Goal: Task Accomplishment & Management: Manage account settings

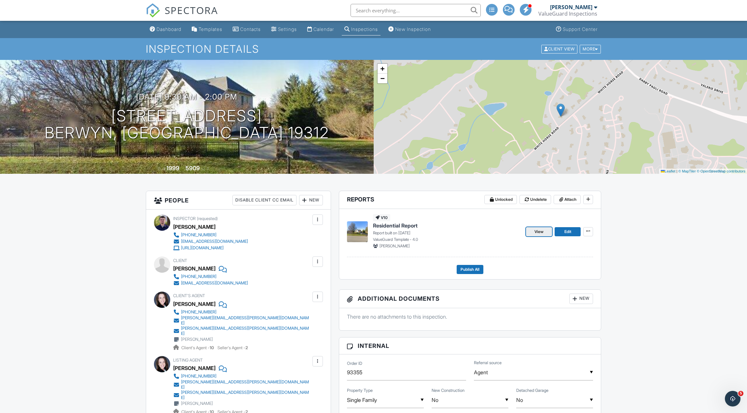
click at [469, 232] on span "View" at bounding box center [539, 232] width 9 height 7
click at [471, 270] on span "Publish All" at bounding box center [470, 269] width 19 height 7
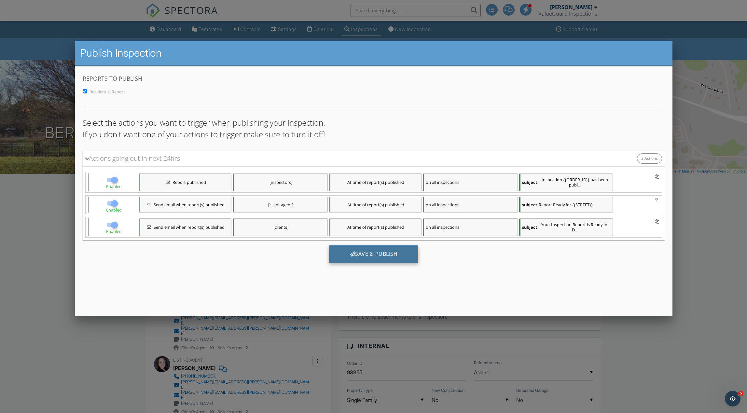
click at [395, 251] on div "Save & Publish" at bounding box center [374, 254] width 90 height 18
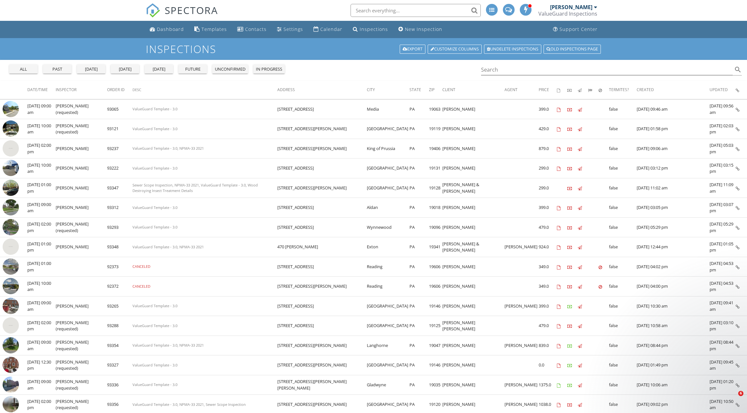
scroll to position [114, 0]
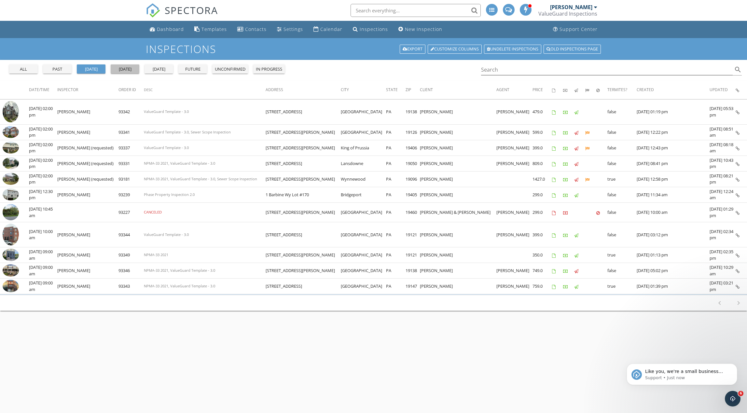
drag, startPoint x: 126, startPoint y: 68, endPoint x: 132, endPoint y: 68, distance: 5.9
click at [126, 67] on div "[DATE]" at bounding box center [124, 69] width 23 height 7
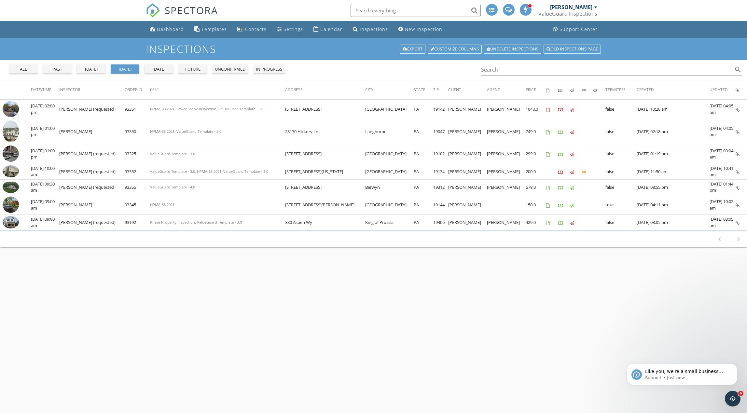
click at [92, 69] on div "[DATE]" at bounding box center [90, 69] width 23 height 7
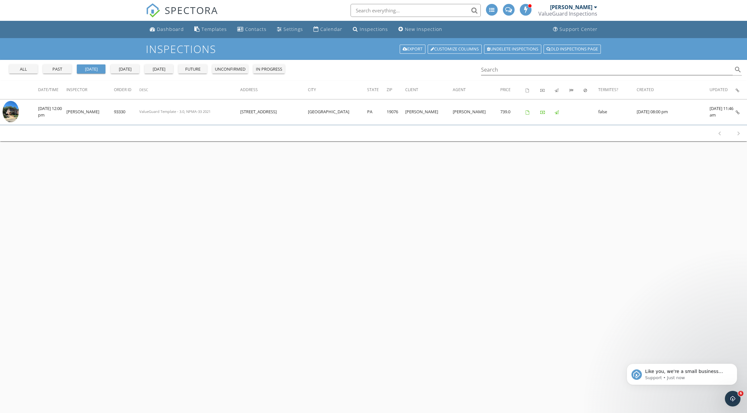
click at [66, 69] on div "past" at bounding box center [57, 69] width 23 height 7
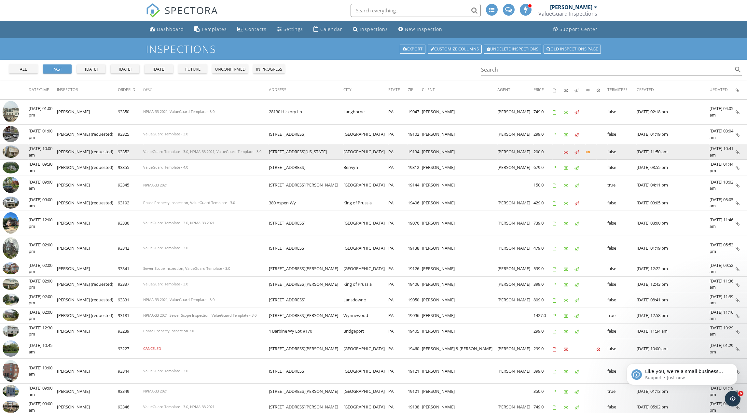
click at [10, 153] on img at bounding box center [11, 152] width 16 height 12
click at [11, 151] on img at bounding box center [11, 152] width 16 height 12
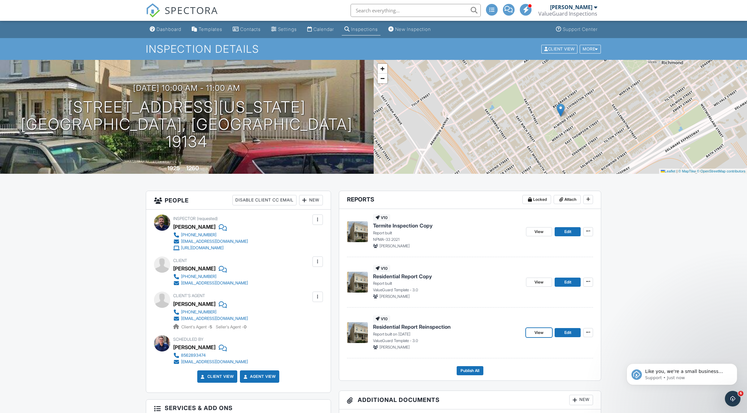
click at [542, 334] on span "View" at bounding box center [539, 333] width 9 height 7
click at [216, 30] on div "Templates" at bounding box center [211, 29] width 24 height 6
click at [589, 333] on icon at bounding box center [588, 332] width 4 height 5
click at [564, 396] on input "Delete Report" at bounding box center [556, 396] width 66 height 15
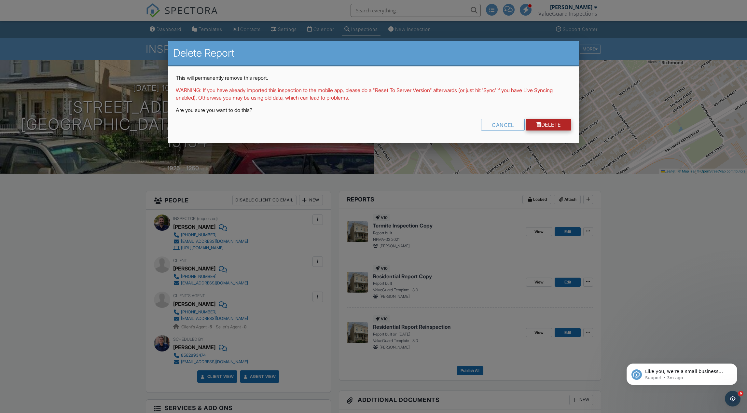
click at [548, 126] on link "Delete" at bounding box center [548, 125] width 45 height 12
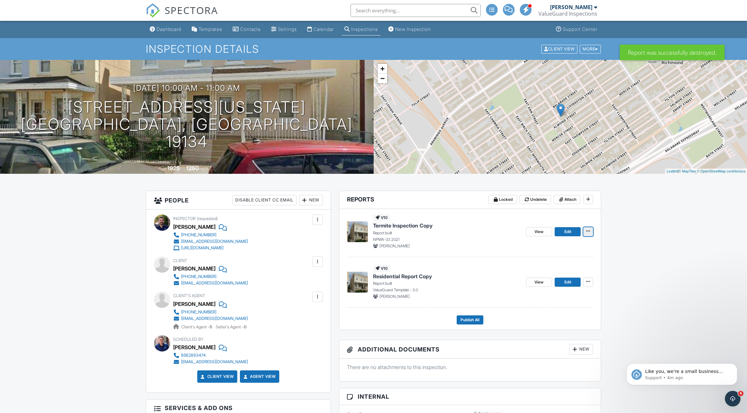
click at [589, 233] on icon at bounding box center [588, 231] width 4 height 5
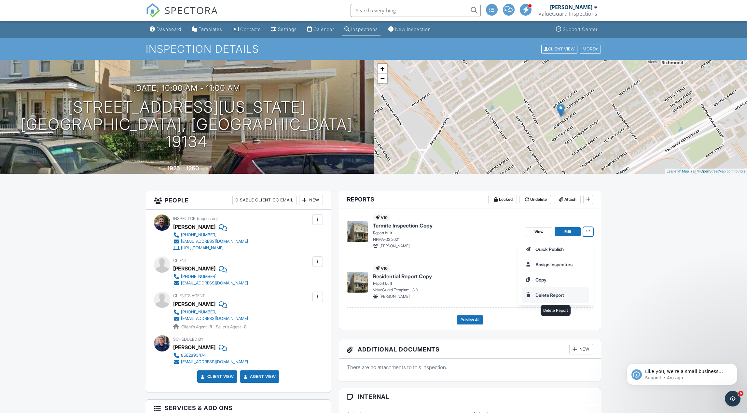
click at [559, 293] on input "Delete Report" at bounding box center [556, 295] width 66 height 15
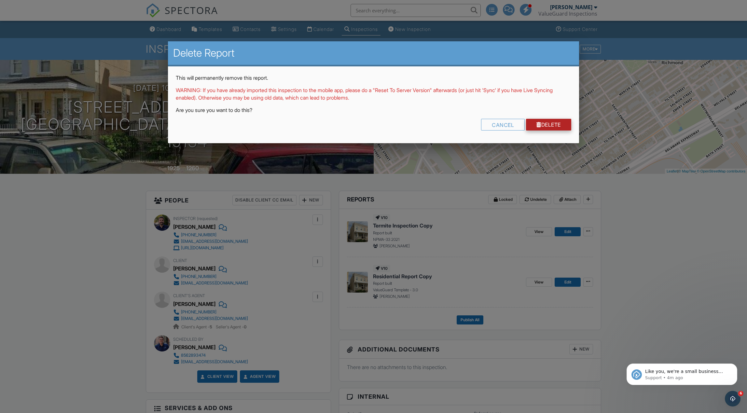
click at [547, 122] on link "Delete" at bounding box center [548, 125] width 45 height 12
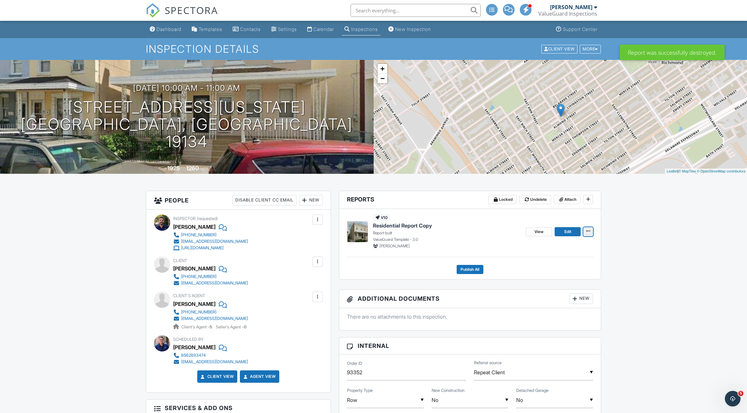
click at [588, 233] on icon at bounding box center [588, 231] width 4 height 5
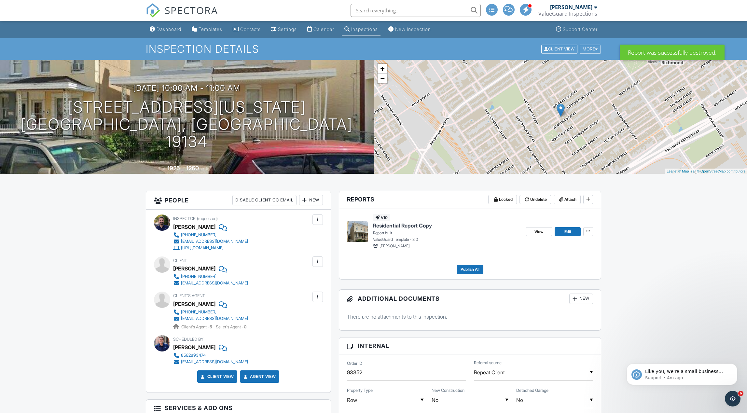
click at [414, 229] on span "Residential Report Copy" at bounding box center [402, 225] width 59 height 7
click at [476, 269] on span "Publish All" at bounding box center [470, 269] width 19 height 7
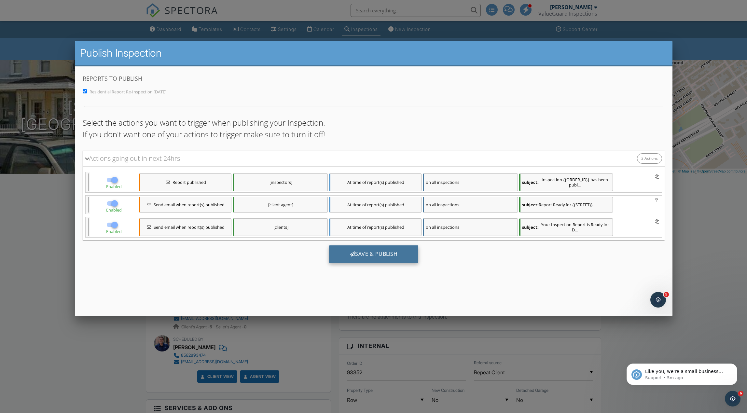
click at [358, 252] on div "Save & Publish" at bounding box center [374, 254] width 90 height 18
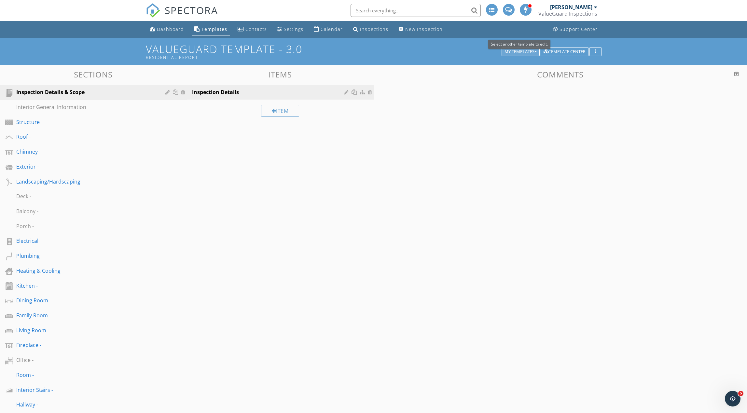
click at [522, 53] on div "My Templates" at bounding box center [521, 51] width 32 height 5
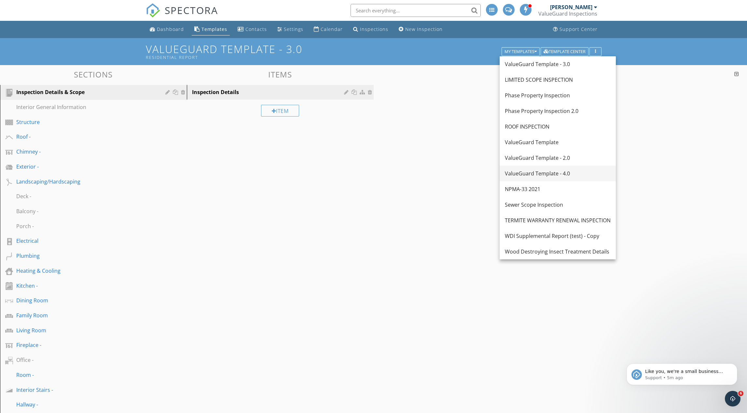
click at [566, 170] on div "ValueGuard Template - 4.0" at bounding box center [558, 174] width 106 height 8
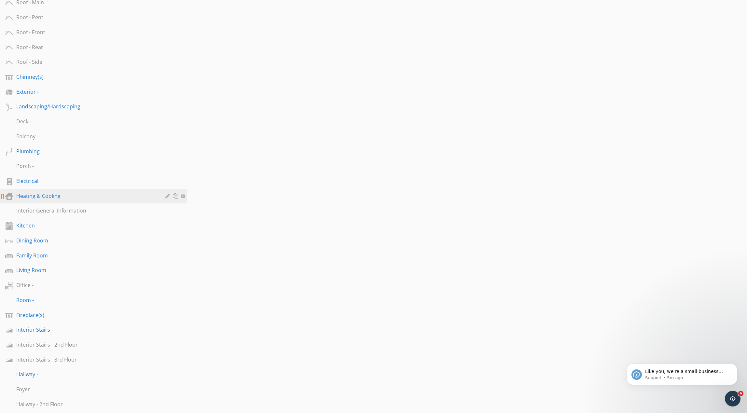
scroll to position [135, 0]
click at [70, 328] on div "Interior Stairs -" at bounding box center [86, 330] width 140 height 8
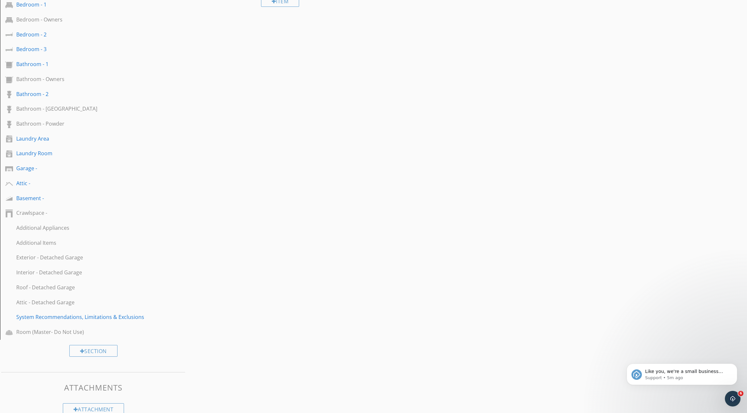
scroll to position [577, 0]
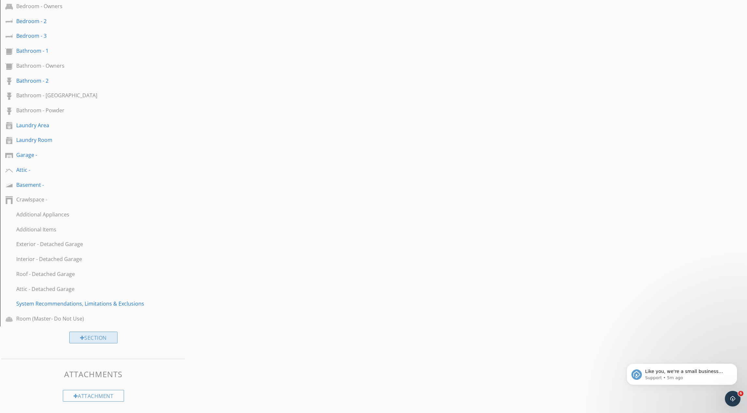
click at [110, 337] on div "Section" at bounding box center [93, 338] width 48 height 12
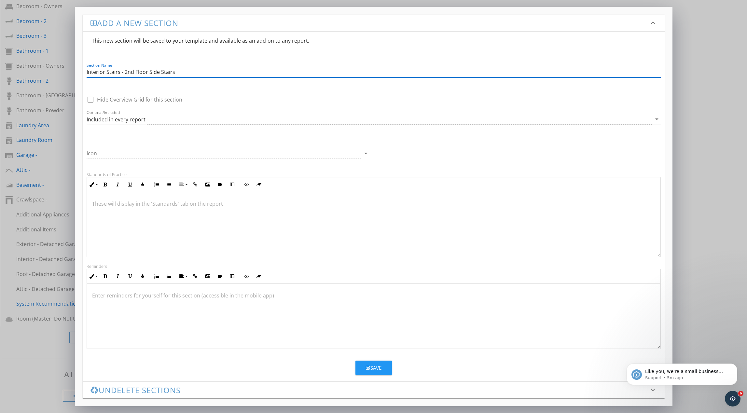
type input "Interior Stairs - 2nd Floor Side Stairs"
click at [164, 123] on div "Included in every report" at bounding box center [369, 119] width 565 height 11
click at [164, 123] on div "Optional - add on a per-report basis" at bounding box center [374, 122] width 564 height 8
click at [113, 153] on div at bounding box center [224, 153] width 274 height 11
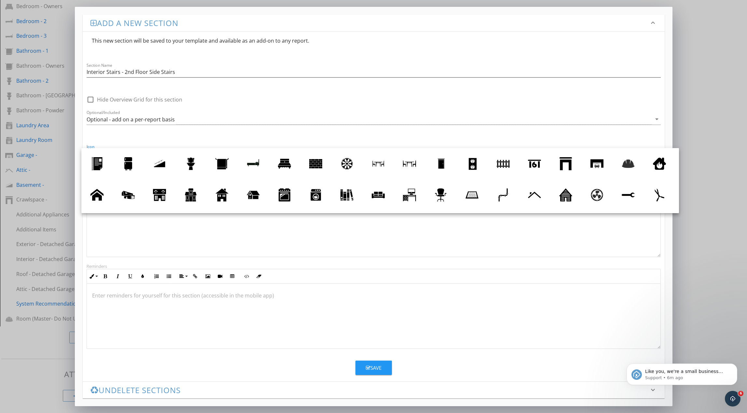
drag, startPoint x: 150, startPoint y: 161, endPoint x: 167, endPoint y: 170, distance: 18.8
click at [150, 161] on link at bounding box center [159, 163] width 31 height 31
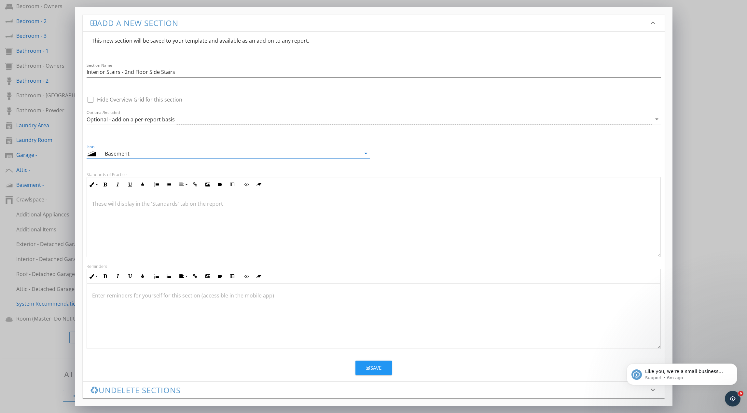
click at [367, 368] on icon "button" at bounding box center [368, 368] width 5 height 5
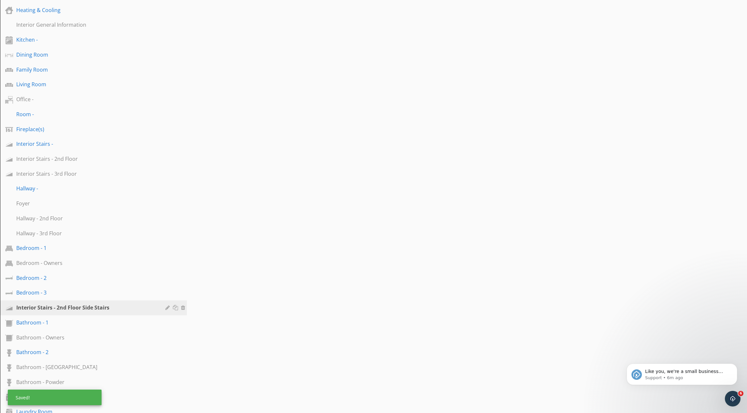
scroll to position [319, 0]
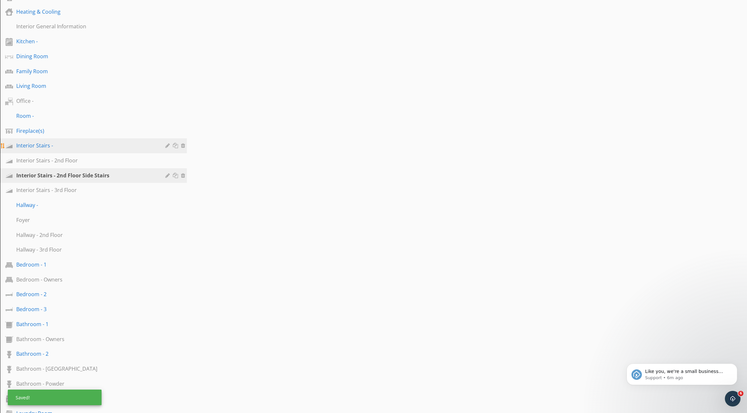
click at [178, 148] on div at bounding box center [176, 145] width 7 height 5
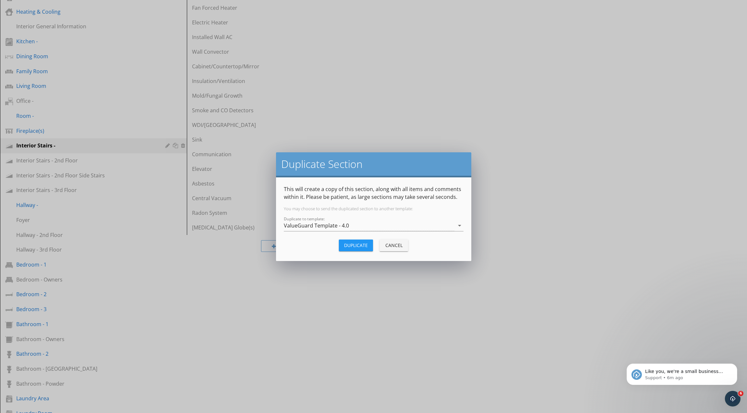
click at [401, 246] on div "Cancel" at bounding box center [394, 245] width 18 height 7
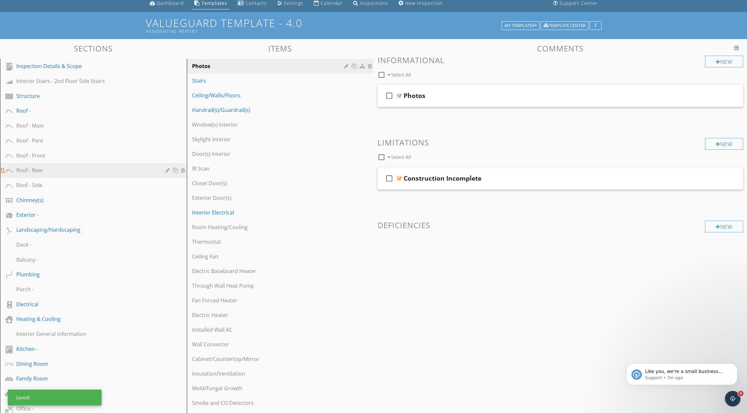
scroll to position [0, 0]
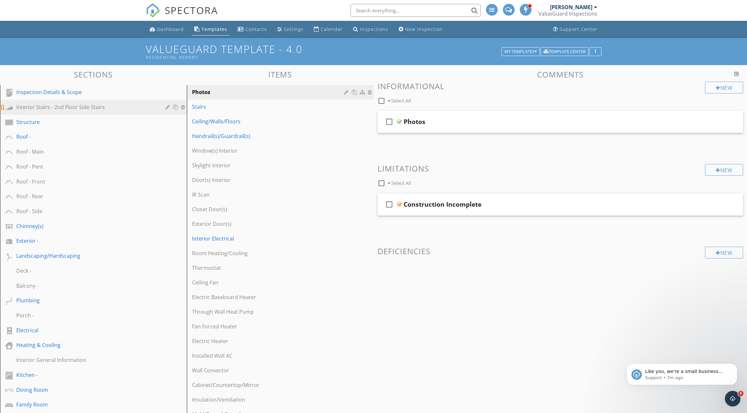
click at [97, 108] on div "Interior Stairs - 2nd Floor Side Stairs" at bounding box center [86, 107] width 140 height 8
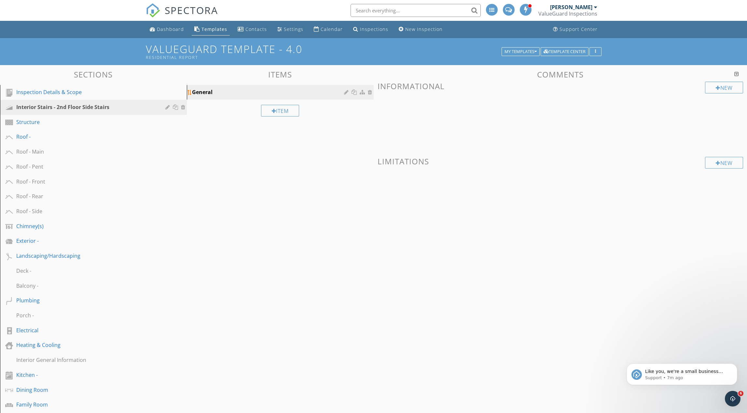
click at [370, 93] on div at bounding box center [371, 92] width 6 height 5
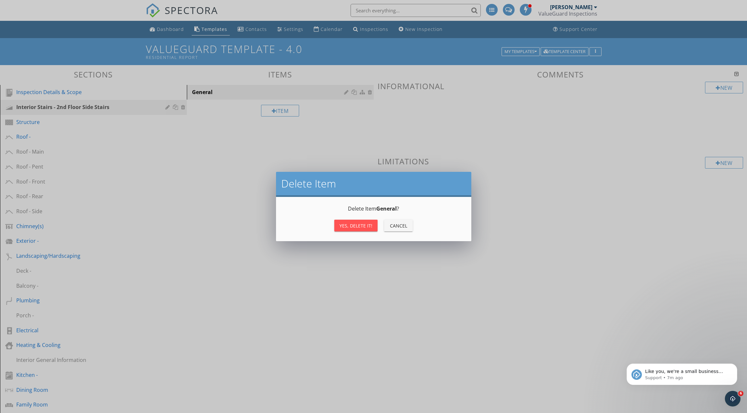
click at [363, 229] on div "Yes, Delete it!" at bounding box center [356, 225] width 33 height 7
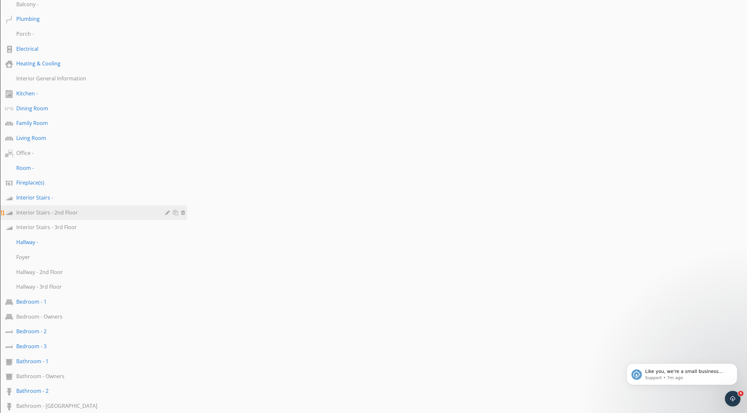
scroll to position [282, 0]
click at [72, 203] on link "Interior Stairs -" at bounding box center [94, 197] width 185 height 15
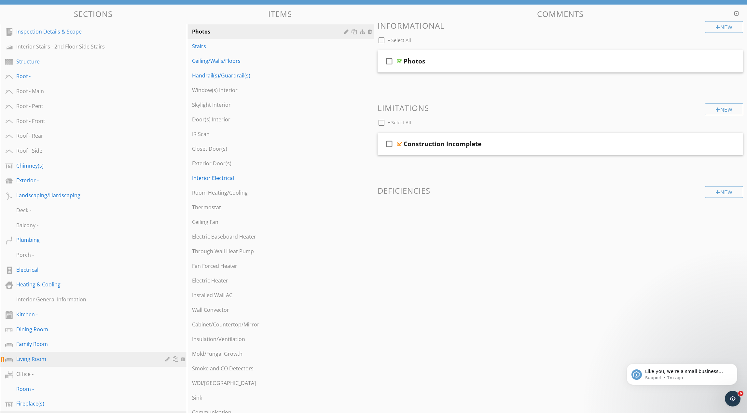
scroll to position [0, 0]
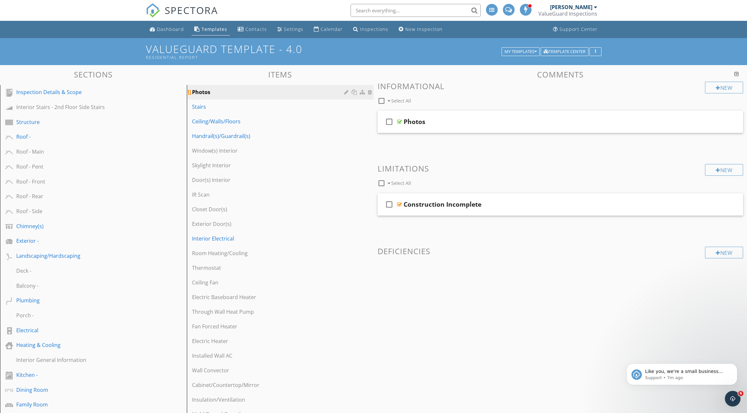
click at [355, 92] on div at bounding box center [355, 92] width 7 height 5
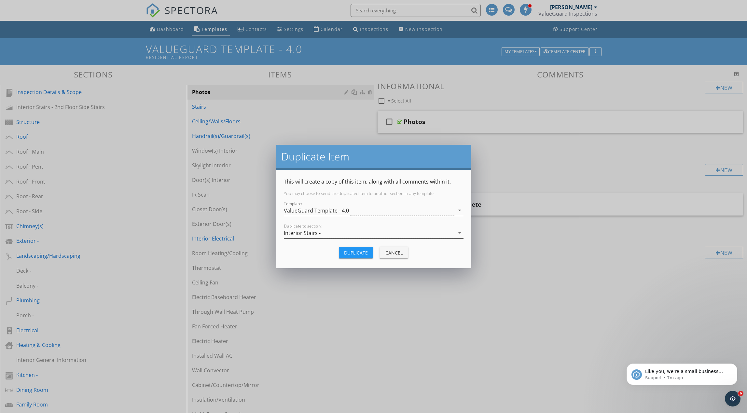
click at [331, 233] on div "Interior Stairs -" at bounding box center [369, 233] width 171 height 11
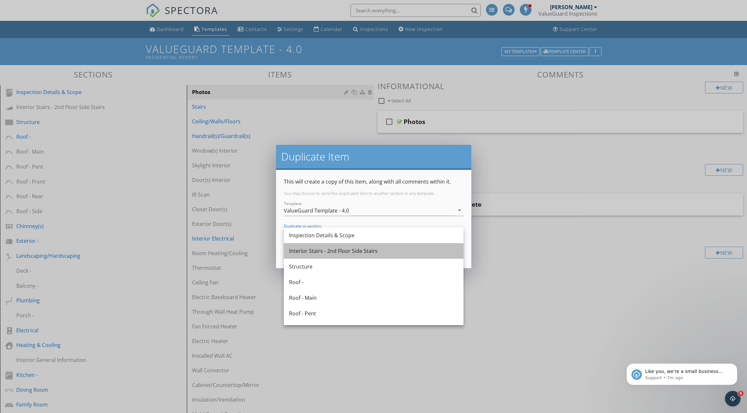
click at [333, 249] on div "Interior Stairs - 2nd Floor Side Stairs" at bounding box center [373, 251] width 169 height 8
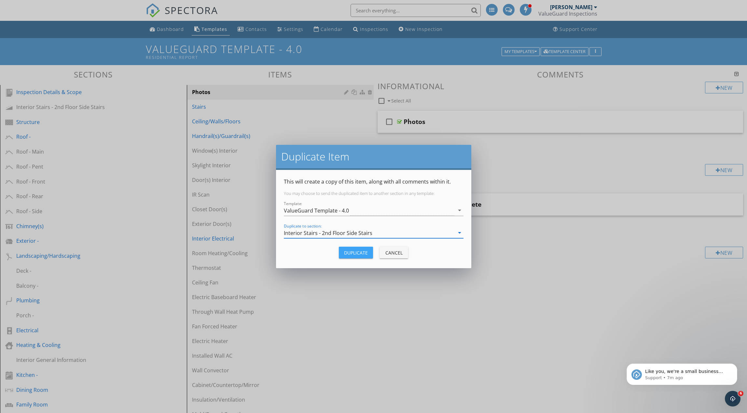
click at [357, 253] on div "Duplicate" at bounding box center [356, 252] width 24 height 7
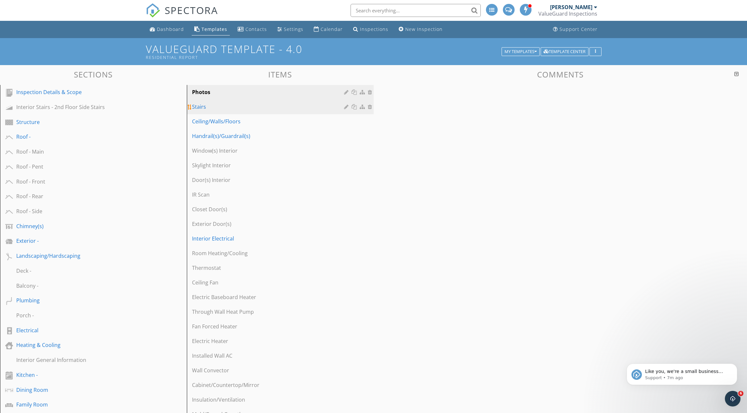
click at [220, 107] on div "Stairs" at bounding box center [269, 107] width 154 height 8
click at [356, 108] on div at bounding box center [355, 106] width 7 height 5
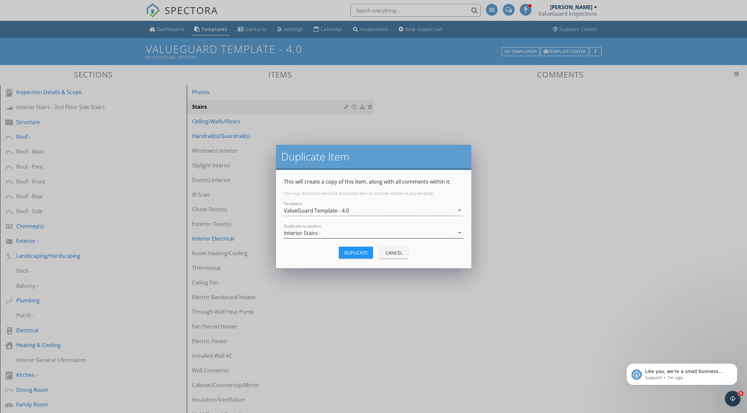
click at [343, 233] on div "Interior Stairs -" at bounding box center [369, 233] width 171 height 11
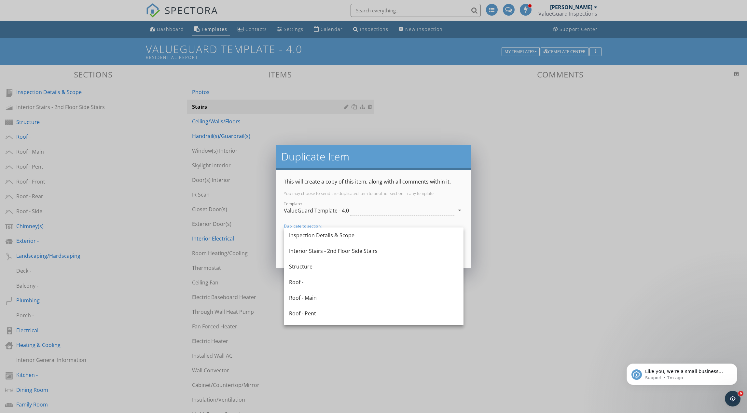
click at [349, 252] on div "Interior Stairs - 2nd Floor Side Stairs" at bounding box center [373, 251] width 169 height 8
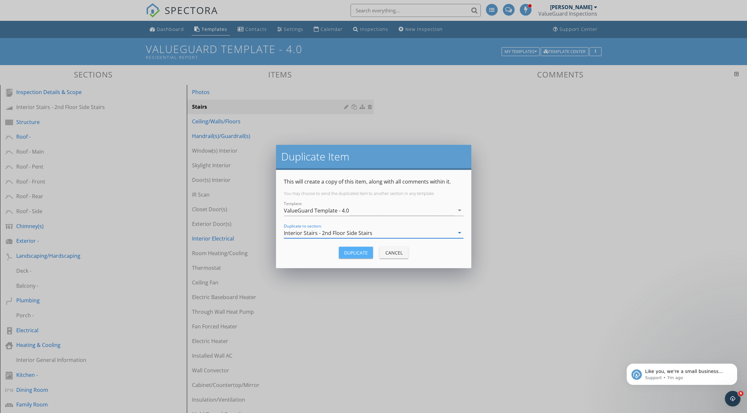
click at [360, 250] on div "Duplicate" at bounding box center [356, 252] width 24 height 7
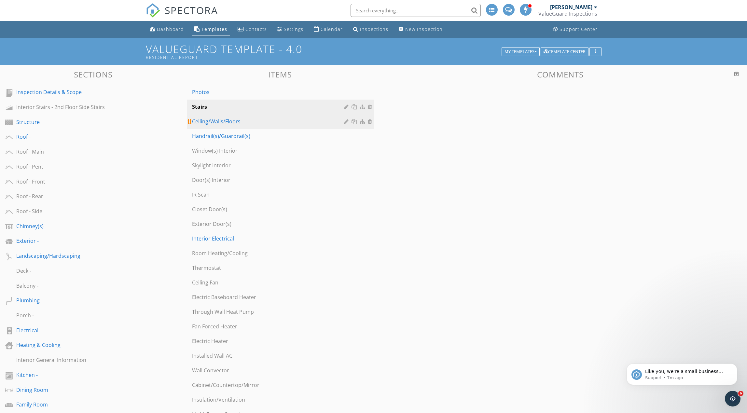
drag, startPoint x: 236, startPoint y: 122, endPoint x: 240, endPoint y: 123, distance: 3.8
click at [236, 122] on div "Ceiling/Walls/Floors" at bounding box center [269, 122] width 154 height 8
click at [355, 122] on div at bounding box center [355, 121] width 7 height 5
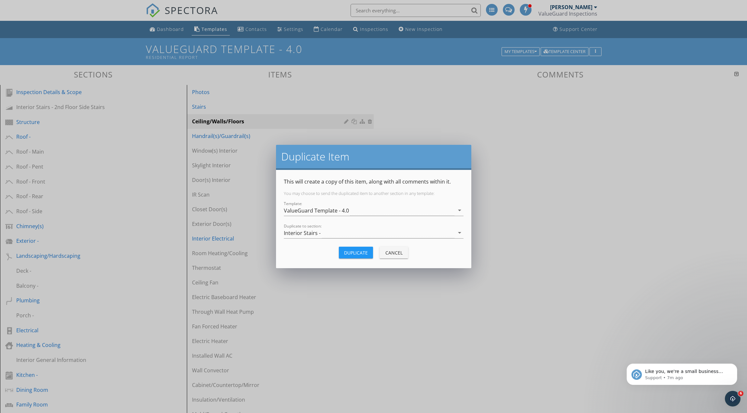
click at [343, 234] on div "Interior Stairs -" at bounding box center [369, 233] width 171 height 11
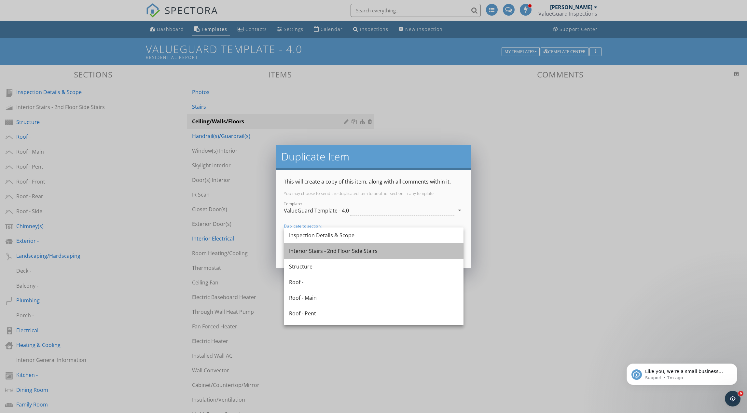
click at [346, 250] on div "Interior Stairs - 2nd Floor Side Stairs" at bounding box center [373, 251] width 169 height 8
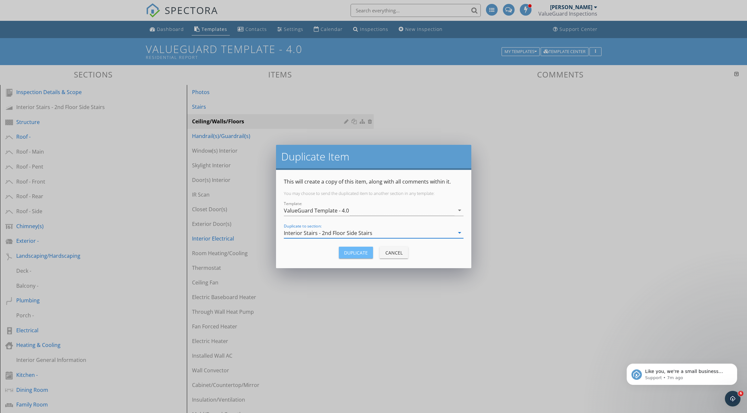
click at [358, 252] on div "Duplicate" at bounding box center [356, 252] width 24 height 7
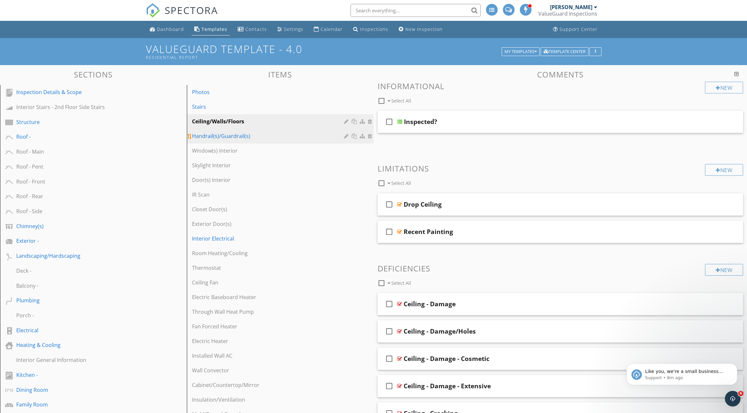
scroll to position [0, 0]
click at [300, 136] on div "Handrail(s)/Guardrail(s)" at bounding box center [269, 136] width 154 height 8
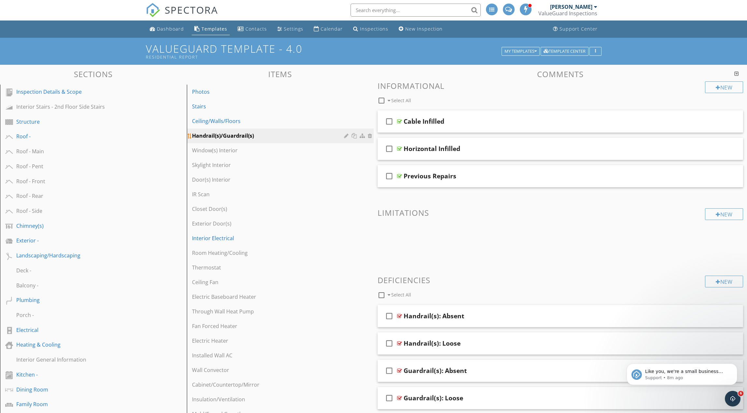
click at [355, 137] on div at bounding box center [355, 135] width 7 height 5
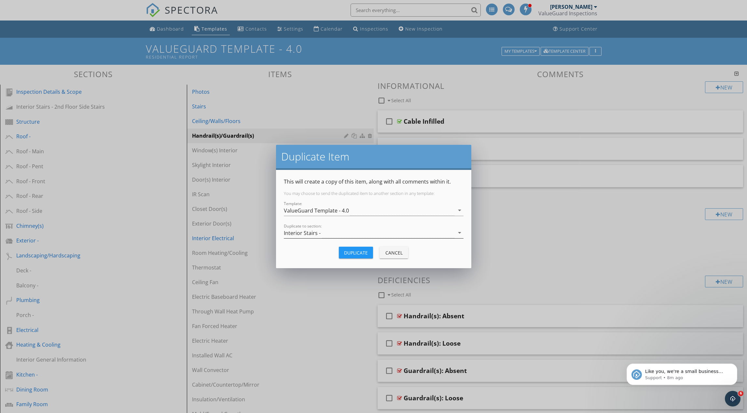
click at [360, 233] on div "Interior Stairs -" at bounding box center [369, 233] width 171 height 11
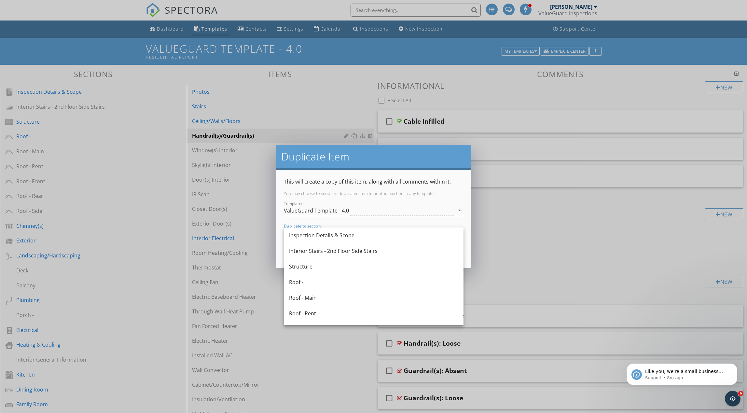
click at [358, 254] on div "Interior Stairs - 2nd Floor Side Stairs" at bounding box center [373, 251] width 169 height 8
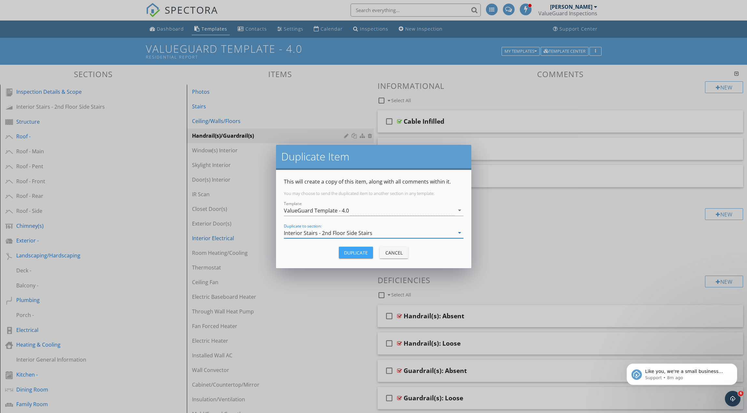
click at [360, 252] on div "Duplicate" at bounding box center [356, 252] width 24 height 7
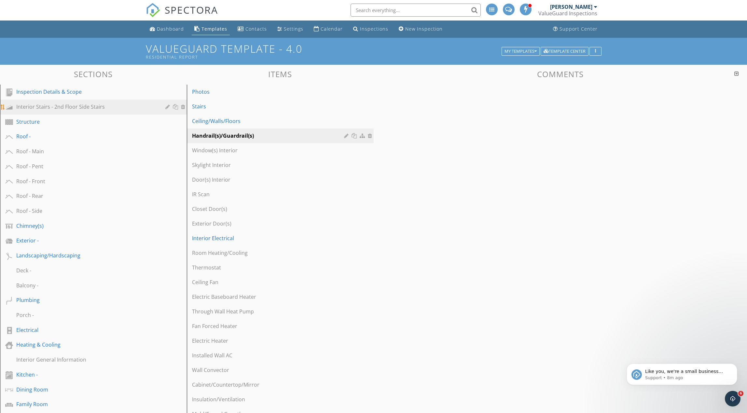
click at [93, 113] on link "Interior Stairs - 2nd Floor Side Stairs" at bounding box center [94, 107] width 185 height 15
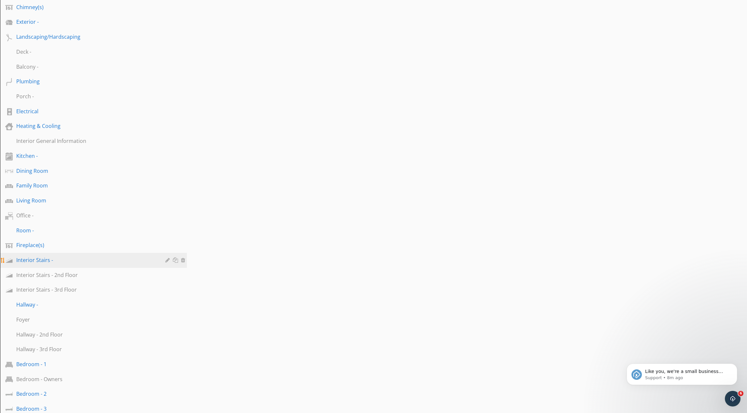
scroll to position [220, 0]
click at [86, 261] on div "Interior Stairs -" at bounding box center [86, 259] width 140 height 8
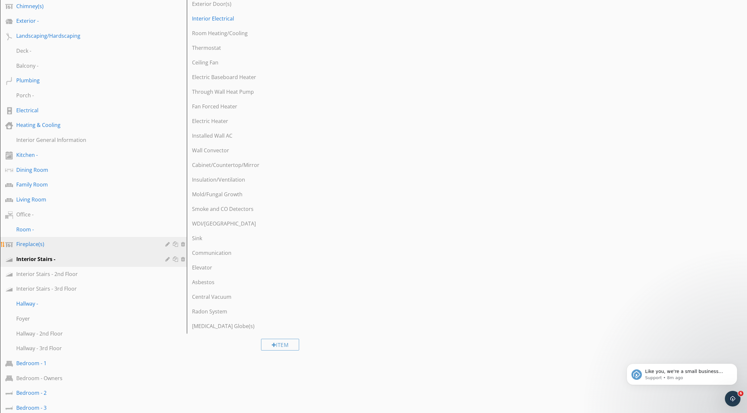
scroll to position [0, 0]
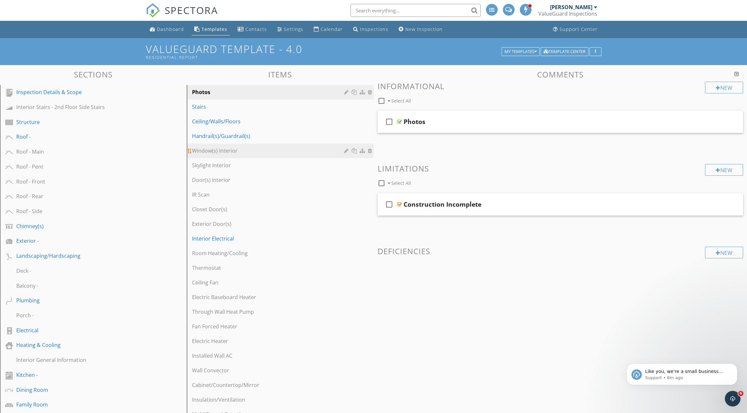
click at [292, 148] on div "Window(s) Interior" at bounding box center [269, 151] width 154 height 8
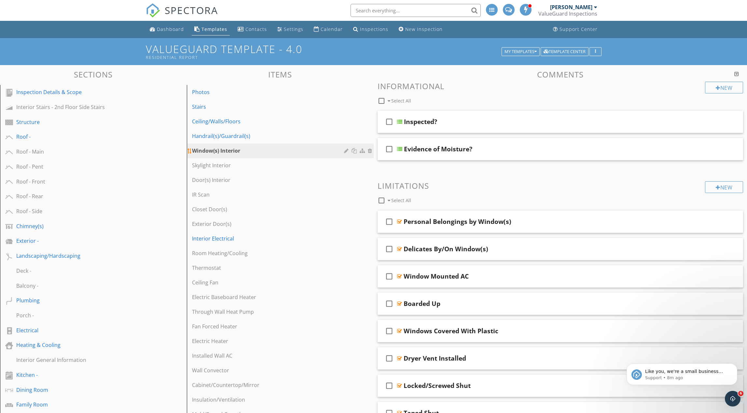
click at [355, 151] on div at bounding box center [355, 150] width 7 height 5
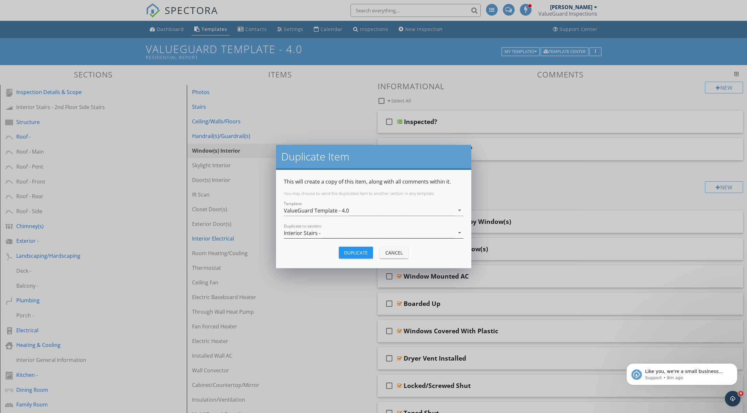
click at [341, 235] on div "Interior Stairs -" at bounding box center [369, 233] width 171 height 11
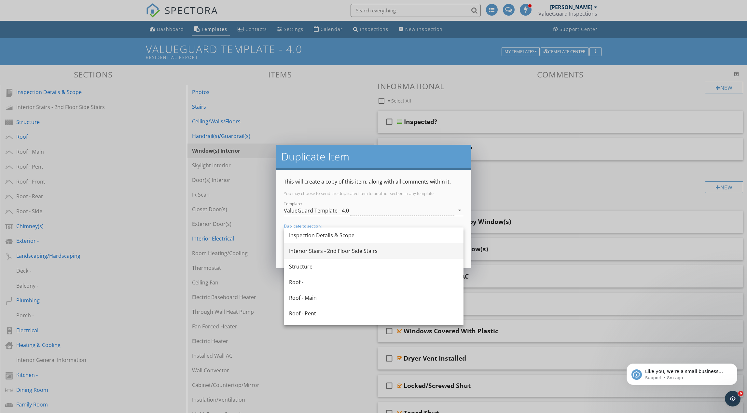
click at [337, 248] on div "Interior Stairs - 2nd Floor Side Stairs" at bounding box center [373, 251] width 169 height 8
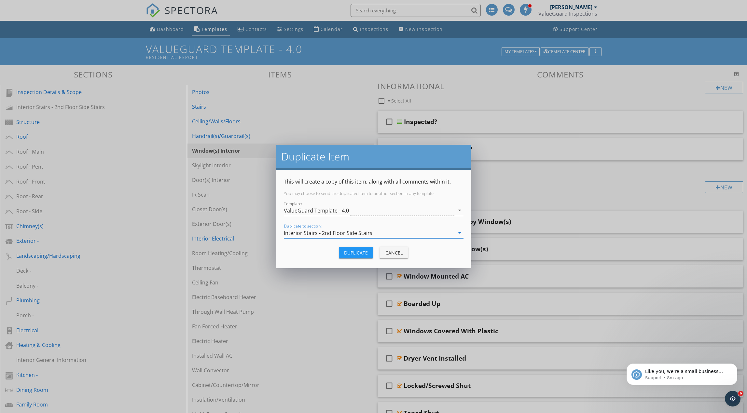
click at [356, 251] on div "Duplicate" at bounding box center [356, 252] width 24 height 7
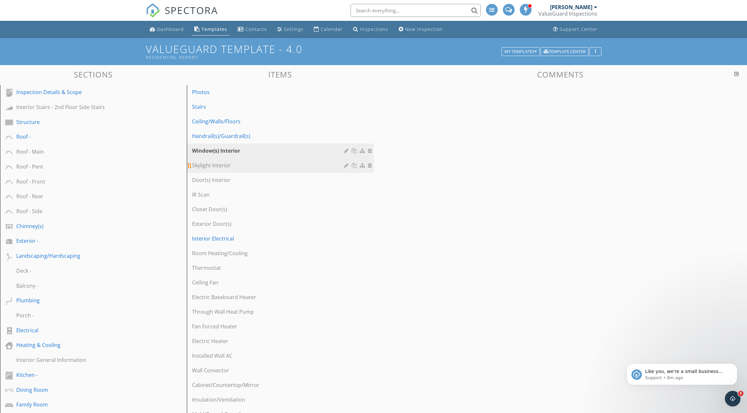
click at [246, 165] on div "Skylight Interior" at bounding box center [269, 166] width 154 height 8
click at [355, 165] on div at bounding box center [355, 165] width 7 height 5
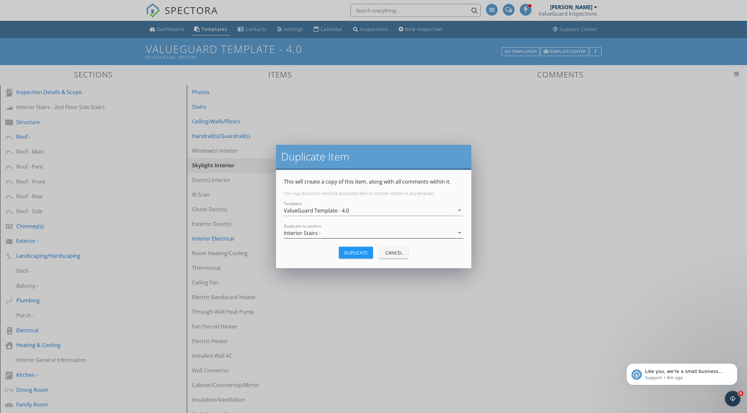
drag, startPoint x: 350, startPoint y: 234, endPoint x: 347, endPoint y: 233, distance: 3.4
click at [350, 234] on div "Interior Stairs -" at bounding box center [369, 233] width 171 height 11
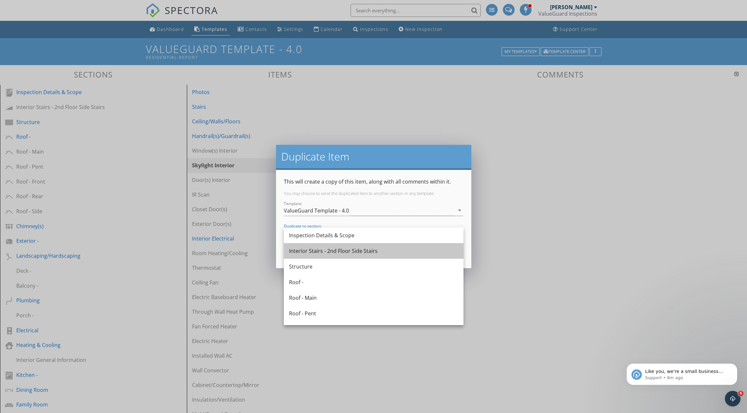
click at [347, 251] on div "Interior Stairs - 2nd Floor Side Stairs" at bounding box center [373, 251] width 169 height 8
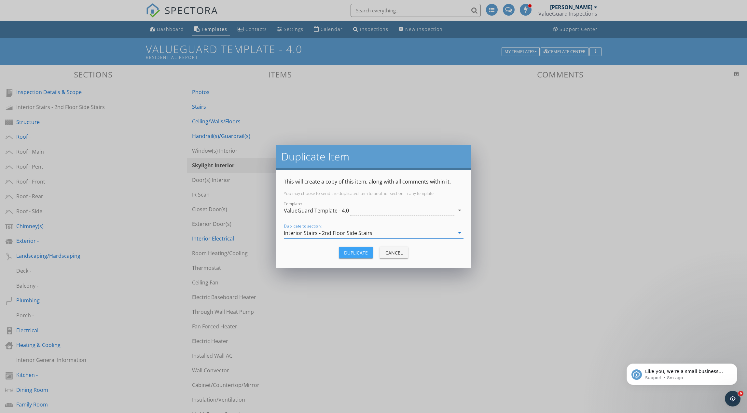
click at [361, 251] on div "Duplicate" at bounding box center [356, 252] width 24 height 7
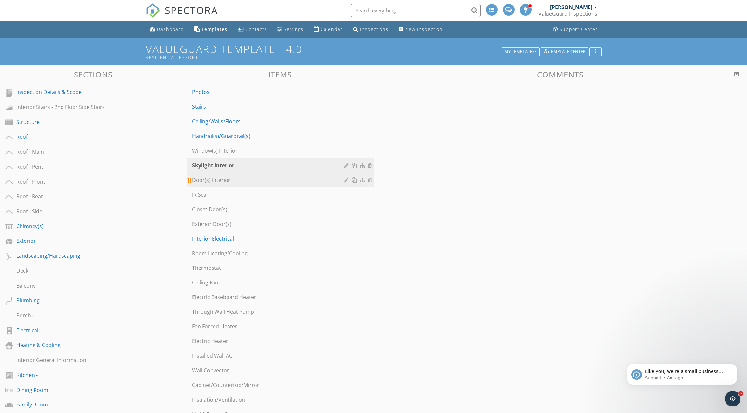
click at [259, 182] on div "Door(s) Interior" at bounding box center [269, 180] width 154 height 8
click at [357, 180] on div at bounding box center [355, 179] width 7 height 5
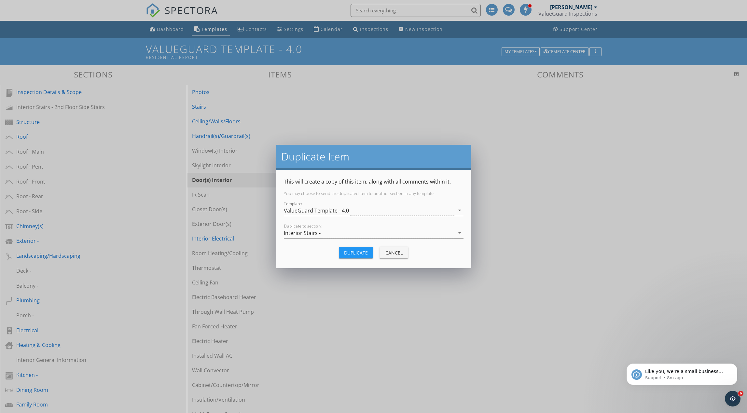
click at [341, 235] on div "Interior Stairs -" at bounding box center [369, 233] width 171 height 11
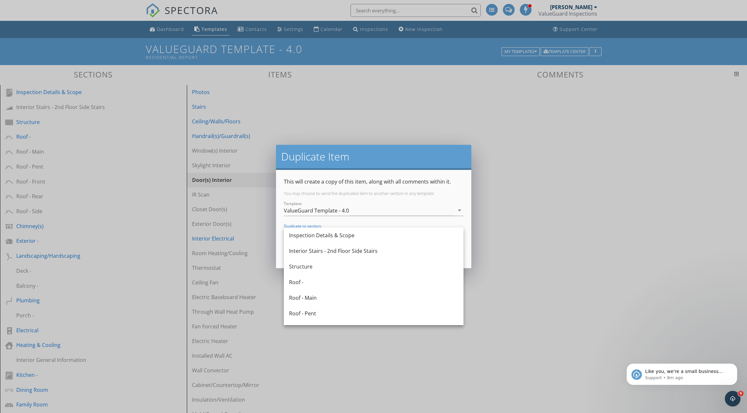
click at [339, 248] on div "Interior Stairs - 2nd Floor Side Stairs" at bounding box center [373, 251] width 169 height 8
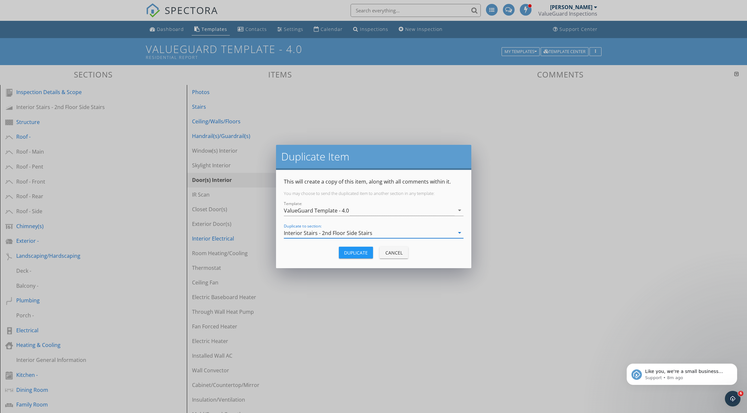
click at [352, 252] on div "Duplicate" at bounding box center [356, 252] width 24 height 7
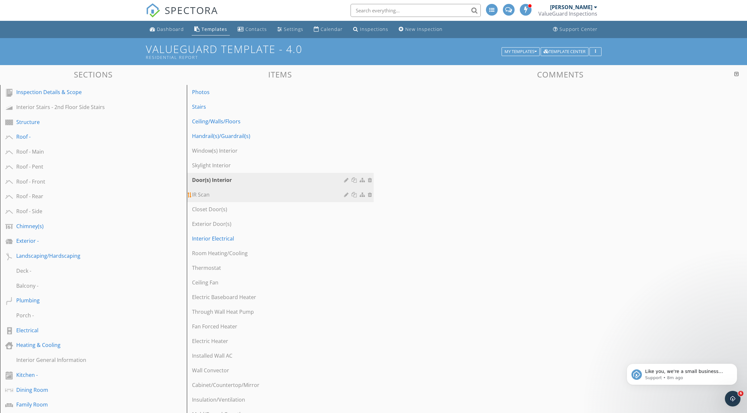
click at [240, 197] on div "IR Scan" at bounding box center [269, 195] width 154 height 8
click at [353, 196] on div at bounding box center [355, 194] width 7 height 5
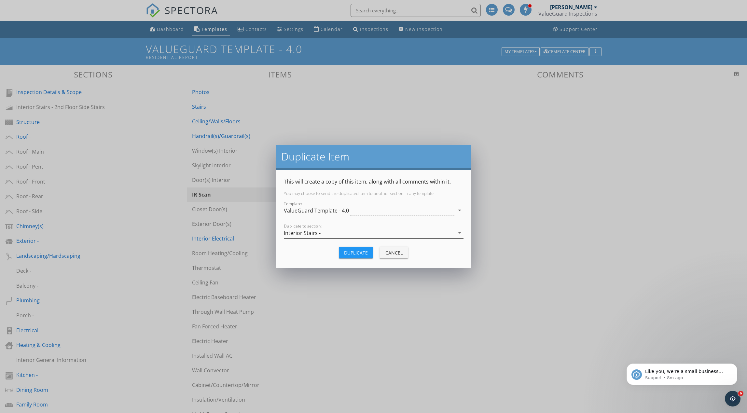
click at [350, 233] on div "Interior Stairs -" at bounding box center [369, 233] width 171 height 11
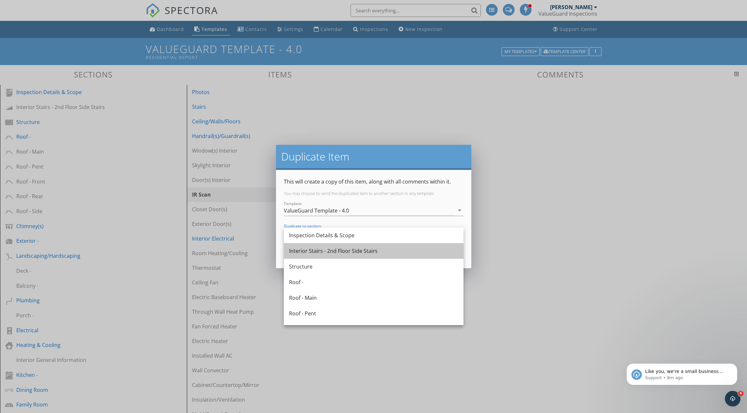
click at [348, 248] on div "Interior Stairs - 2nd Floor Side Stairs" at bounding box center [373, 251] width 169 height 8
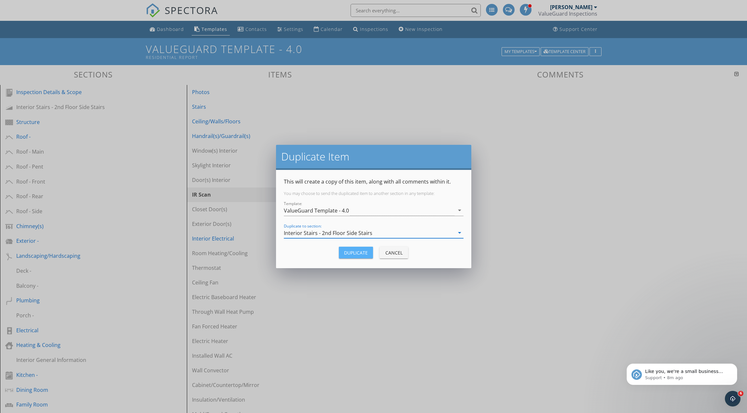
click at [368, 249] on div "Duplicate" at bounding box center [356, 252] width 24 height 7
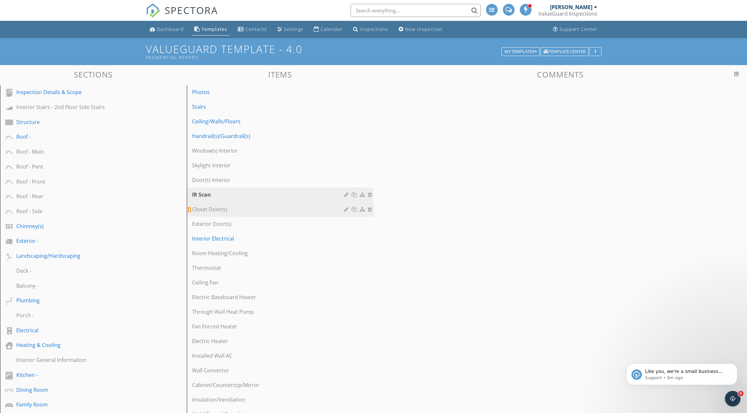
click at [233, 211] on div "Closet Door(s)" at bounding box center [269, 209] width 154 height 8
click at [356, 209] on div at bounding box center [355, 209] width 7 height 5
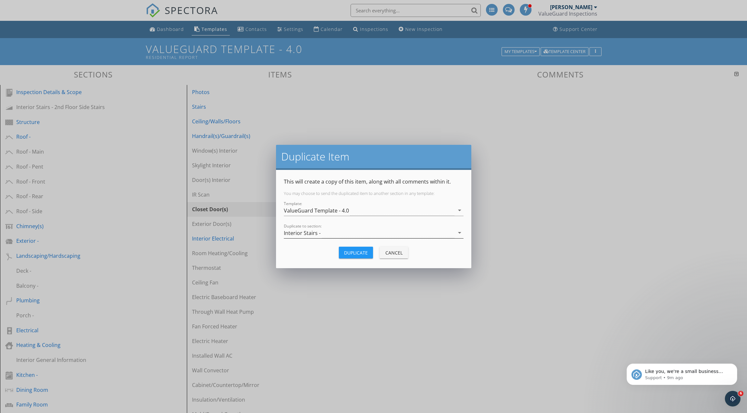
click at [354, 232] on div "Interior Stairs -" at bounding box center [369, 233] width 171 height 11
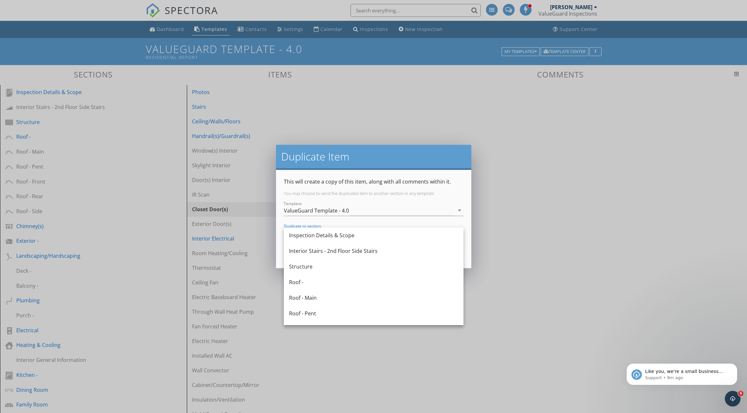
click at [350, 249] on div "Interior Stairs - 2nd Floor Side Stairs" at bounding box center [373, 251] width 169 height 8
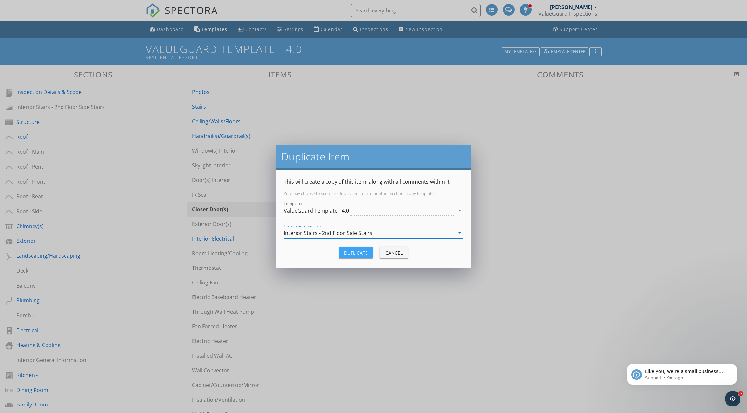
click at [352, 251] on div "Duplicate" at bounding box center [356, 252] width 24 height 7
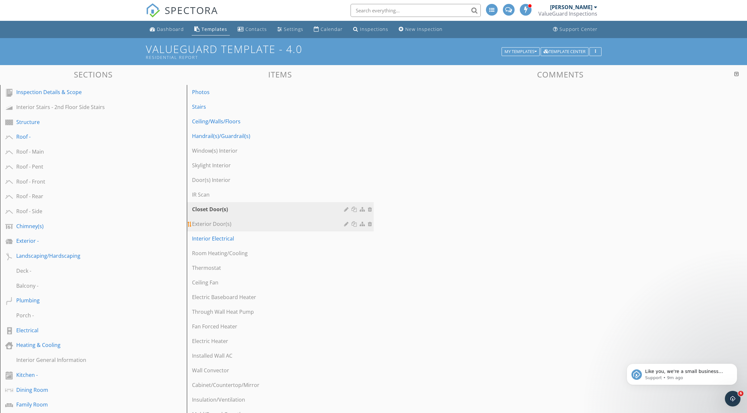
click at [244, 228] on link "Exterior Door(s)" at bounding box center [281, 224] width 185 height 14
click at [355, 225] on div at bounding box center [355, 223] width 7 height 5
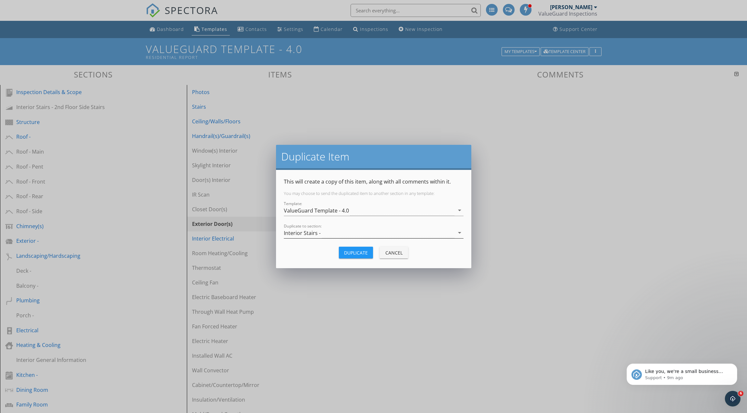
click at [345, 234] on div "Interior Stairs -" at bounding box center [369, 233] width 171 height 11
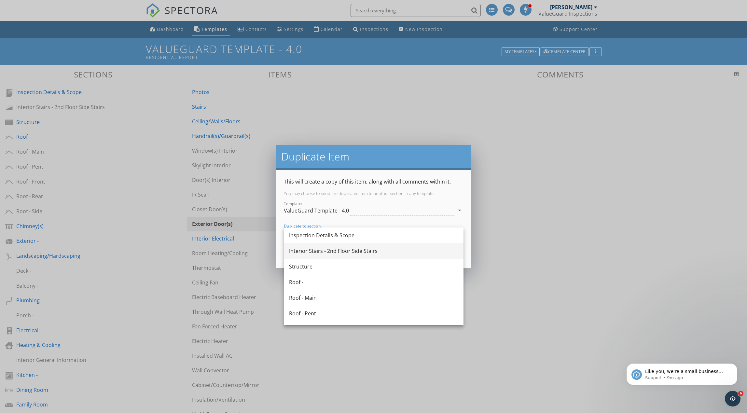
click at [341, 248] on div "Interior Stairs - 2nd Floor Side Stairs" at bounding box center [373, 251] width 169 height 8
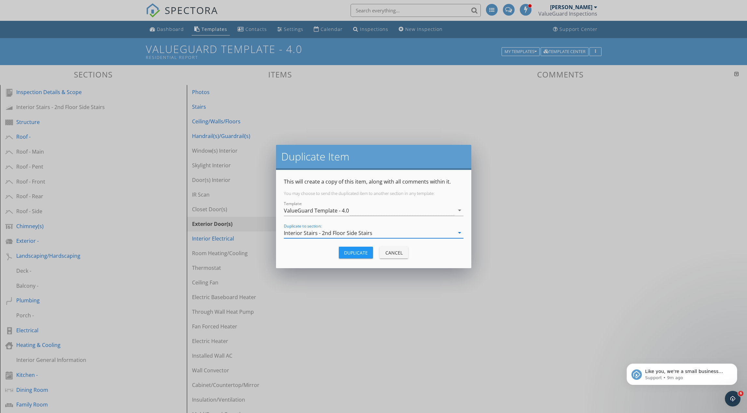
click at [347, 256] on div "Duplicate" at bounding box center [356, 252] width 24 height 7
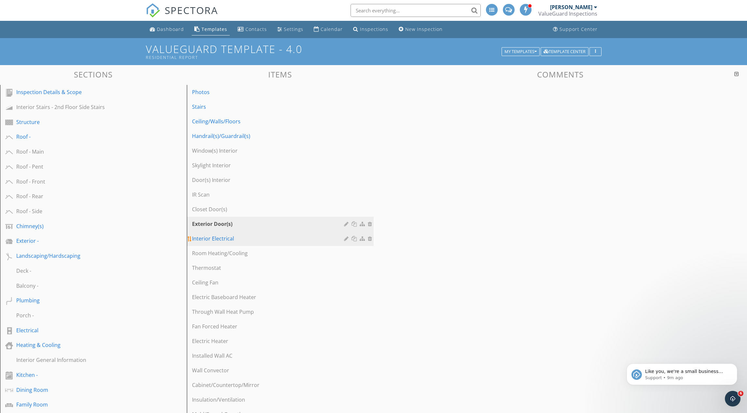
click at [279, 244] on link "Interior Electrical" at bounding box center [281, 239] width 185 height 14
click at [355, 238] on div at bounding box center [355, 238] width 7 height 5
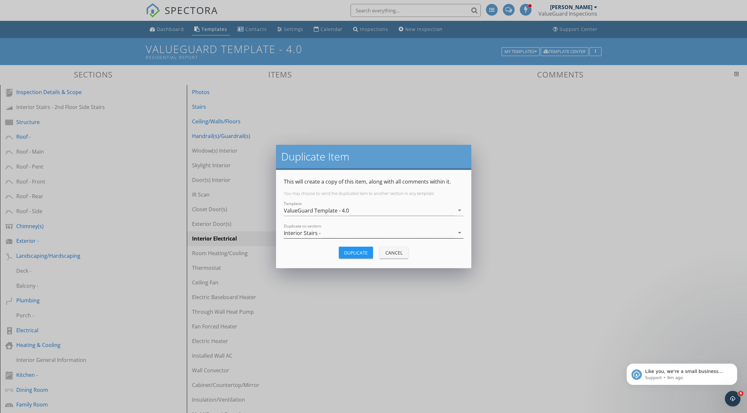
click at [332, 233] on div "Interior Stairs -" at bounding box center [369, 233] width 171 height 11
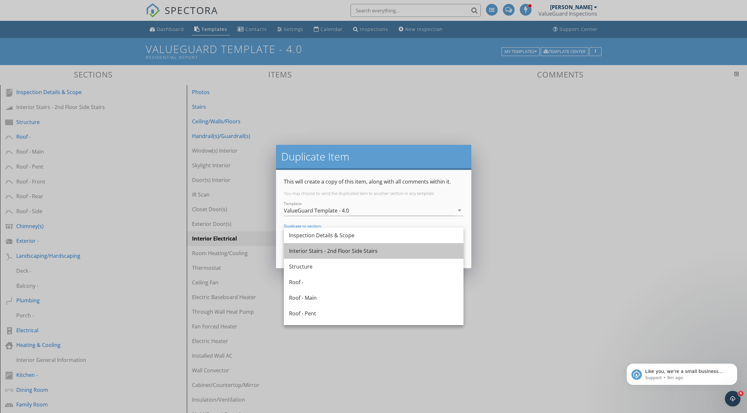
click at [332, 248] on div "Interior Stairs - 2nd Floor Side Stairs" at bounding box center [373, 251] width 169 height 8
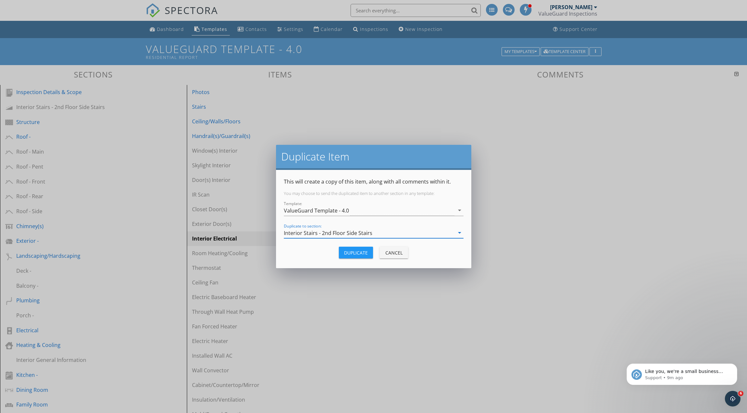
click at [346, 254] on div "Duplicate" at bounding box center [356, 252] width 24 height 7
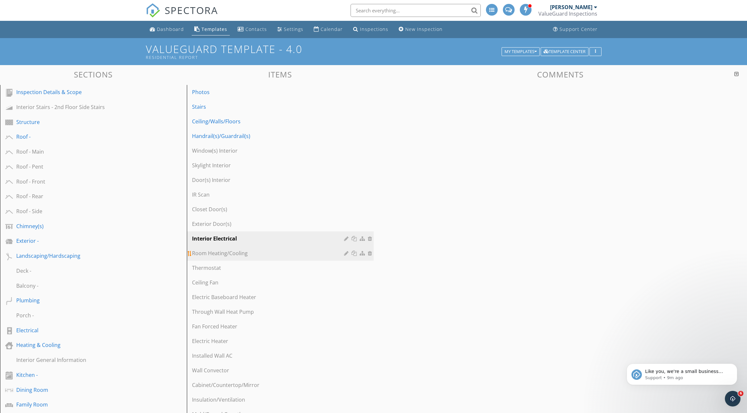
click at [273, 255] on div "Room Heating/Cooling" at bounding box center [269, 253] width 154 height 8
click at [354, 255] on div at bounding box center [355, 253] width 7 height 5
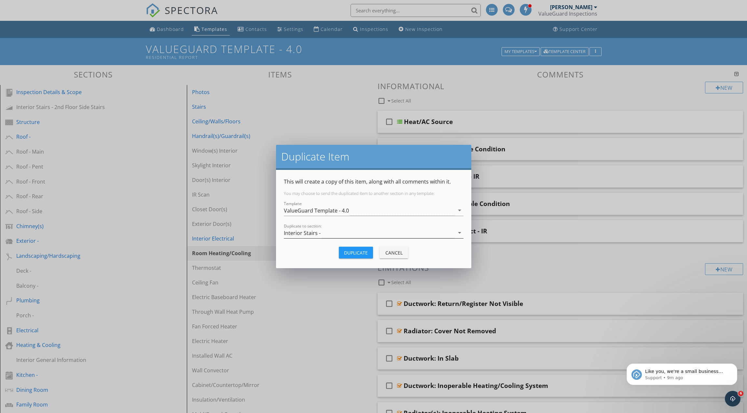
click at [335, 237] on div "Interior Stairs -" at bounding box center [369, 233] width 171 height 11
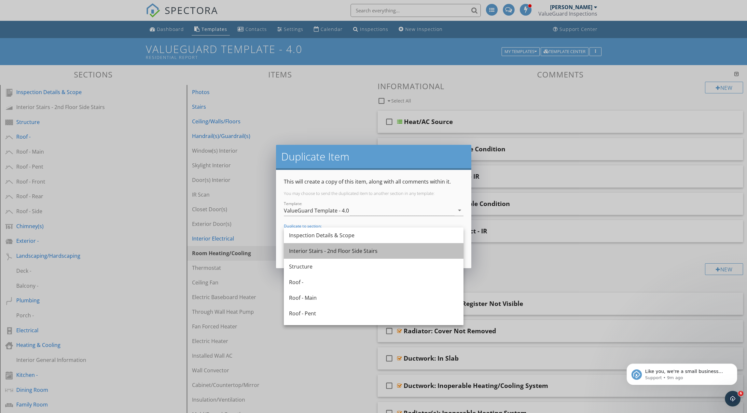
click at [334, 247] on div "Interior Stairs - 2nd Floor Side Stairs" at bounding box center [373, 251] width 169 height 16
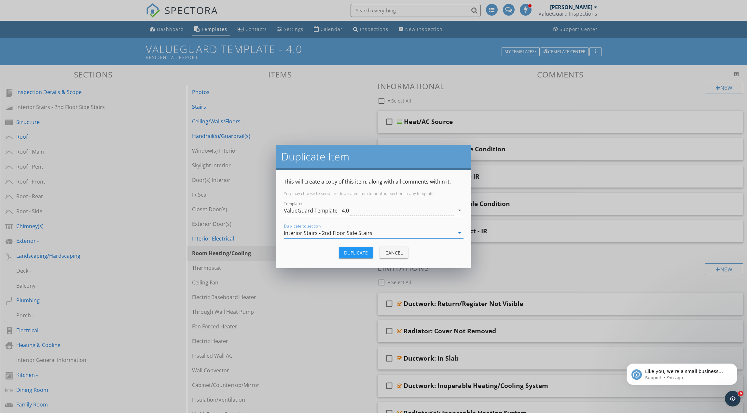
click at [347, 251] on div "Duplicate" at bounding box center [356, 252] width 24 height 7
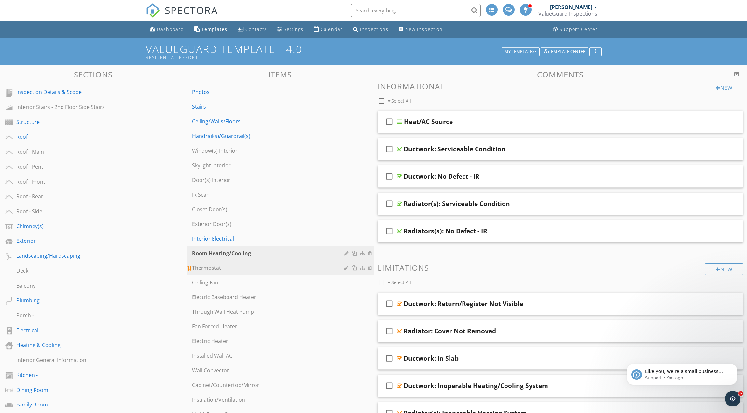
drag, startPoint x: 232, startPoint y: 267, endPoint x: 242, endPoint y: 269, distance: 10.5
click at [232, 267] on div "Thermostat" at bounding box center [269, 268] width 154 height 8
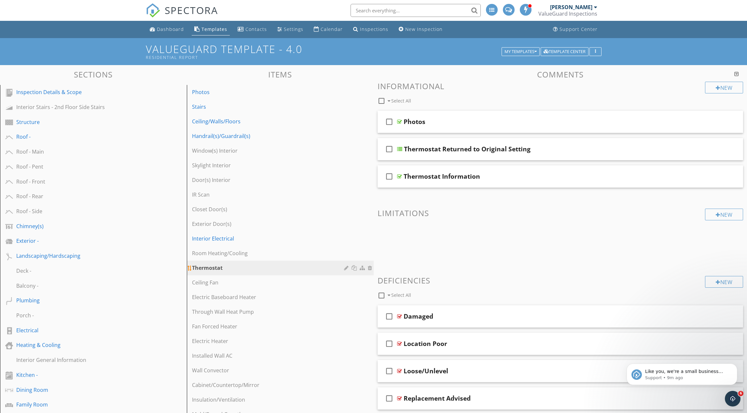
click at [353, 268] on div at bounding box center [355, 267] width 7 height 5
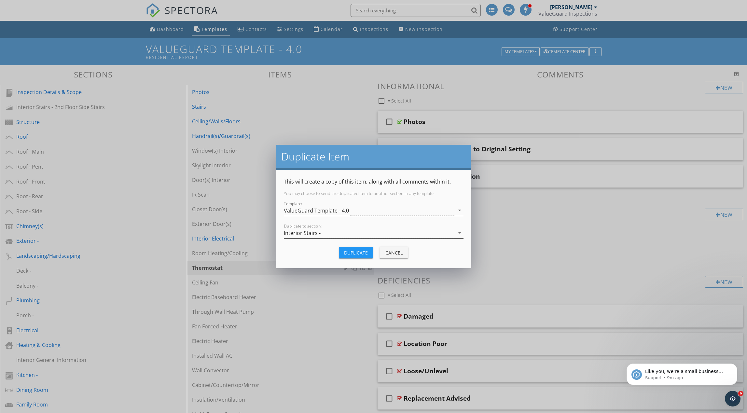
click at [315, 234] on div "Interior Stairs -" at bounding box center [302, 233] width 37 height 6
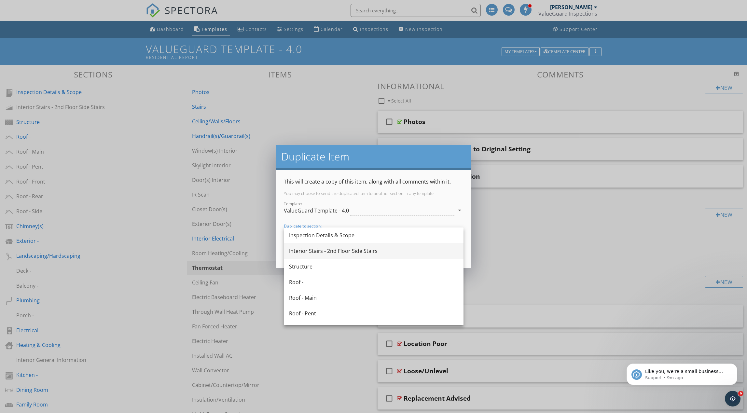
click at [317, 250] on div "Interior Stairs - 2nd Floor Side Stairs" at bounding box center [373, 251] width 169 height 8
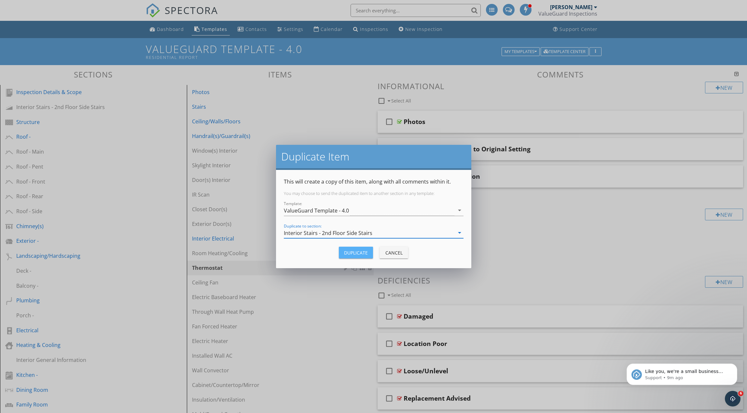
click at [345, 252] on div "Duplicate" at bounding box center [356, 252] width 24 height 7
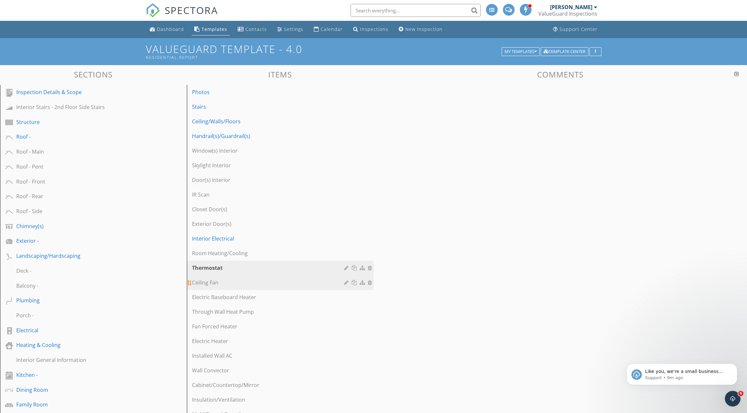
click at [261, 281] on div "Ceiling Fan" at bounding box center [269, 283] width 154 height 8
click at [354, 283] on div at bounding box center [355, 282] width 7 height 5
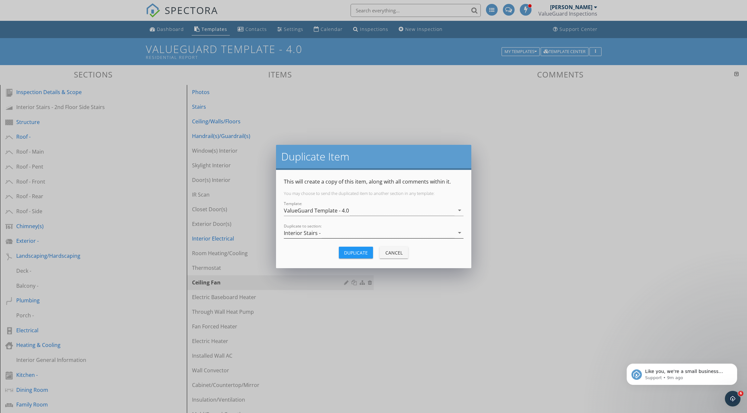
click at [334, 234] on div "Interior Stairs -" at bounding box center [369, 233] width 171 height 11
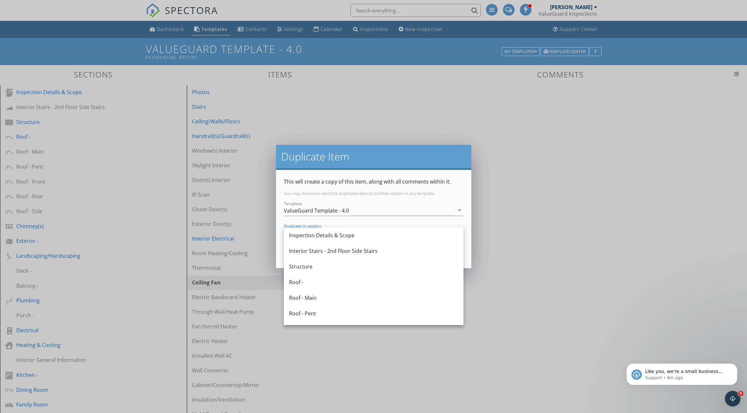
click at [333, 251] on div "Interior Stairs - 2nd Floor Side Stairs" at bounding box center [373, 251] width 169 height 8
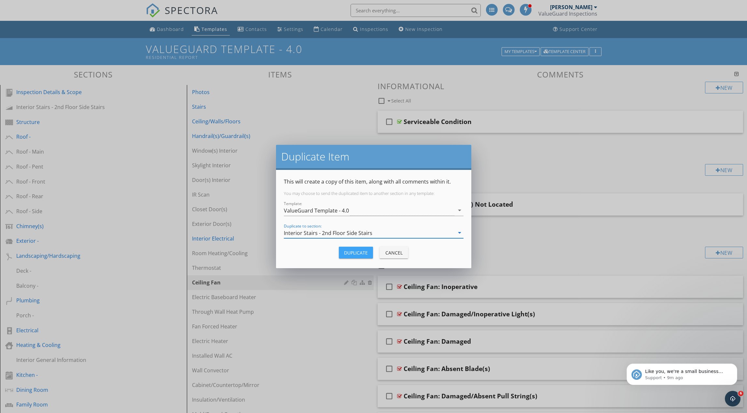
click at [348, 253] on div "Duplicate" at bounding box center [356, 252] width 24 height 7
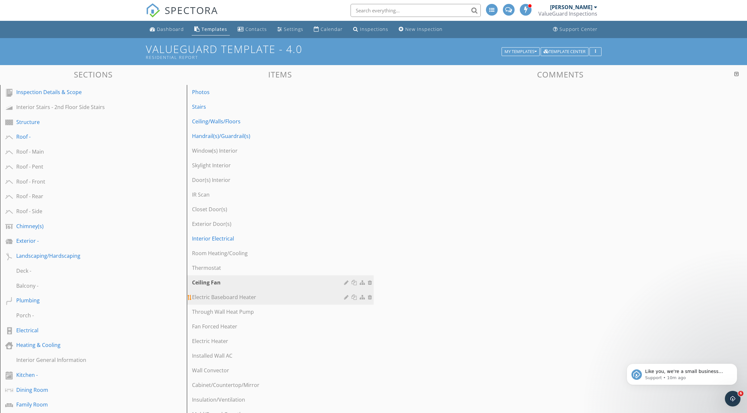
click at [263, 300] on div "Electric Baseboard Heater" at bounding box center [269, 297] width 154 height 8
click at [354, 299] on div at bounding box center [355, 297] width 7 height 5
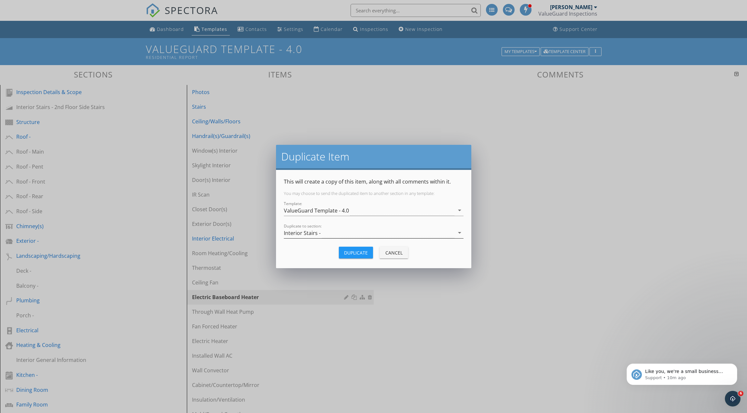
click at [325, 231] on div "Interior Stairs -" at bounding box center [369, 233] width 171 height 11
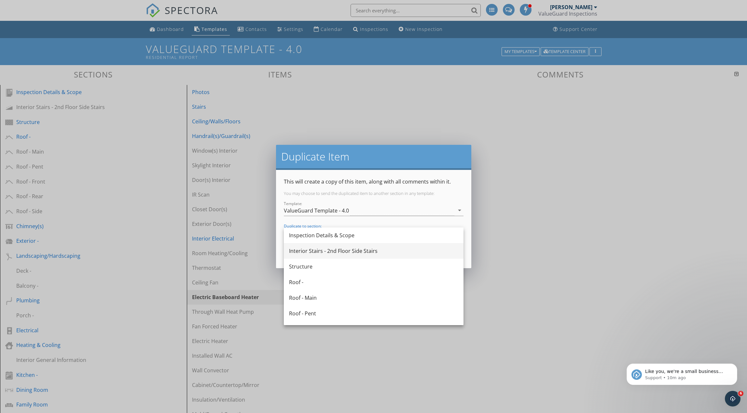
click at [326, 249] on div "Interior Stairs - 2nd Floor Side Stairs" at bounding box center [373, 251] width 169 height 8
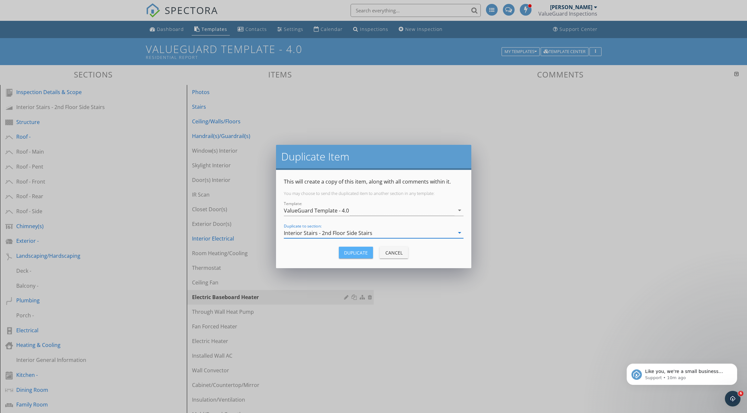
click at [340, 255] on button "Duplicate" at bounding box center [356, 253] width 34 height 12
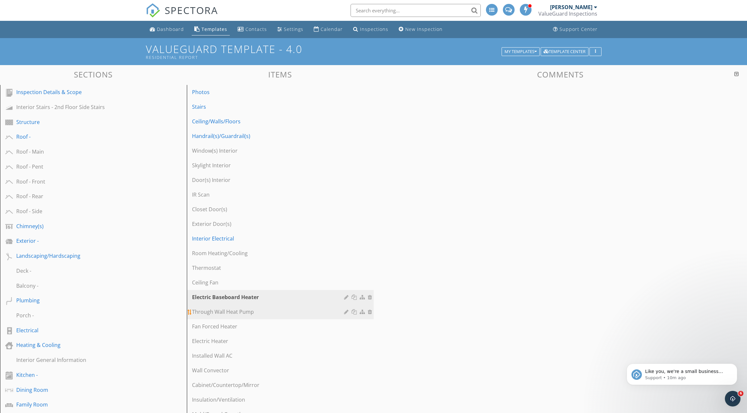
click at [264, 313] on div "Through Wall Heat Pump" at bounding box center [269, 312] width 154 height 8
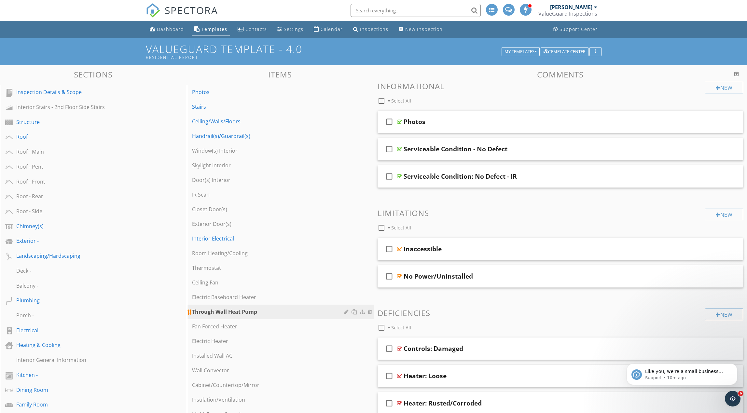
click at [352, 313] on div at bounding box center [355, 311] width 7 height 5
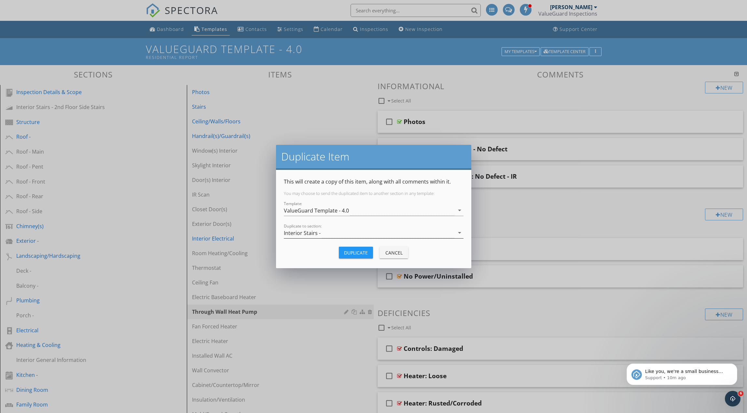
click at [327, 233] on div "Interior Stairs -" at bounding box center [369, 233] width 171 height 11
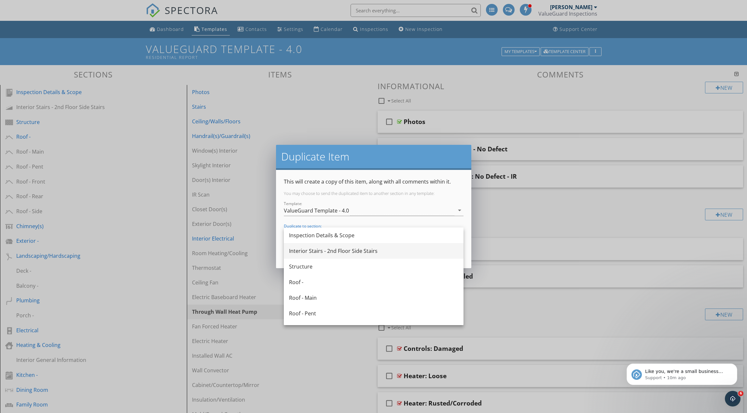
click at [328, 249] on div "Interior Stairs - 2nd Floor Side Stairs" at bounding box center [373, 251] width 169 height 8
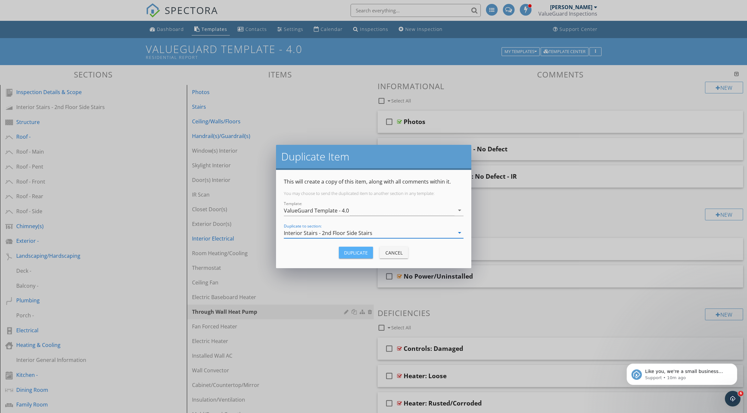
click at [343, 254] on button "Duplicate" at bounding box center [356, 253] width 34 height 12
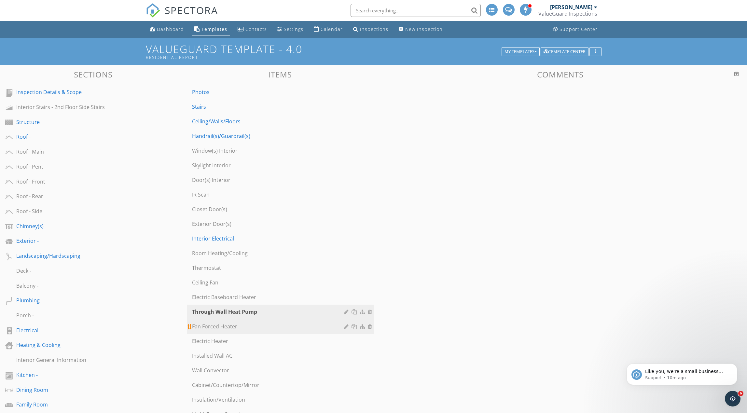
click at [253, 330] on div "Fan Forced Heater" at bounding box center [269, 327] width 154 height 8
click at [355, 326] on div at bounding box center [355, 326] width 7 height 5
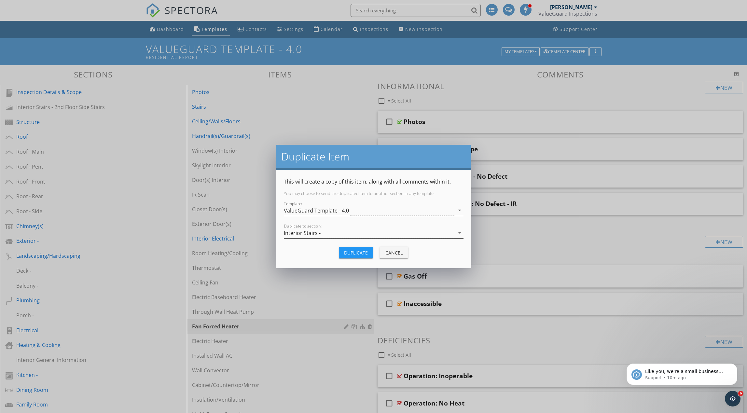
click at [330, 233] on div "Interior Stairs -" at bounding box center [369, 233] width 171 height 11
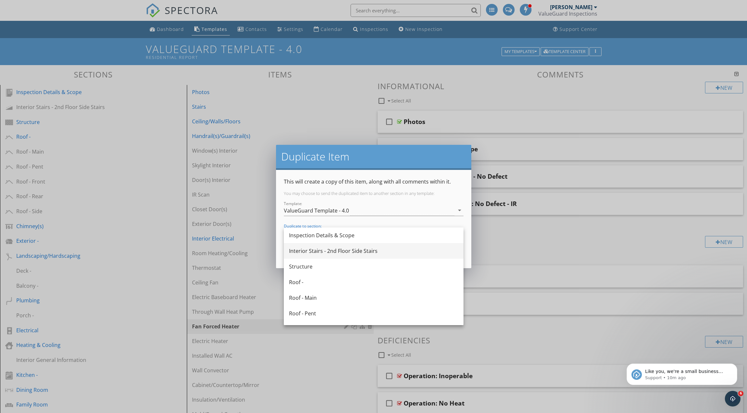
click at [329, 247] on div "Interior Stairs - 2nd Floor Side Stairs" at bounding box center [373, 251] width 169 height 8
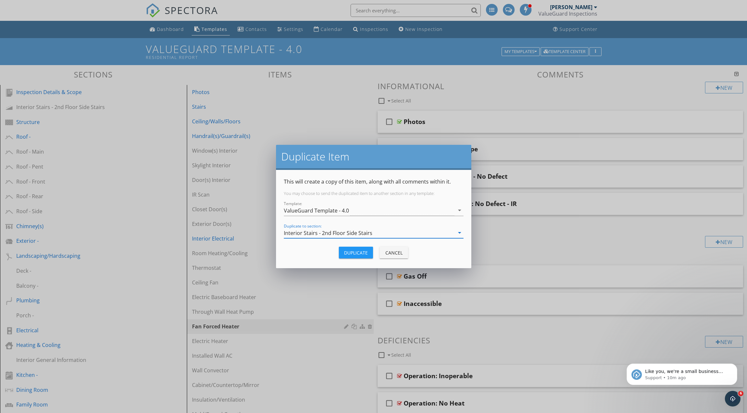
click at [349, 253] on div "Duplicate" at bounding box center [356, 252] width 24 height 7
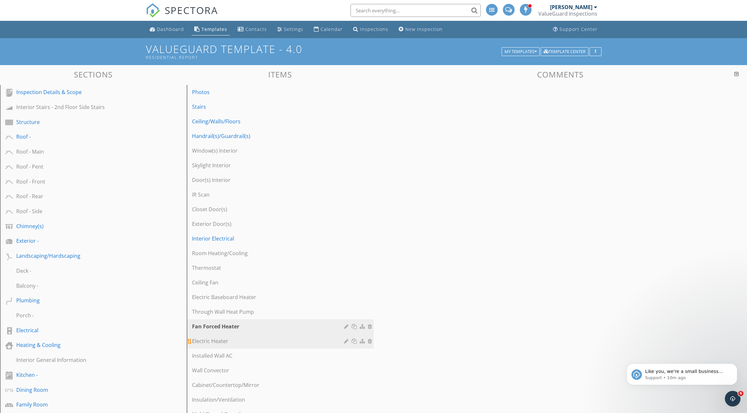
click at [263, 342] on div "Electric Heater" at bounding box center [269, 341] width 154 height 8
click at [354, 342] on div at bounding box center [355, 341] width 7 height 5
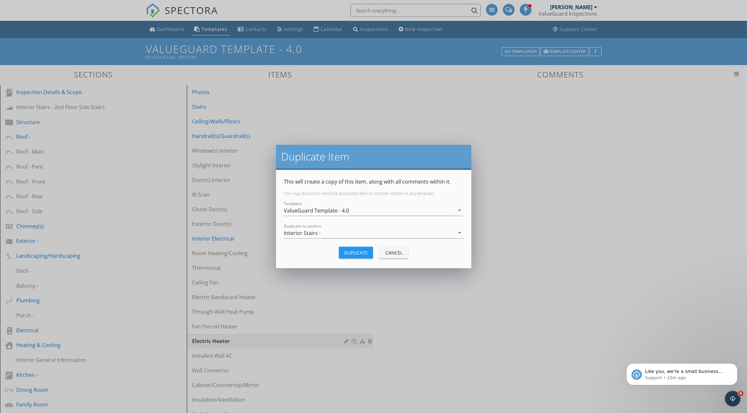
click at [312, 233] on div "Interior Stairs -" at bounding box center [302, 233] width 37 height 6
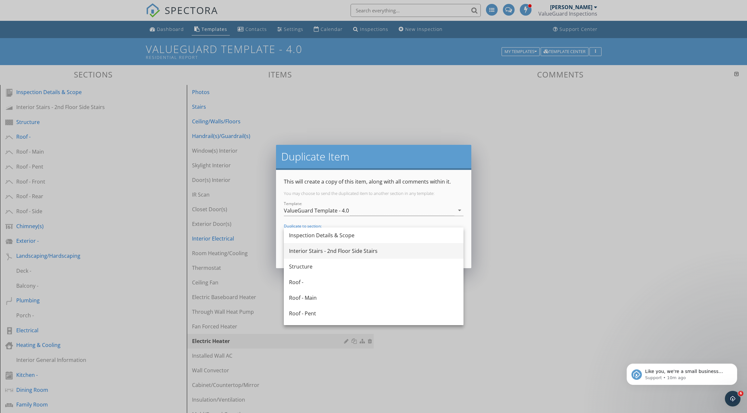
click at [343, 250] on div "Interior Stairs - 2nd Floor Side Stairs" at bounding box center [373, 251] width 169 height 8
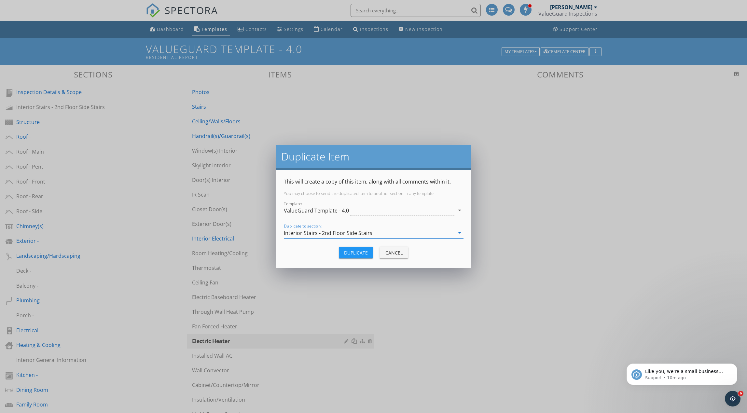
click at [350, 258] on button "Duplicate" at bounding box center [356, 253] width 34 height 12
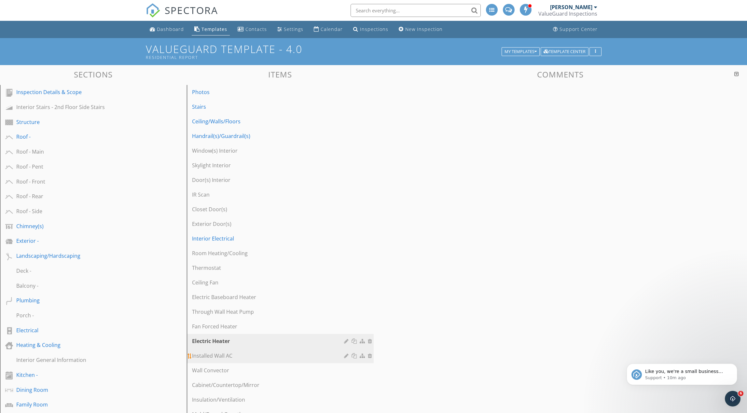
click at [245, 355] on div "Installed Wall AC" at bounding box center [269, 356] width 154 height 8
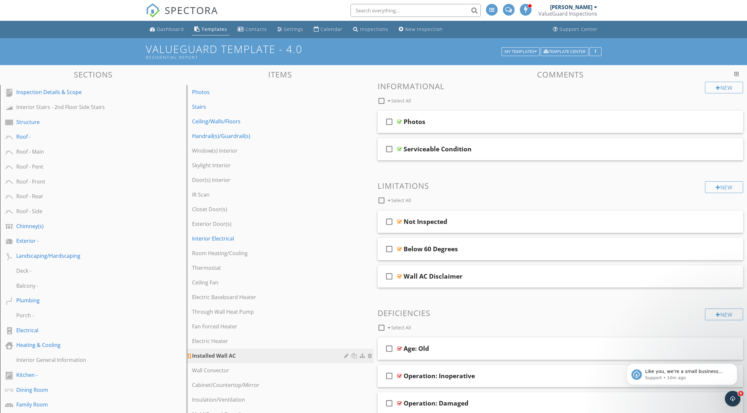
click at [354, 356] on div at bounding box center [355, 355] width 7 height 5
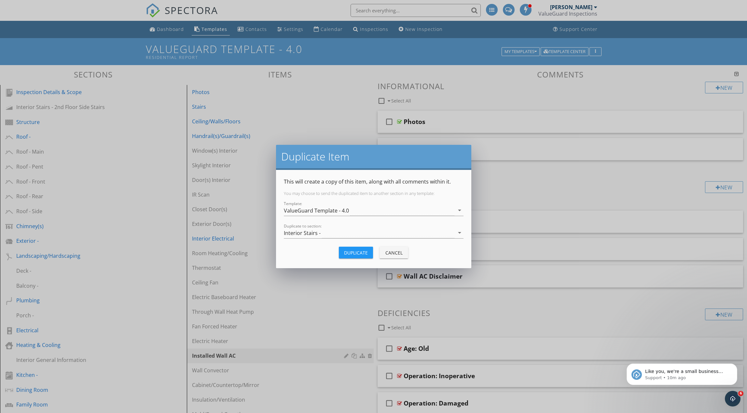
click at [331, 234] on div "Interior Stairs -" at bounding box center [369, 233] width 171 height 11
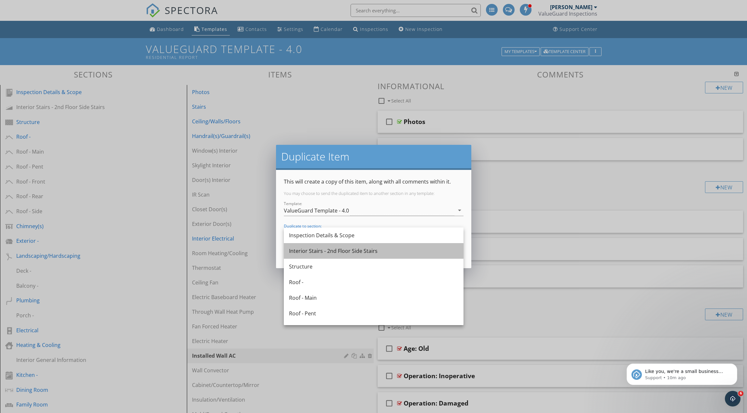
click at [331, 249] on div "Interior Stairs - 2nd Floor Side Stairs" at bounding box center [373, 251] width 169 height 8
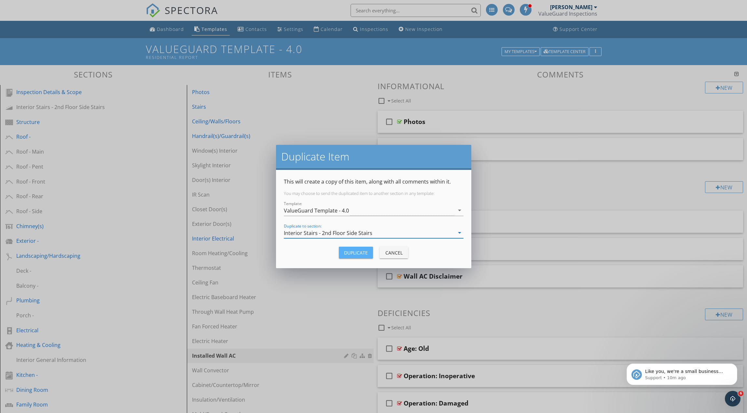
click at [354, 253] on div "Duplicate" at bounding box center [356, 252] width 24 height 7
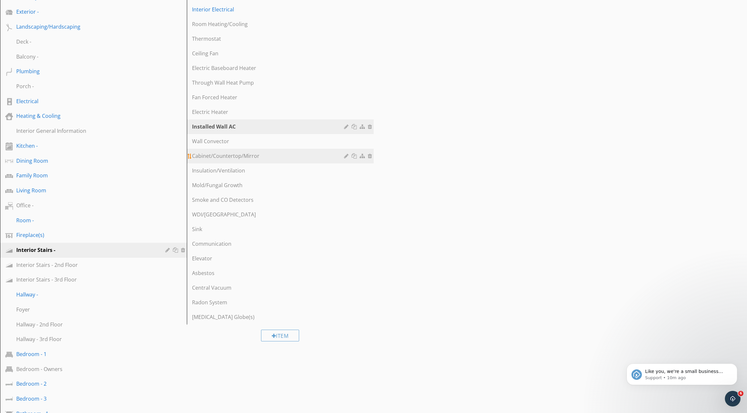
scroll to position [231, 0]
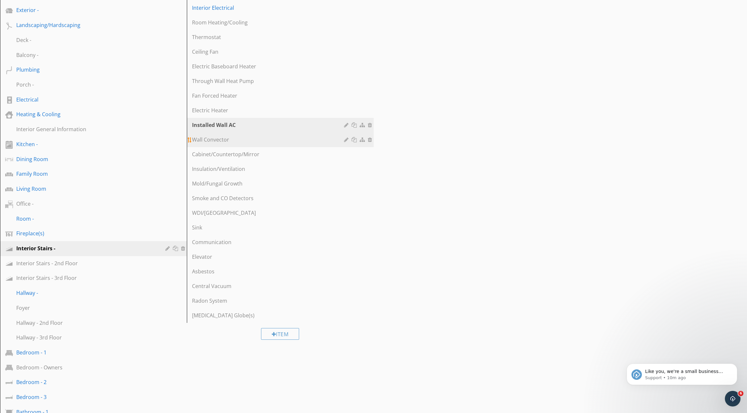
click at [246, 143] on div "Wall Convector" at bounding box center [269, 140] width 154 height 8
click at [355, 139] on div at bounding box center [355, 141] width 7 height 5
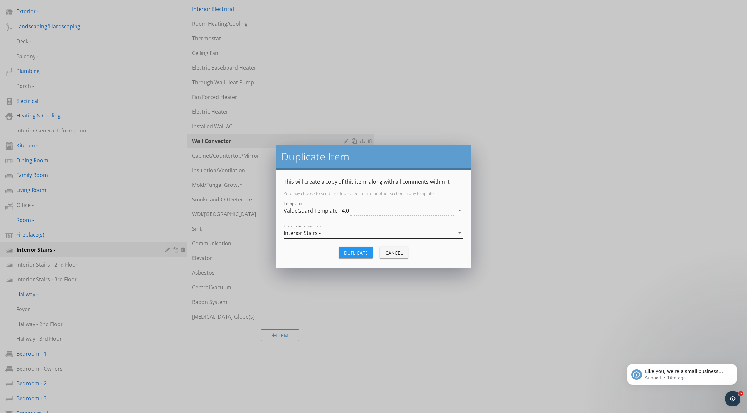
click at [348, 234] on div "Interior Stairs -" at bounding box center [369, 233] width 171 height 11
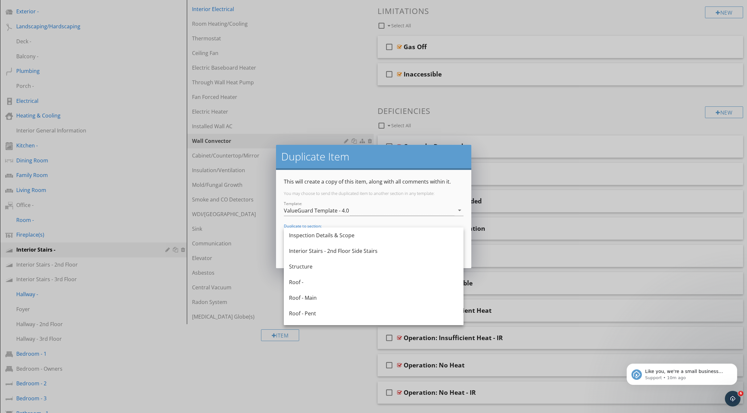
click at [339, 251] on div "Interior Stairs - 2nd Floor Side Stairs" at bounding box center [373, 251] width 169 height 8
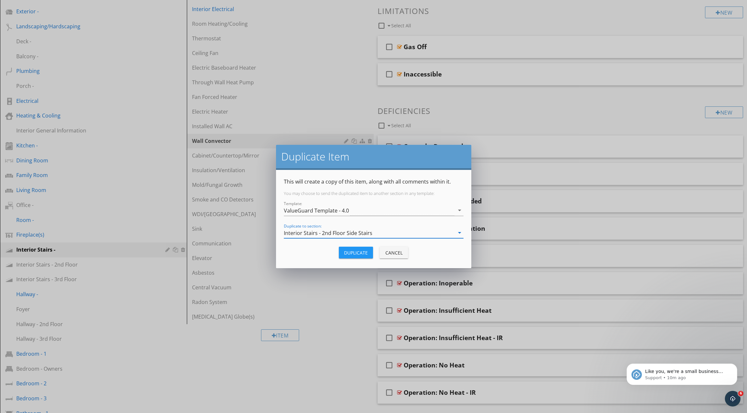
click at [347, 252] on div "Duplicate" at bounding box center [356, 252] width 24 height 7
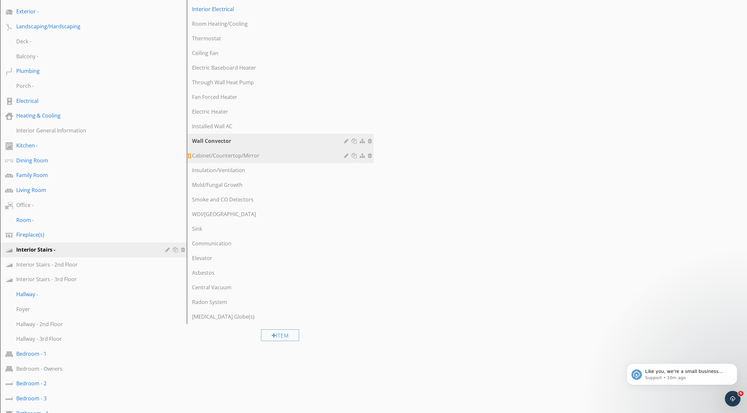
click at [259, 159] on div "Cabinet/Countertop/Mirror" at bounding box center [269, 156] width 154 height 8
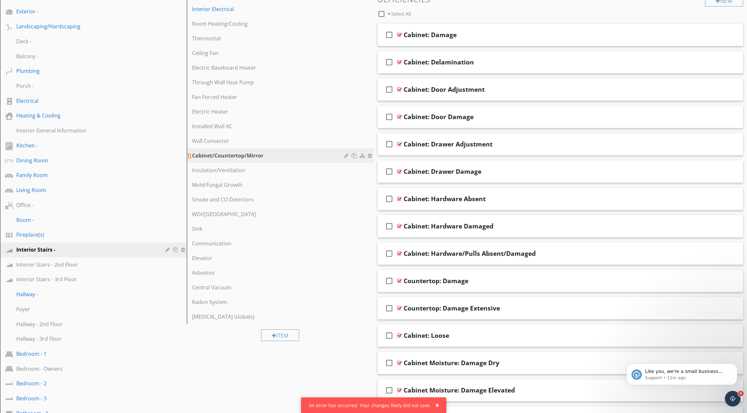
scroll to position [214, 0]
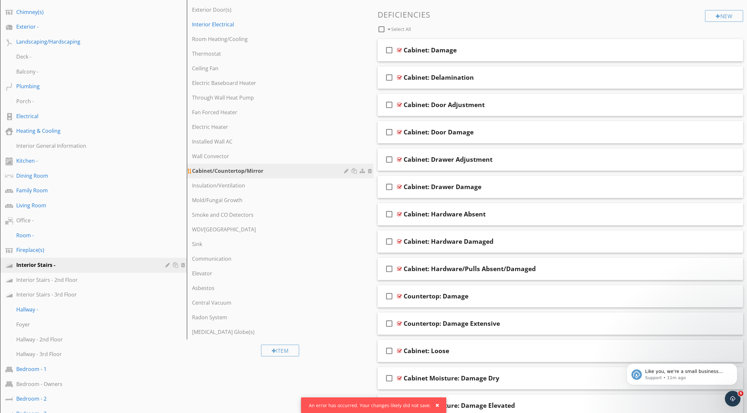
click at [353, 170] on div at bounding box center [355, 170] width 7 height 5
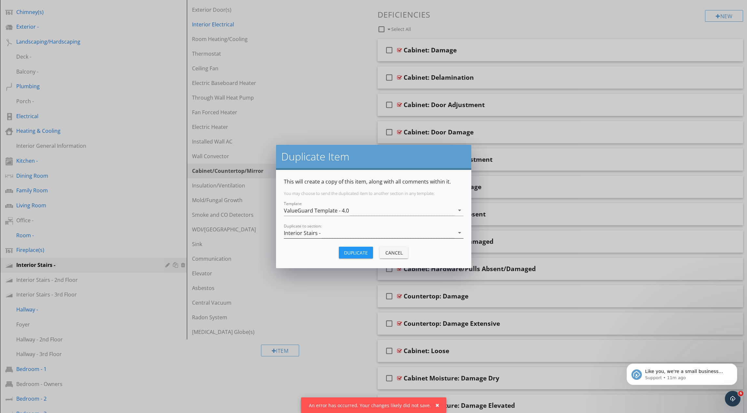
click at [345, 231] on div "Interior Stairs -" at bounding box center [369, 233] width 171 height 11
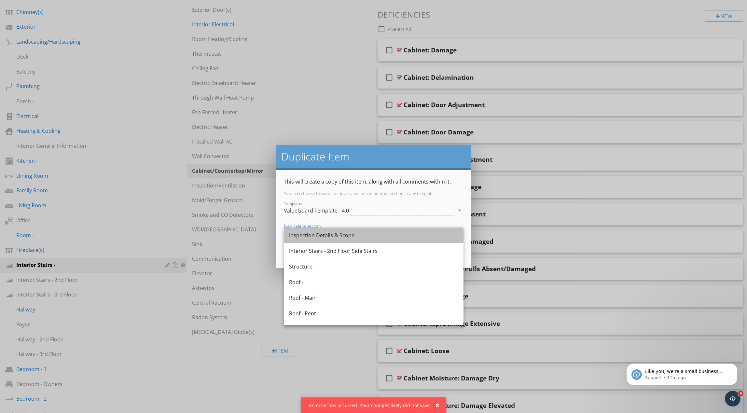
click at [319, 233] on div "Inspection Details & Scope" at bounding box center [373, 236] width 169 height 8
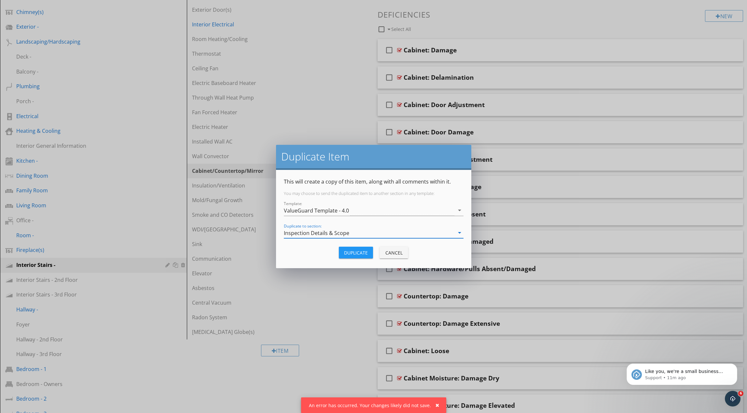
click at [319, 233] on div "Inspection Details & Scope" at bounding box center [316, 233] width 65 height 6
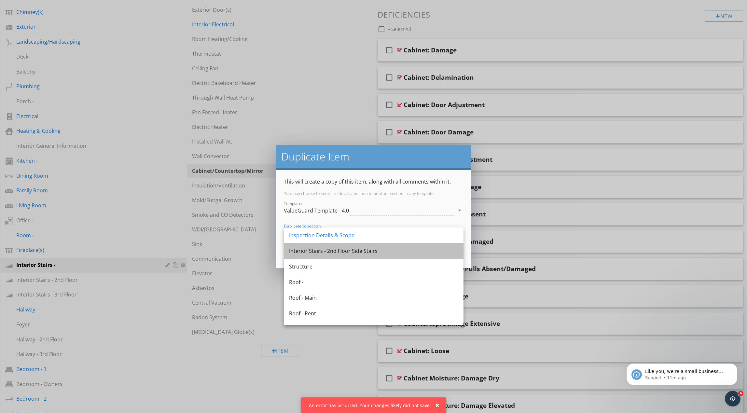
click at [321, 250] on div "Interior Stairs - 2nd Floor Side Stairs" at bounding box center [373, 251] width 169 height 8
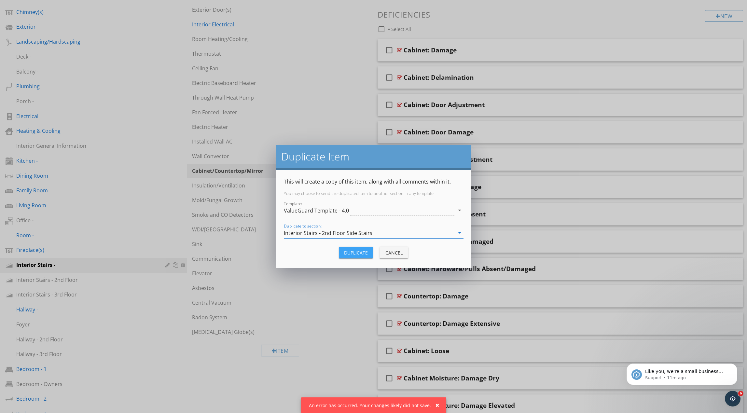
click at [359, 253] on div "Duplicate" at bounding box center [356, 252] width 24 height 7
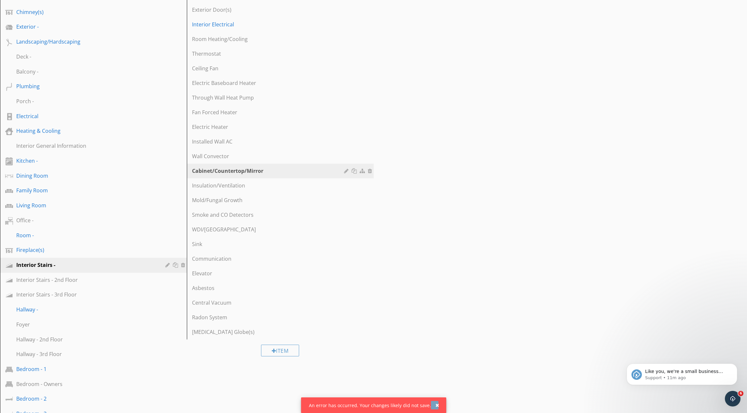
click at [436, 406] on div "button" at bounding box center [438, 405] width 4 height 5
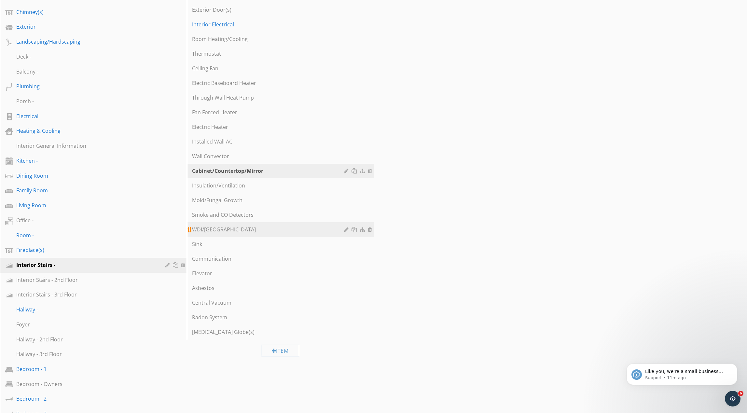
scroll to position [214, 0]
click at [279, 186] on div "Insulation/Ventilation" at bounding box center [269, 186] width 154 height 8
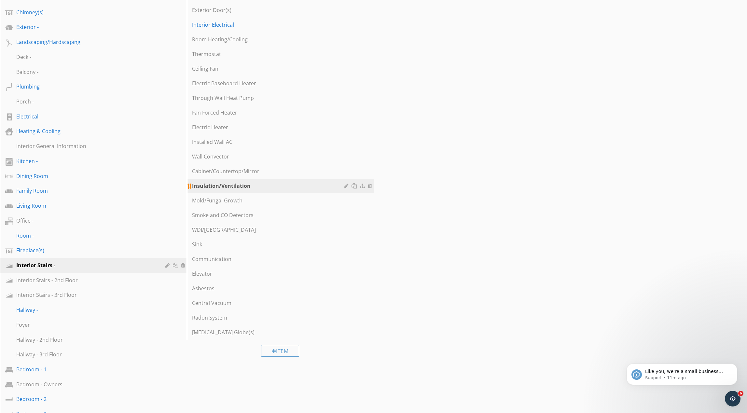
click at [355, 186] on div at bounding box center [355, 185] width 7 height 5
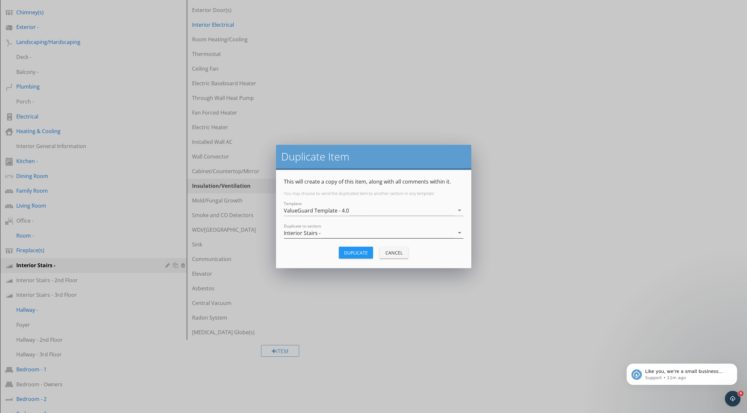
click at [347, 235] on div "Interior Stairs -" at bounding box center [369, 233] width 171 height 11
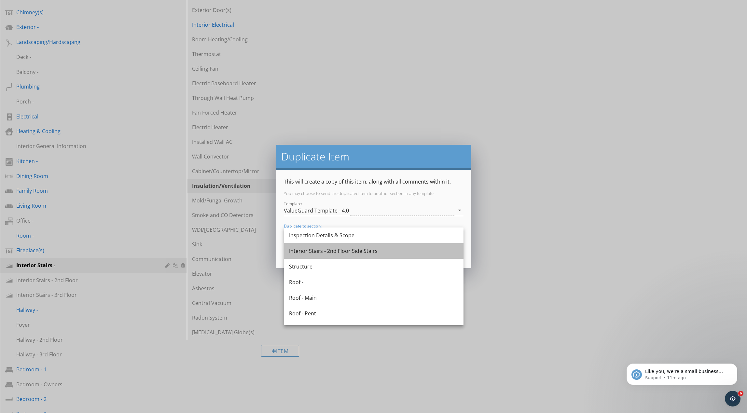
click at [346, 247] on div "Interior Stairs - 2nd Floor Side Stairs" at bounding box center [373, 251] width 169 height 8
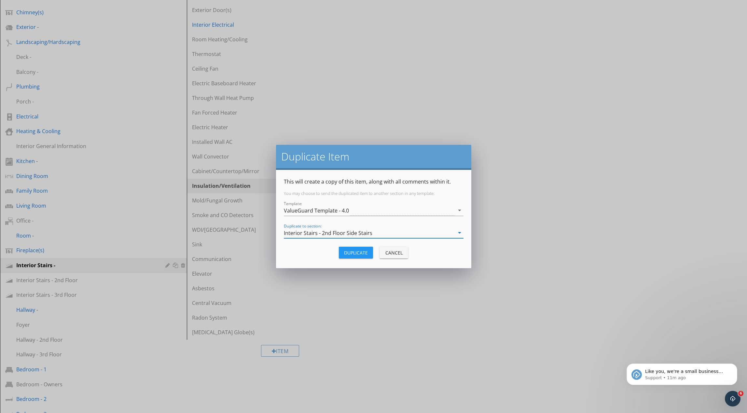
click at [350, 255] on div "Duplicate" at bounding box center [356, 252] width 24 height 7
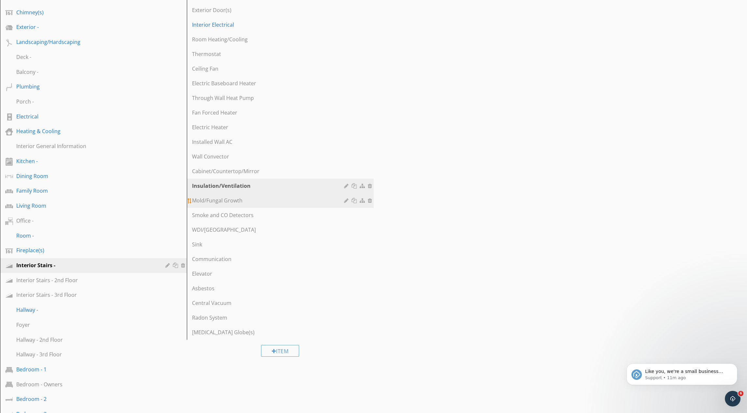
click at [248, 203] on div "Mold/Fungal Growth" at bounding box center [269, 201] width 154 height 8
click at [354, 201] on div at bounding box center [355, 200] width 7 height 5
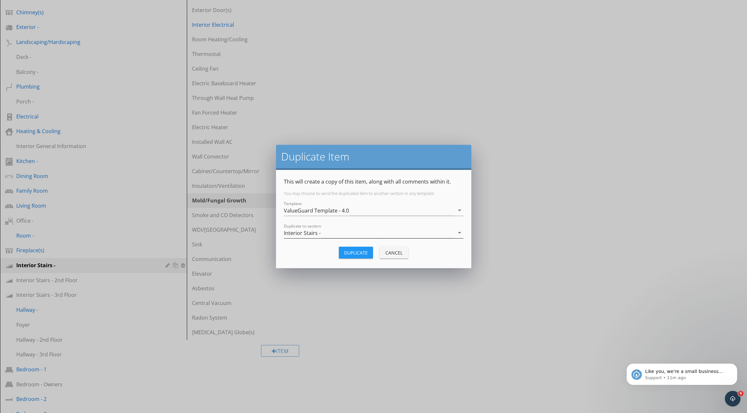
click at [350, 231] on div "Interior Stairs -" at bounding box center [369, 233] width 171 height 11
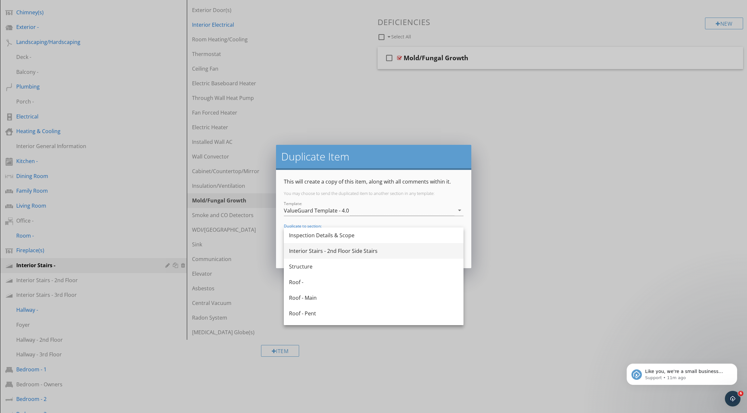
click at [345, 250] on div "Interior Stairs - 2nd Floor Side Stairs" at bounding box center [373, 251] width 169 height 8
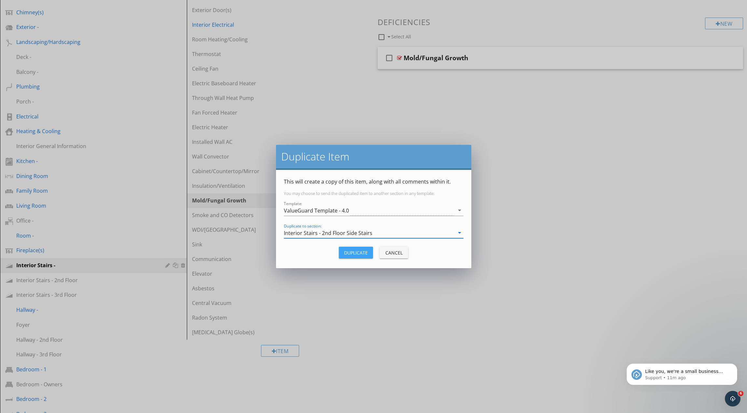
click at [356, 253] on div "Duplicate" at bounding box center [356, 252] width 24 height 7
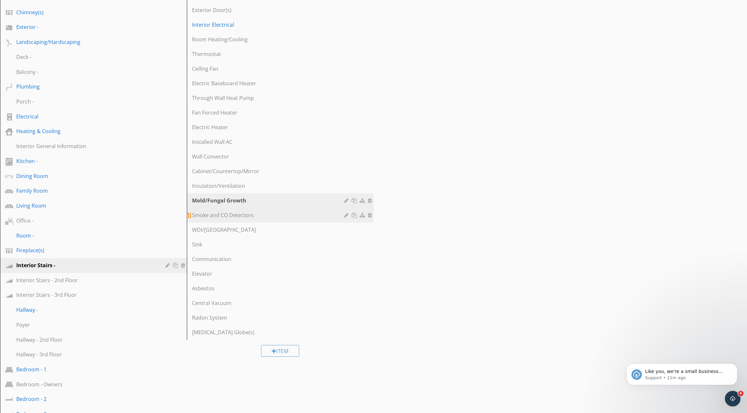
click at [279, 217] on div "Smoke and CO Detectors" at bounding box center [269, 215] width 154 height 8
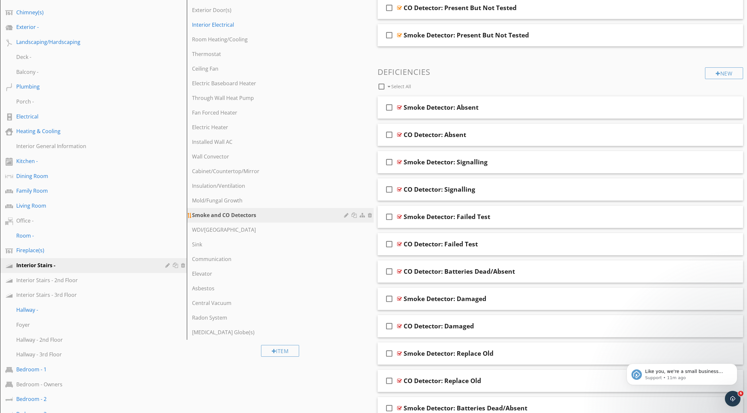
click at [354, 215] on div at bounding box center [355, 215] width 7 height 5
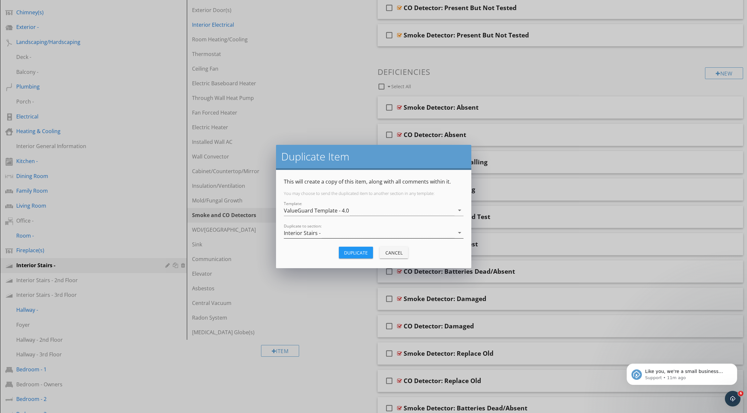
click at [349, 231] on div "Interior Stairs -" at bounding box center [369, 233] width 171 height 11
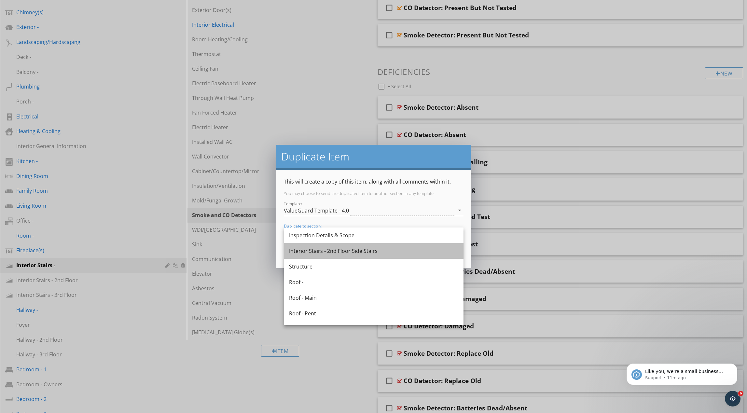
click at [347, 248] on div "Interior Stairs - 2nd Floor Side Stairs" at bounding box center [373, 251] width 169 height 8
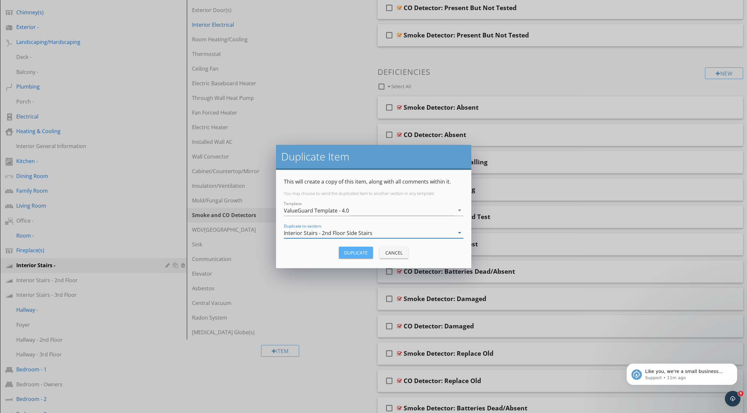
click at [351, 250] on div "Duplicate" at bounding box center [356, 252] width 24 height 7
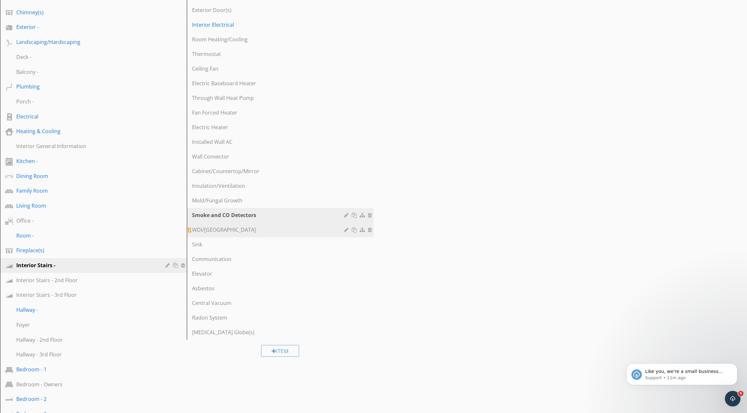
click at [254, 231] on div "WDI/Pest" at bounding box center [269, 230] width 154 height 8
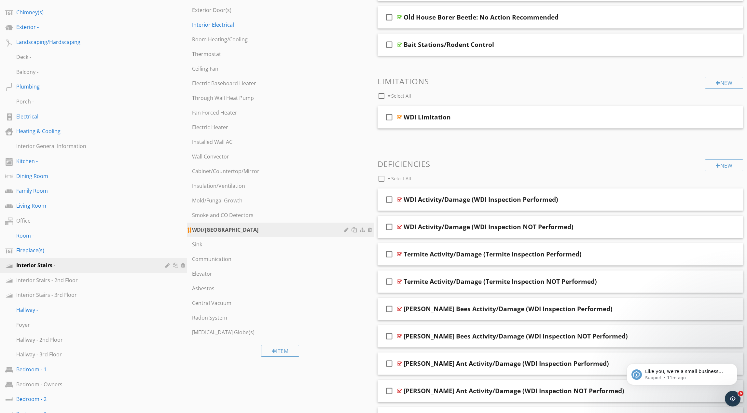
click at [354, 230] on div at bounding box center [355, 229] width 7 height 5
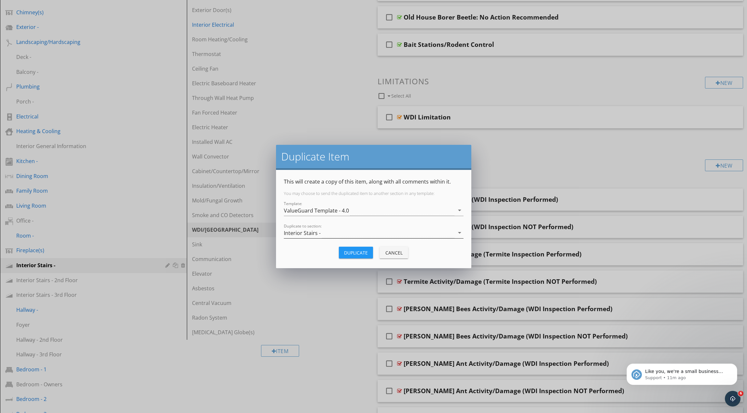
click at [352, 234] on div "Interior Stairs -" at bounding box center [369, 233] width 171 height 11
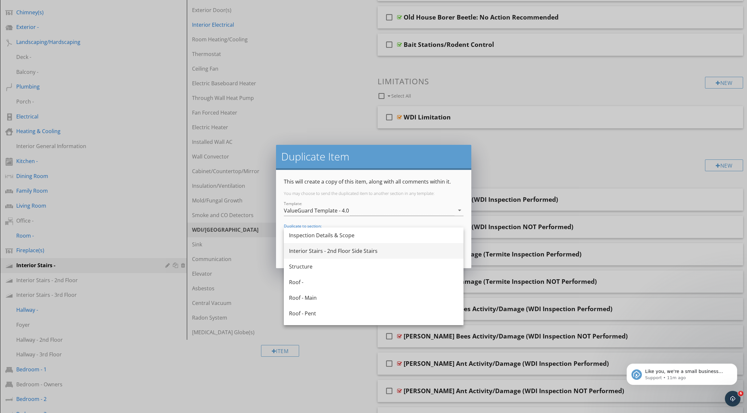
click at [350, 248] on div "Interior Stairs - 2nd Floor Side Stairs" at bounding box center [373, 251] width 169 height 8
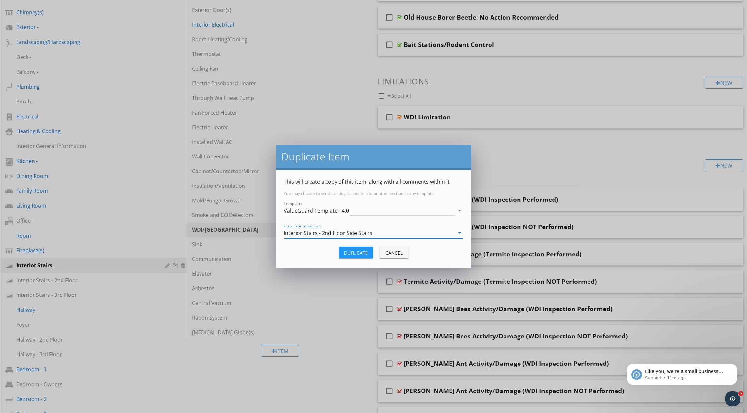
click at [355, 251] on div "Duplicate" at bounding box center [356, 252] width 24 height 7
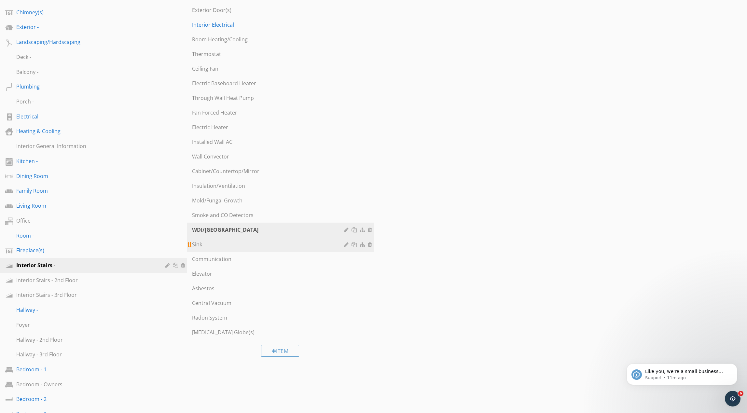
click at [272, 248] on div "Sink" at bounding box center [269, 245] width 154 height 8
click at [354, 246] on div at bounding box center [355, 244] width 7 height 5
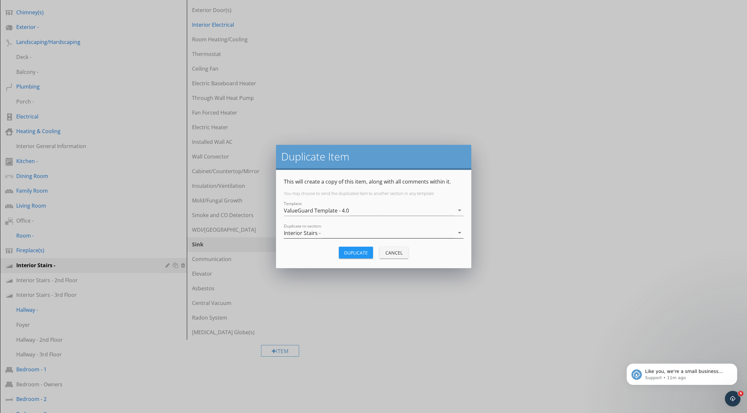
click at [336, 234] on div "Interior Stairs -" at bounding box center [369, 233] width 171 height 11
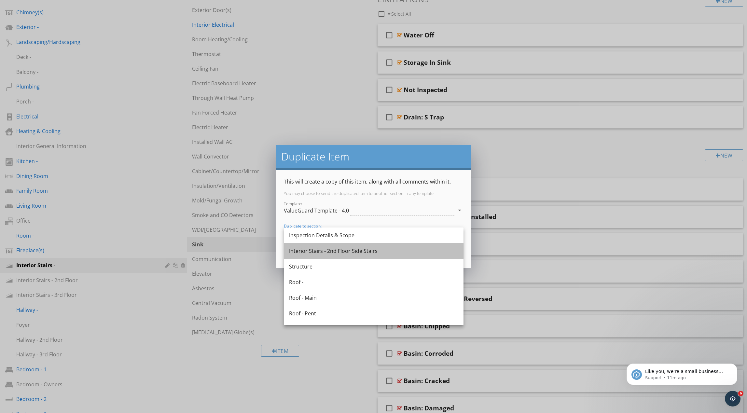
click at [335, 251] on div "Interior Stairs - 2nd Floor Side Stairs" at bounding box center [373, 251] width 169 height 8
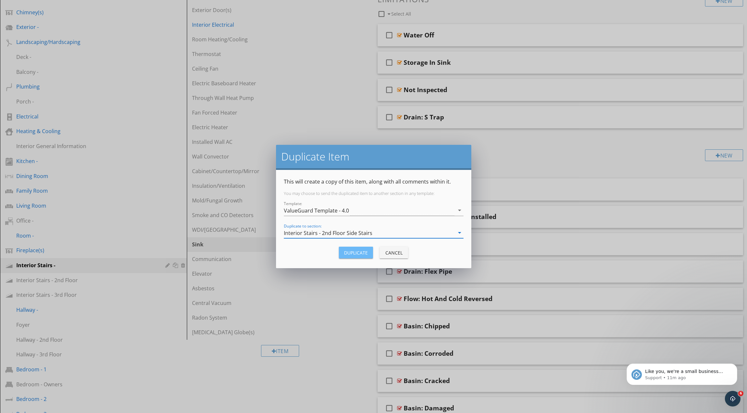
click at [347, 252] on div "Duplicate" at bounding box center [356, 252] width 24 height 7
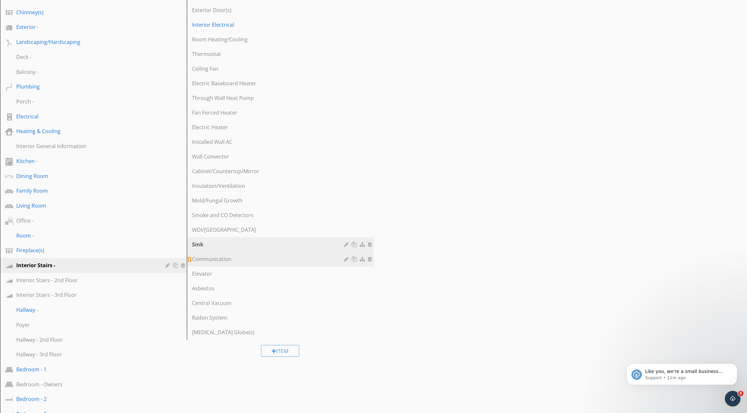
click at [278, 265] on link "Communication" at bounding box center [281, 259] width 185 height 14
click at [352, 261] on div at bounding box center [355, 259] width 7 height 5
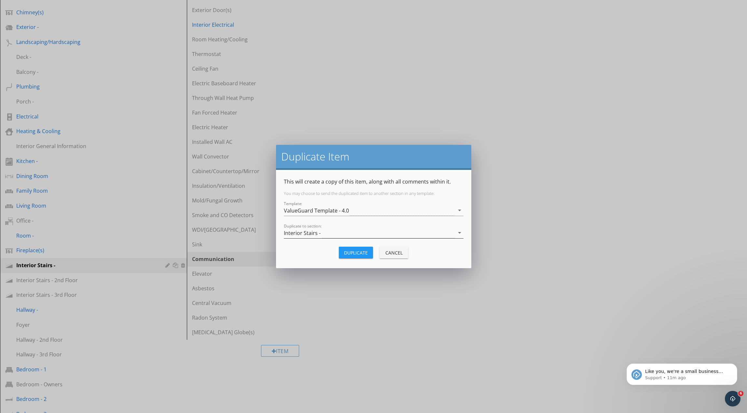
click at [320, 233] on div "Interior Stairs -" at bounding box center [369, 233] width 171 height 11
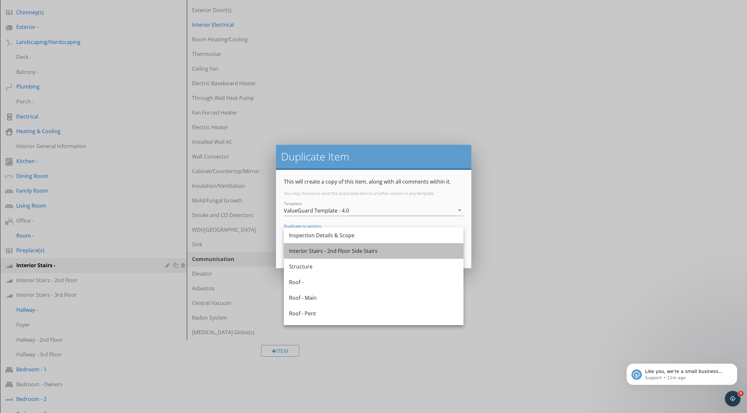
click at [323, 250] on div "Interior Stairs - 2nd Floor Side Stairs" at bounding box center [373, 251] width 169 height 8
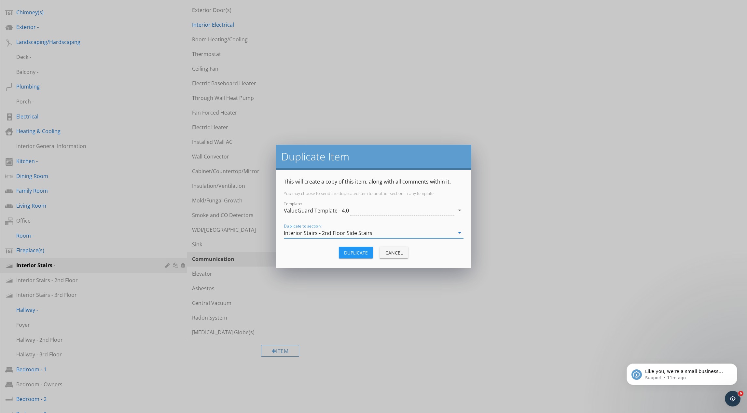
click at [348, 253] on div "Duplicate" at bounding box center [356, 252] width 24 height 7
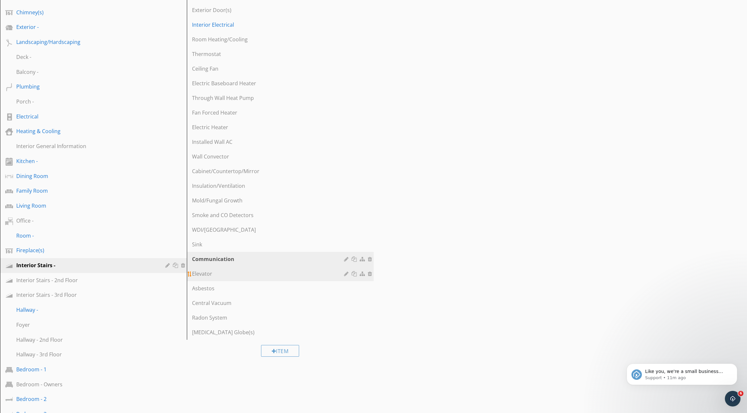
click at [249, 275] on div "Elevator" at bounding box center [269, 274] width 154 height 8
click at [355, 274] on div at bounding box center [355, 273] width 7 height 5
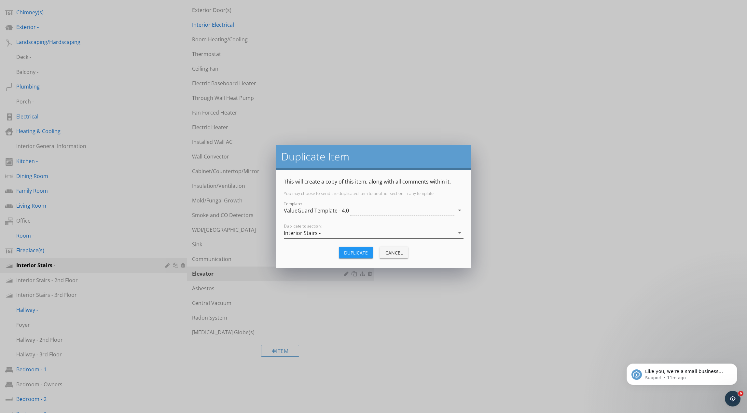
click at [337, 234] on div "Interior Stairs -" at bounding box center [369, 233] width 171 height 11
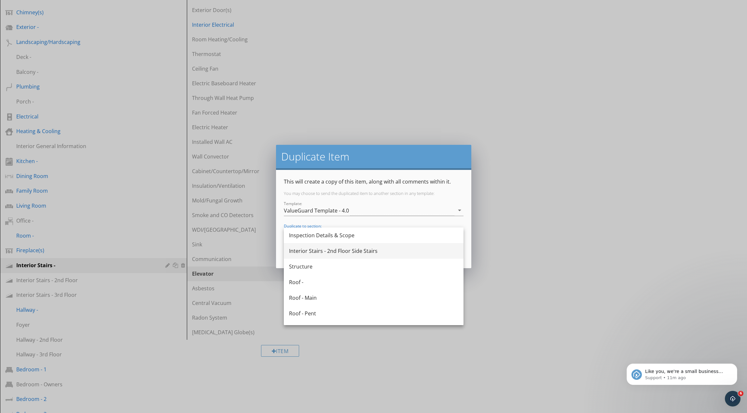
click at [336, 251] on div "Interior Stairs - 2nd Floor Side Stairs" at bounding box center [373, 251] width 169 height 8
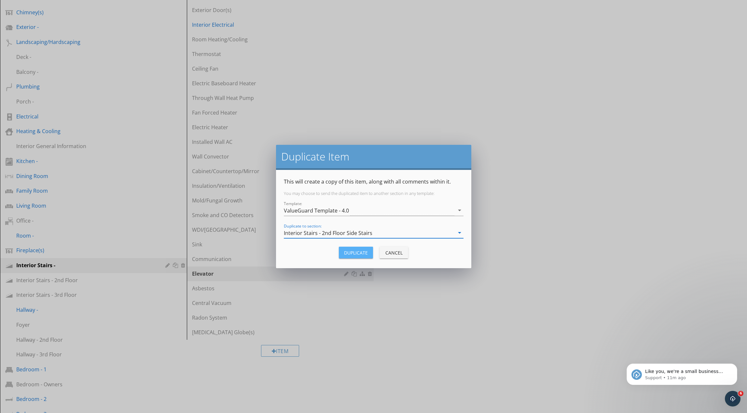
click at [351, 254] on div "Duplicate" at bounding box center [356, 252] width 24 height 7
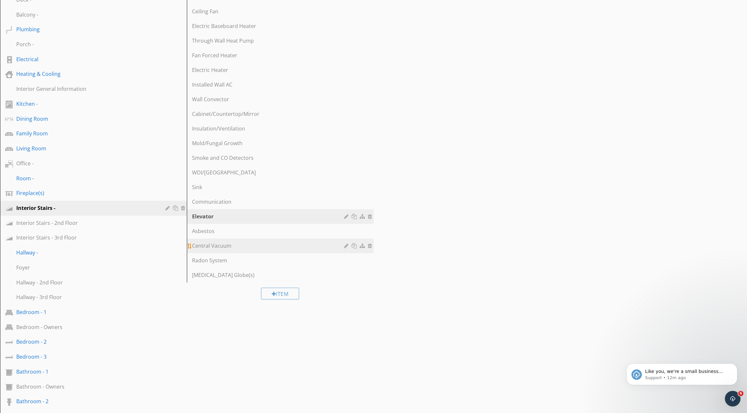
scroll to position [273, 0]
click at [282, 232] on div "Asbestos" at bounding box center [269, 229] width 154 height 8
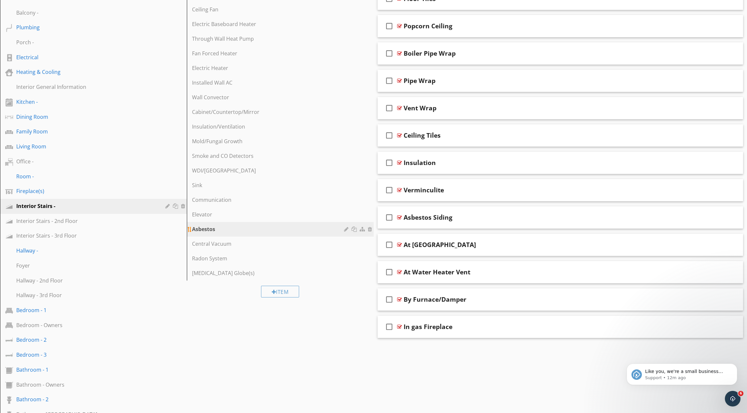
click at [354, 229] on div at bounding box center [355, 229] width 7 height 5
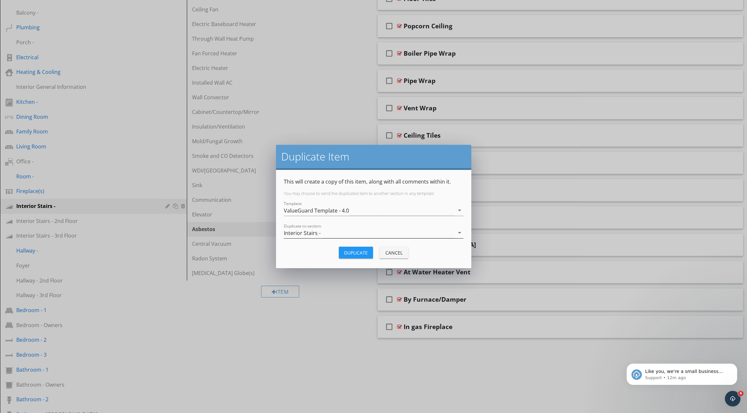
click at [345, 235] on div "Interior Stairs -" at bounding box center [369, 233] width 171 height 11
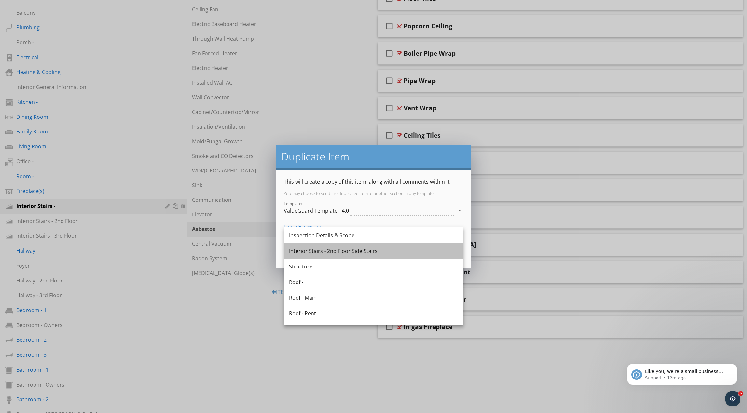
click at [342, 249] on div "Interior Stairs - 2nd Floor Side Stairs" at bounding box center [373, 251] width 169 height 8
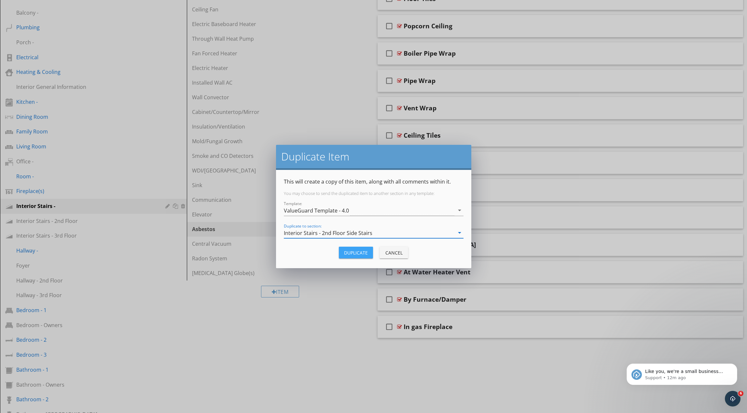
click at [351, 253] on div "Duplicate" at bounding box center [356, 252] width 24 height 7
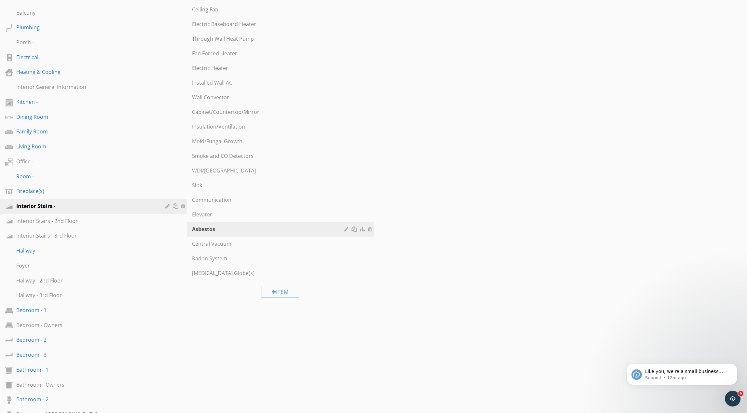
scroll to position [271, 0]
click at [254, 249] on div "Central Vacuum" at bounding box center [269, 247] width 154 height 8
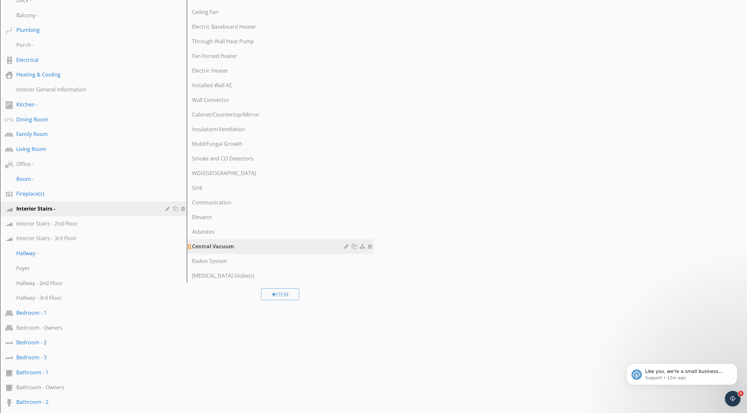
click at [355, 247] on div at bounding box center [355, 246] width 7 height 5
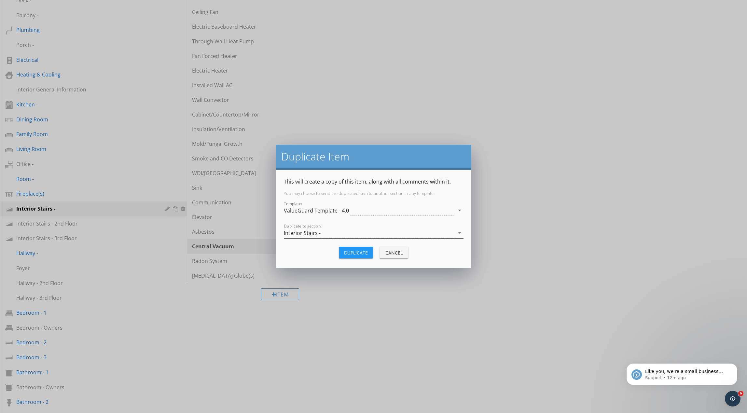
click at [331, 235] on div "Interior Stairs -" at bounding box center [369, 233] width 171 height 11
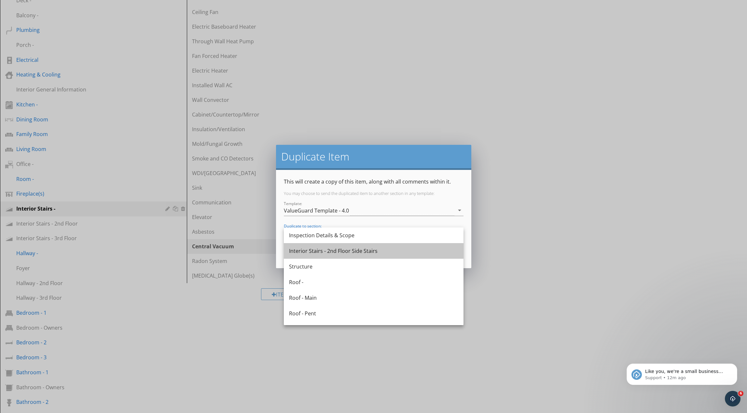
click at [331, 248] on div "Interior Stairs - 2nd Floor Side Stairs" at bounding box center [373, 251] width 169 height 8
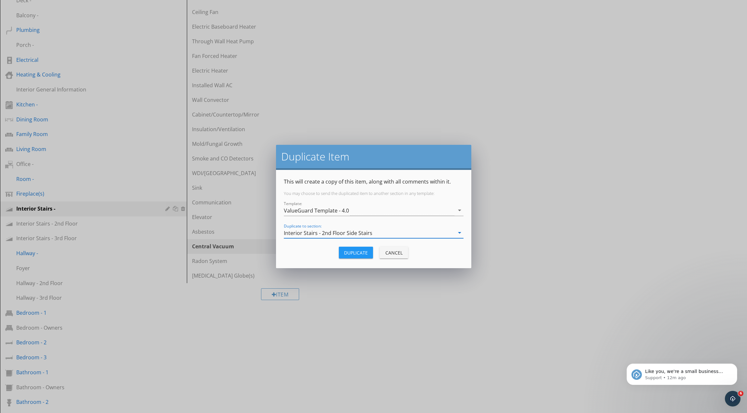
click at [346, 252] on div "Duplicate" at bounding box center [356, 252] width 24 height 7
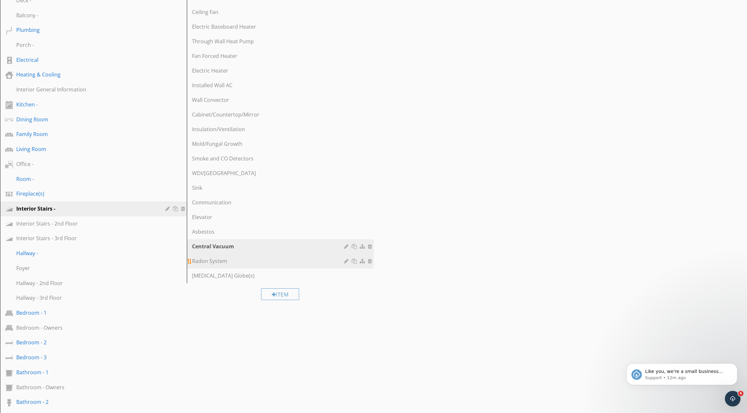
click at [291, 262] on div "Radon System" at bounding box center [269, 261] width 154 height 8
click at [354, 261] on div at bounding box center [355, 261] width 7 height 5
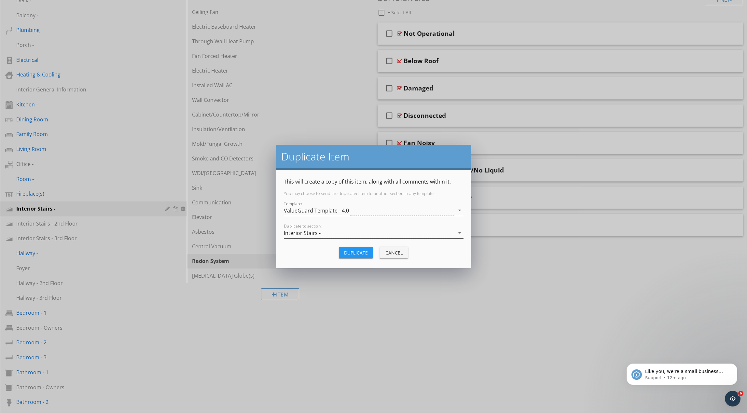
click at [327, 236] on div "Interior Stairs -" at bounding box center [369, 233] width 171 height 11
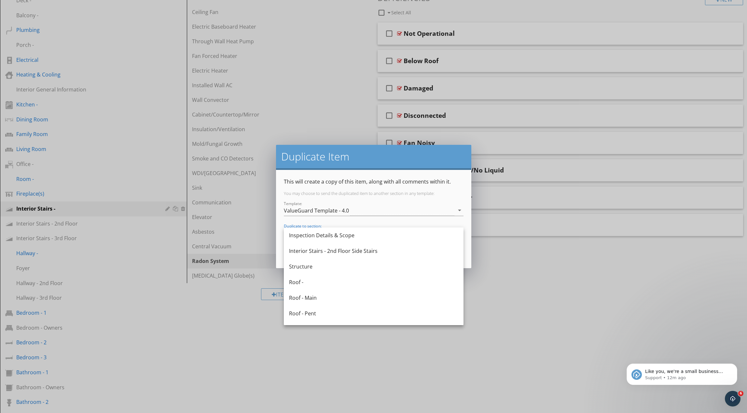
click at [326, 250] on div "Interior Stairs - 2nd Floor Side Stairs" at bounding box center [373, 251] width 169 height 8
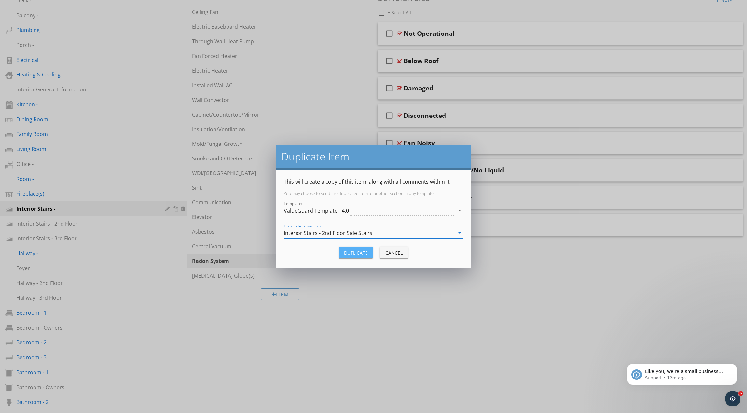
click at [353, 253] on div "Duplicate" at bounding box center [356, 252] width 24 height 7
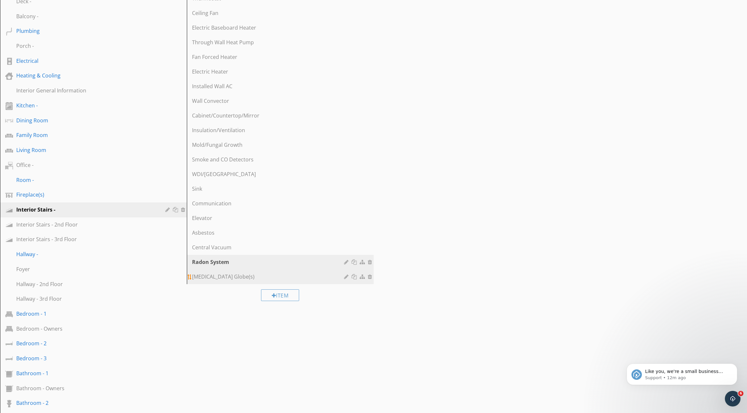
click at [259, 277] on div "Carbon Tetrachloride Globe(s)" at bounding box center [269, 277] width 154 height 8
click at [354, 277] on div at bounding box center [355, 277] width 7 height 5
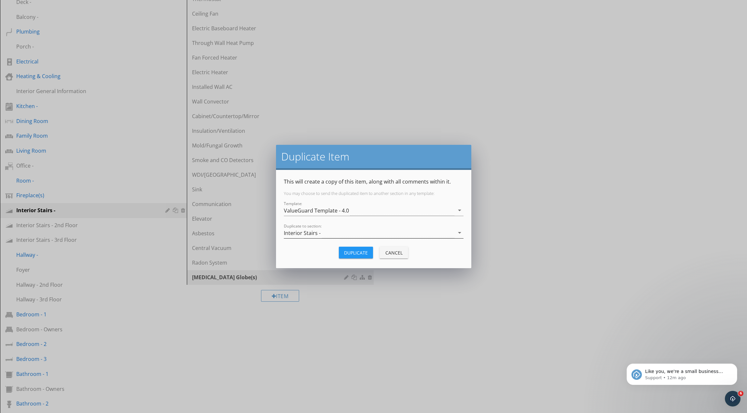
click at [338, 234] on div "Interior Stairs -" at bounding box center [369, 233] width 171 height 11
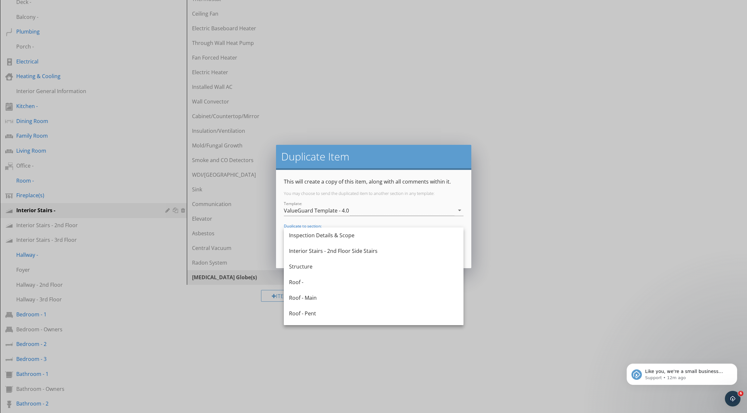
click at [337, 249] on div "Interior Stairs - 2nd Floor Side Stairs" at bounding box center [373, 251] width 169 height 8
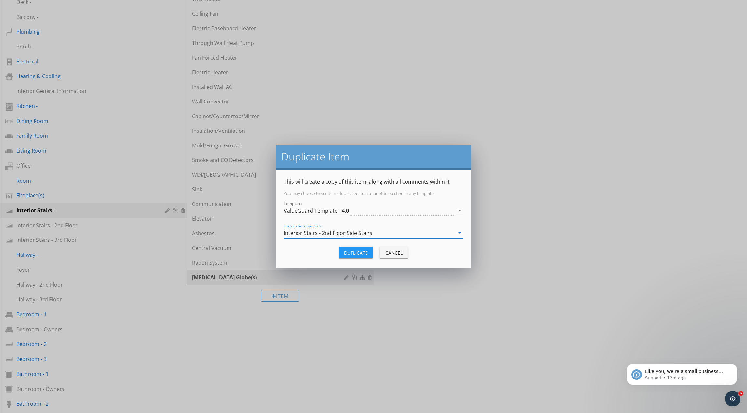
click at [346, 252] on div "Duplicate" at bounding box center [356, 252] width 24 height 7
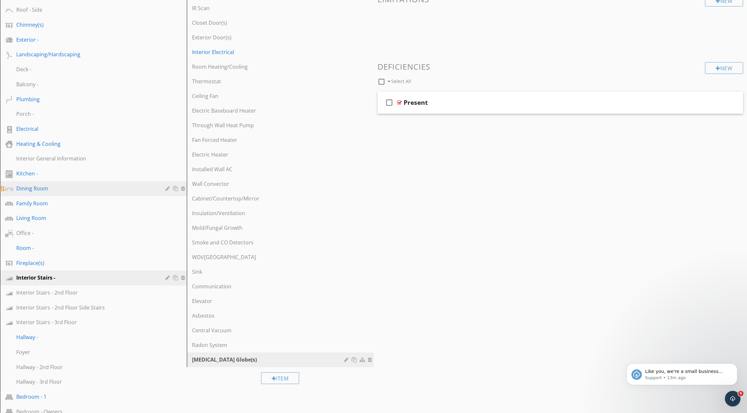
scroll to position [185, 0]
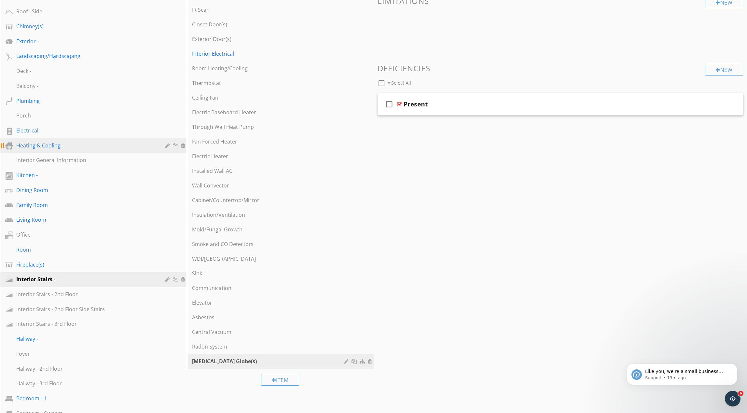
click at [74, 145] on div "Heating & Cooling" at bounding box center [86, 146] width 140 height 8
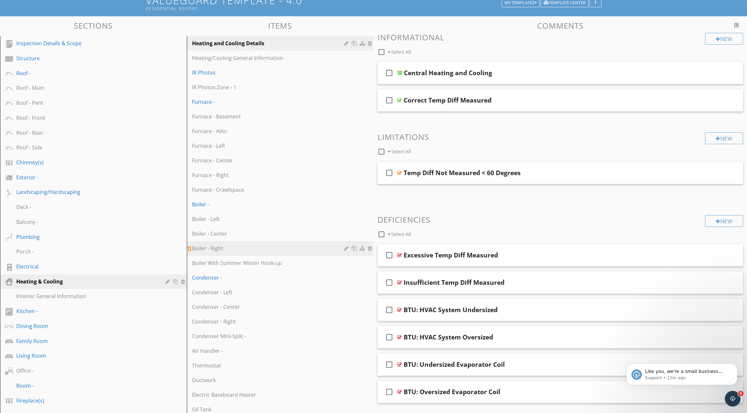
scroll to position [0, 0]
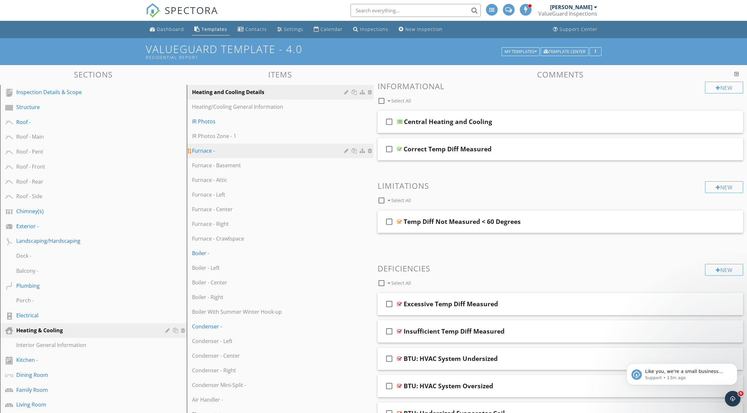
click at [255, 150] on div "Furnace -" at bounding box center [269, 151] width 154 height 8
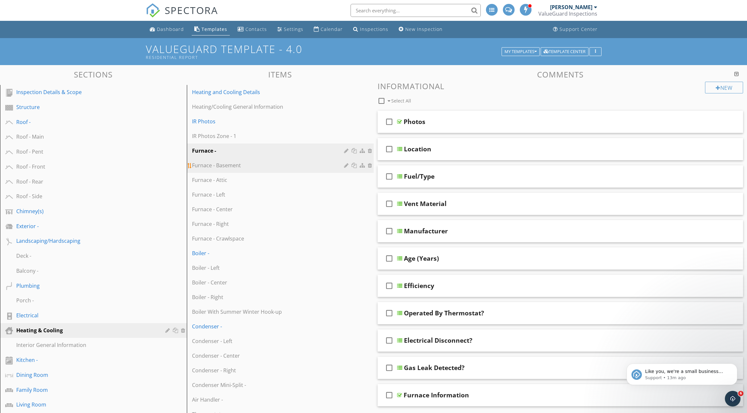
click at [253, 163] on div "Furnace - Basement" at bounding box center [269, 166] width 154 height 8
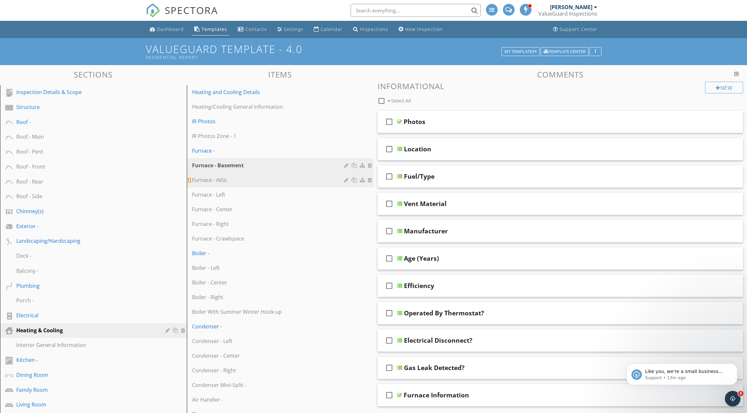
click at [251, 177] on div "Furnace - Attic" at bounding box center [269, 180] width 154 height 8
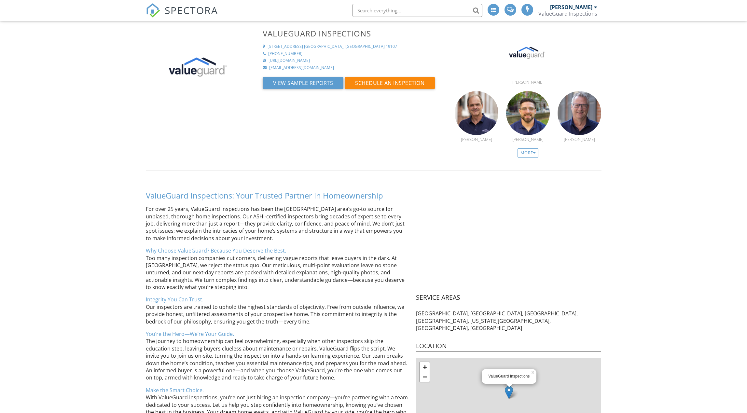
click at [183, 11] on span "SPECTORA" at bounding box center [191, 10] width 53 height 14
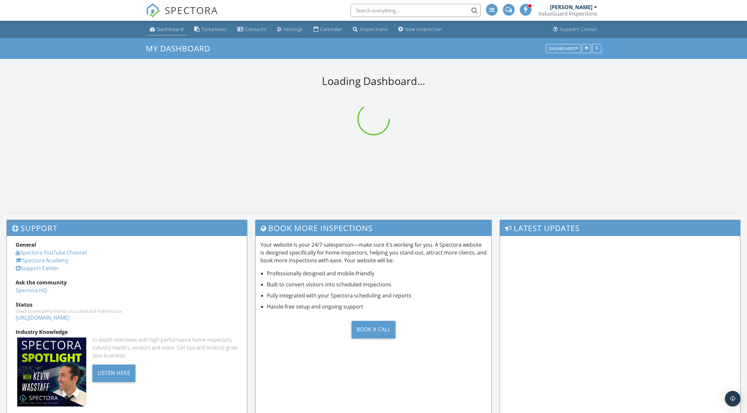
click at [171, 31] on div "Dashboard" at bounding box center [170, 29] width 27 height 6
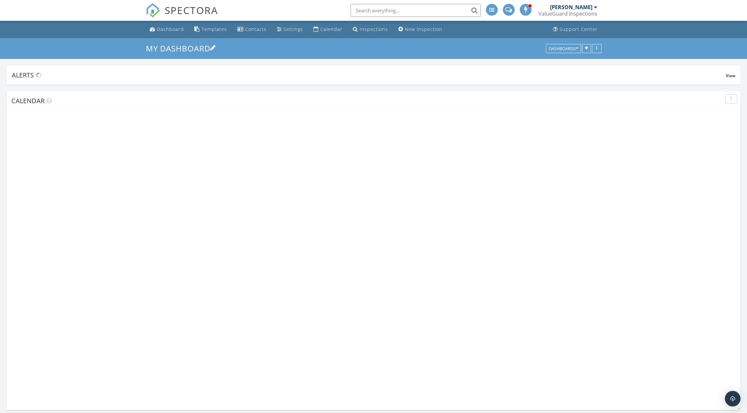
scroll to position [593, 748]
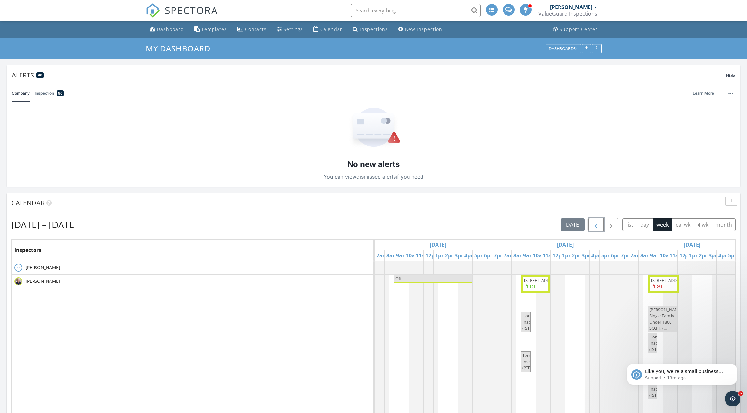
click at [596, 227] on span "button" at bounding box center [596, 225] width 8 height 8
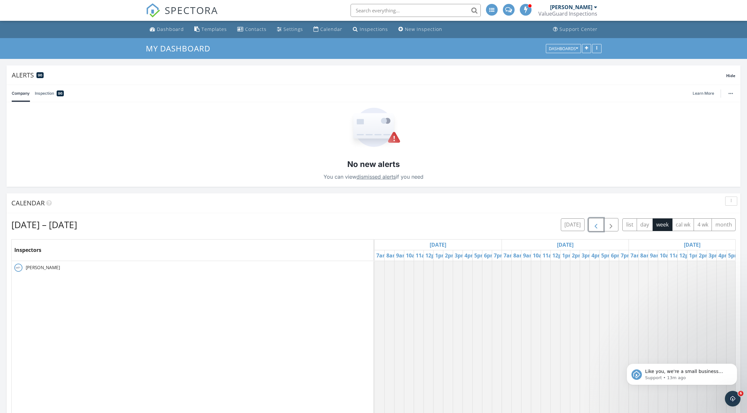
click at [596, 227] on span "button" at bounding box center [596, 225] width 8 height 8
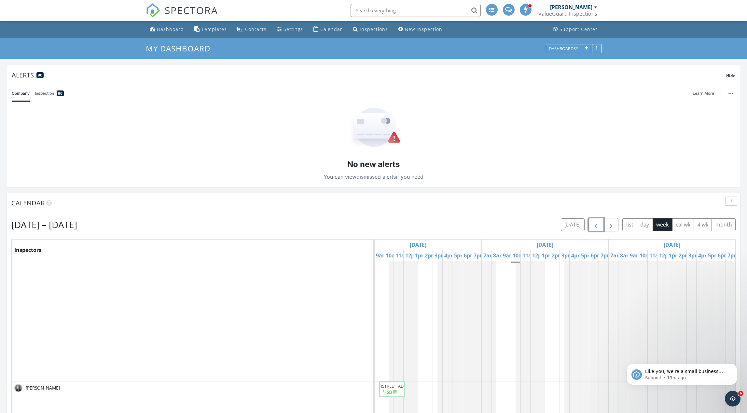
scroll to position [616, 0]
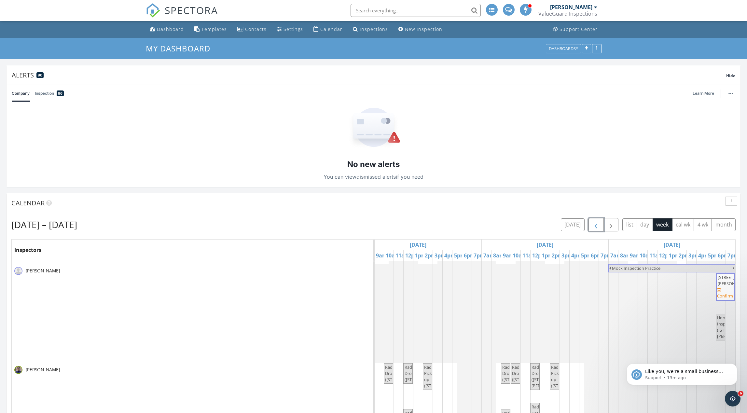
click at [725, 285] on span "[STREET_ADDRESS][PERSON_NAME]" at bounding box center [736, 281] width 36 height 12
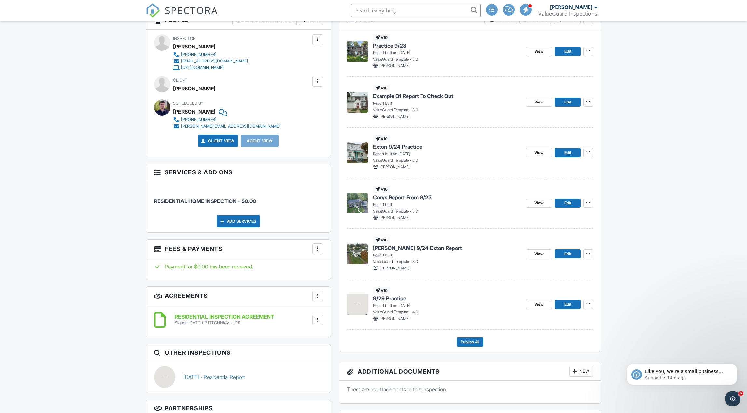
scroll to position [245, 0]
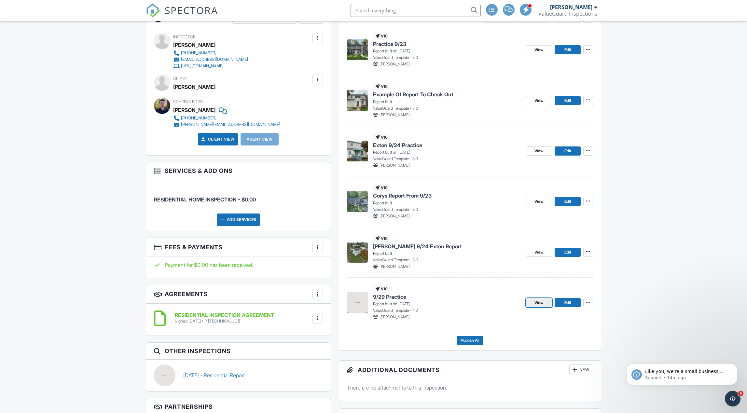
click at [537, 306] on span "View" at bounding box center [539, 303] width 9 height 7
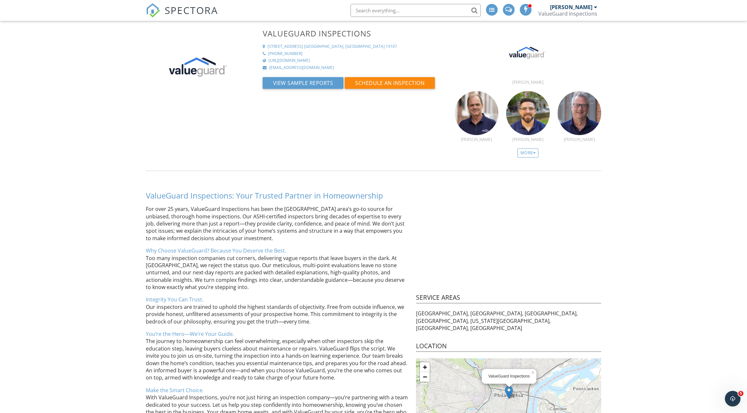
click at [192, 11] on span "SPECTORA" at bounding box center [191, 10] width 53 height 14
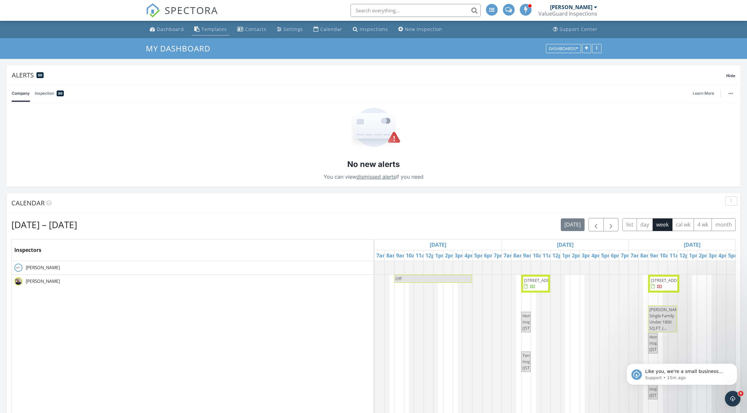
click at [212, 30] on div "Templates" at bounding box center [214, 29] width 25 height 6
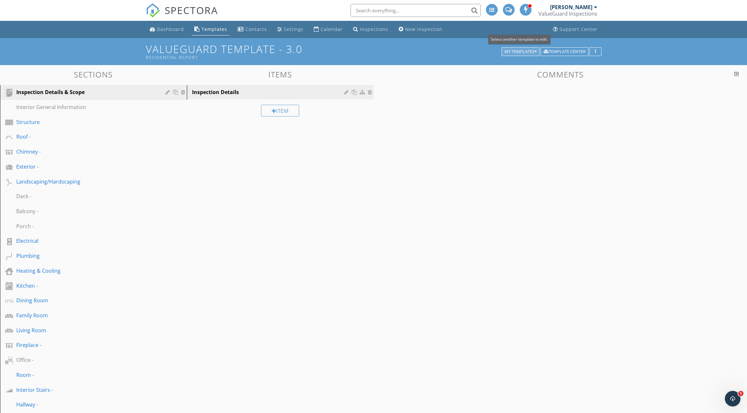
click at [528, 53] on div "My Templates" at bounding box center [521, 51] width 32 height 5
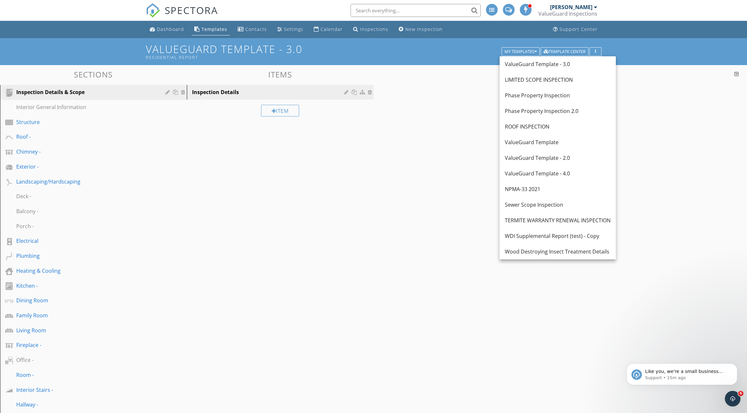
click at [553, 174] on div "ValueGuard Template - 4.0" at bounding box center [558, 174] width 106 height 8
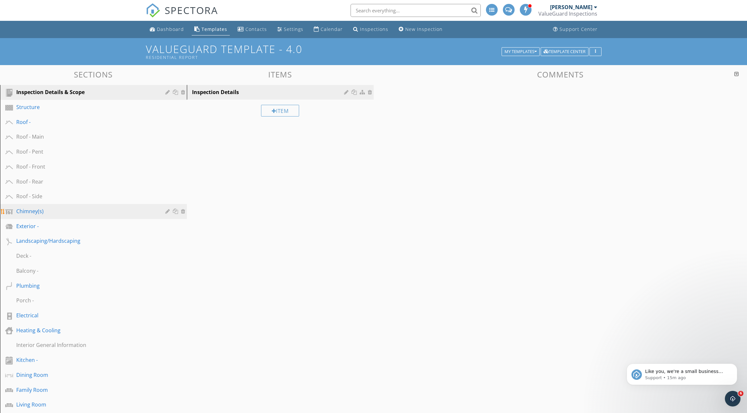
click at [45, 214] on div "Chimney(s)" at bounding box center [86, 211] width 140 height 8
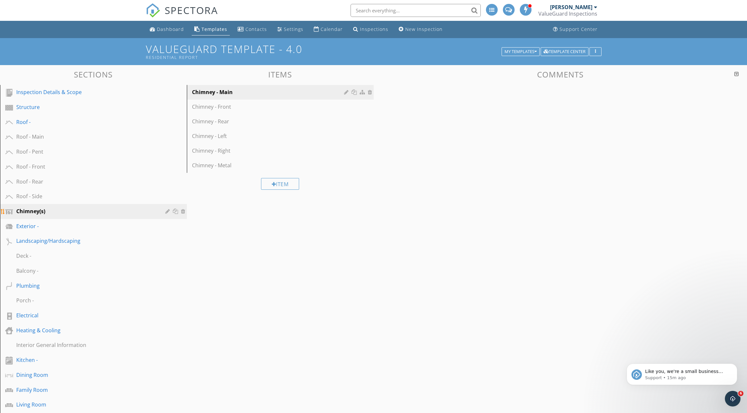
click at [167, 211] on div at bounding box center [168, 211] width 6 height 5
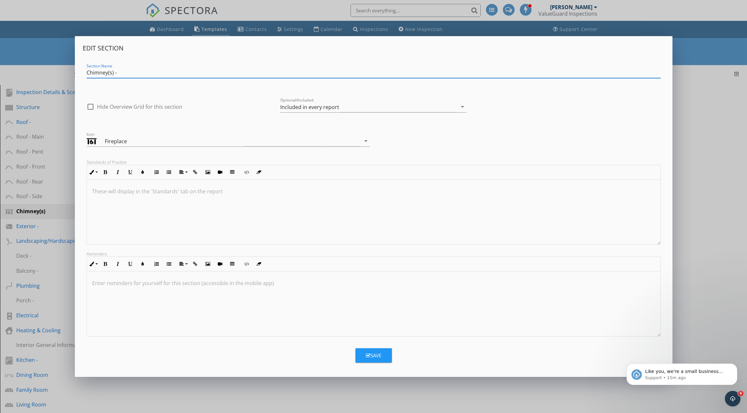
type input "Chimney(s) -"
click at [378, 355] on div "Save" at bounding box center [374, 355] width 16 height 7
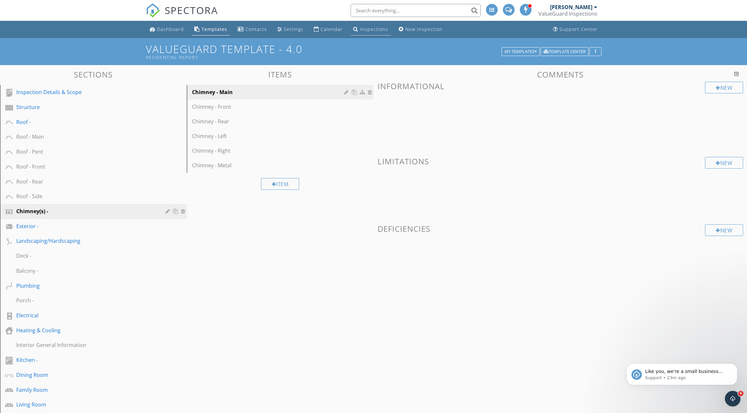
click at [365, 29] on div "Inspections" at bounding box center [374, 29] width 28 height 6
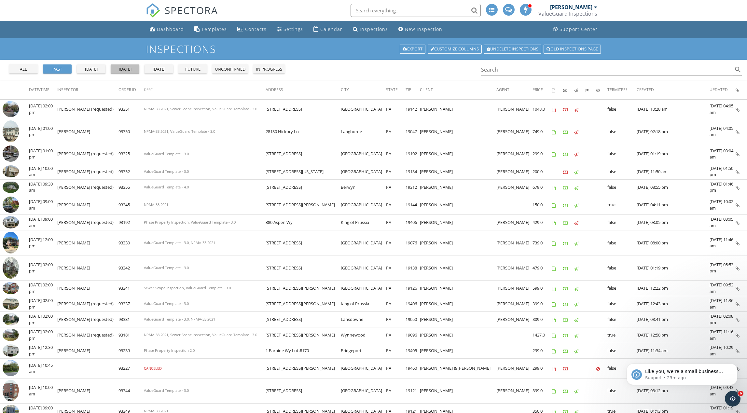
click at [127, 69] on div "[DATE]" at bounding box center [124, 69] width 23 height 7
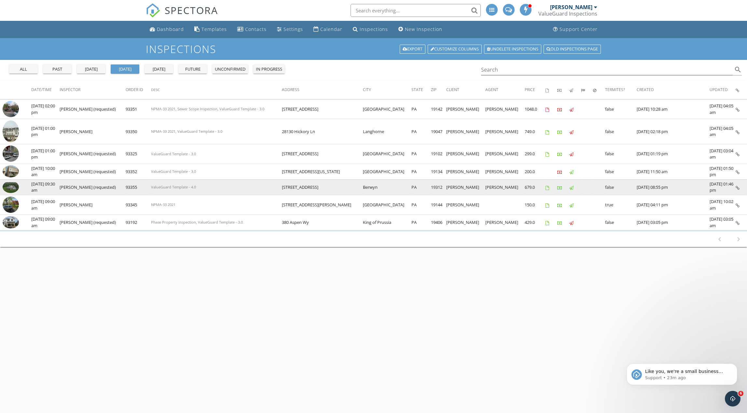
click at [13, 187] on img at bounding box center [11, 187] width 16 height 12
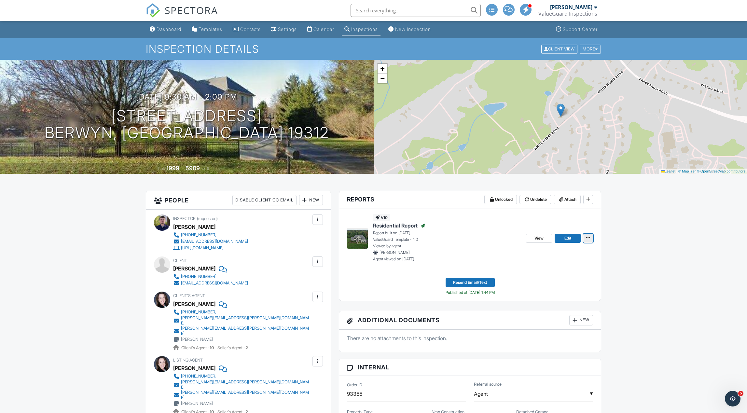
click at [590, 239] on span at bounding box center [588, 237] width 7 height 7
click at [557, 271] on input "Copy" at bounding box center [556, 271] width 66 height 15
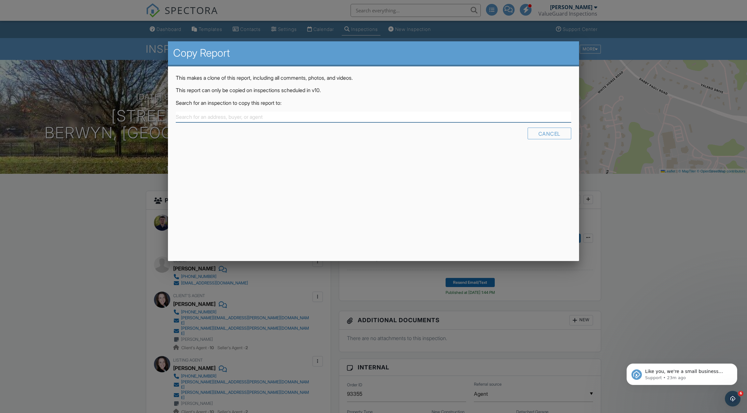
click at [317, 117] on input "text" at bounding box center [373, 117] width 395 height 11
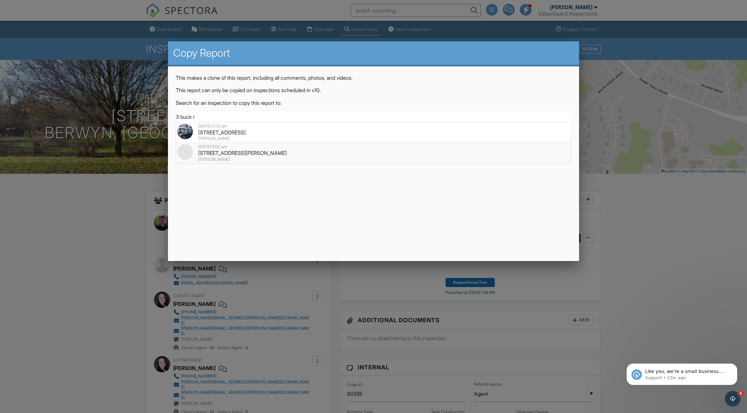
click at [315, 151] on div "3 Buck Run Dr, Elverson, PA 19520" at bounding box center [373, 152] width 392 height 7
type input "3 Buck Run Dr, Elverson, PA 19520"
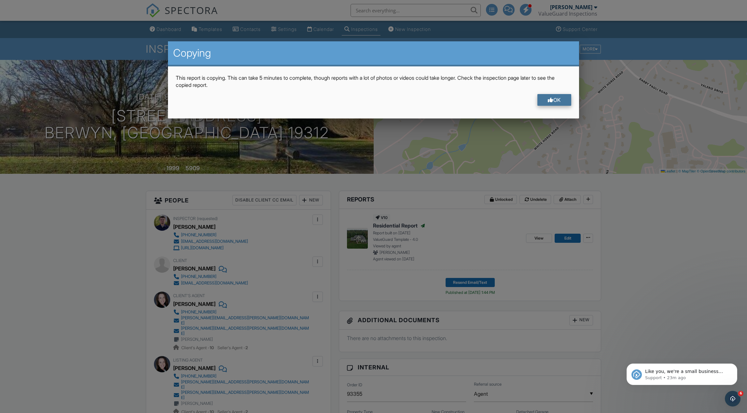
click at [548, 97] on div at bounding box center [551, 99] width 6 height 5
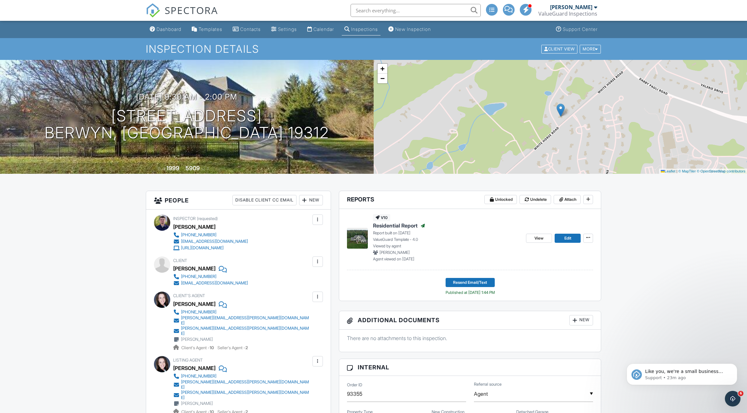
click at [171, 29] on div "Dashboard" at bounding box center [169, 29] width 25 height 6
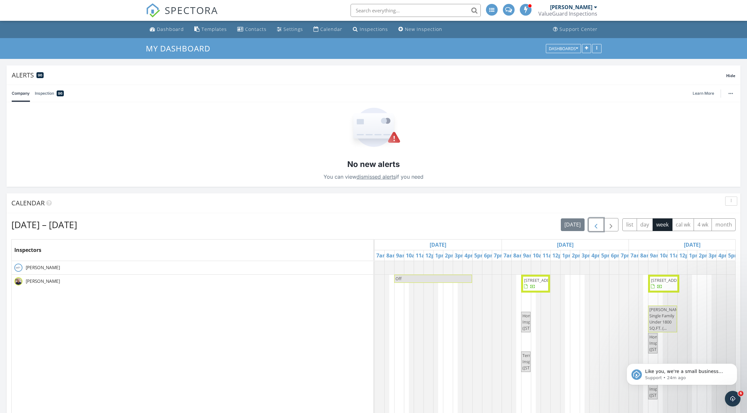
click at [596, 226] on span "button" at bounding box center [596, 225] width 8 height 8
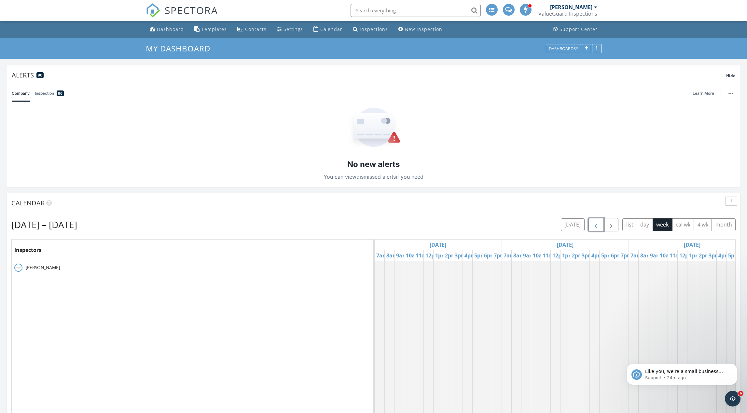
click at [596, 226] on span "button" at bounding box center [596, 225] width 8 height 8
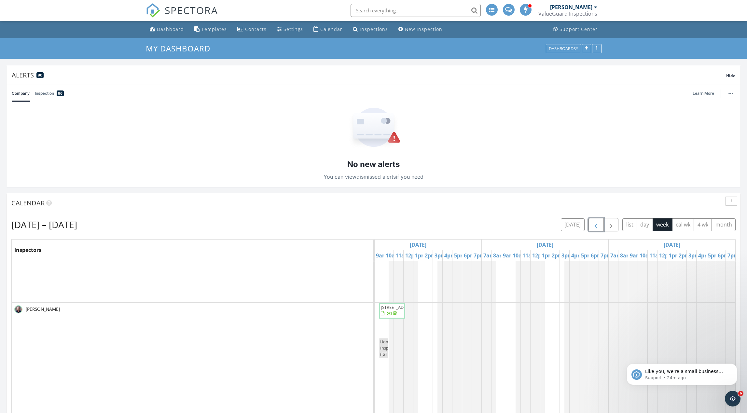
scroll to position [678, 0]
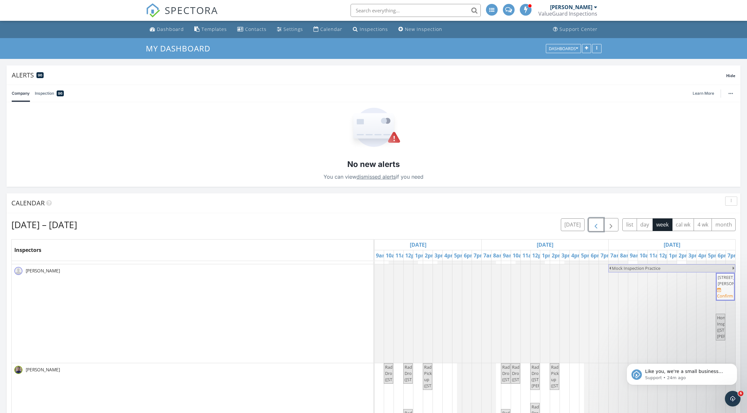
click at [725, 284] on span "[STREET_ADDRESS][PERSON_NAME]" at bounding box center [736, 281] width 36 height 12
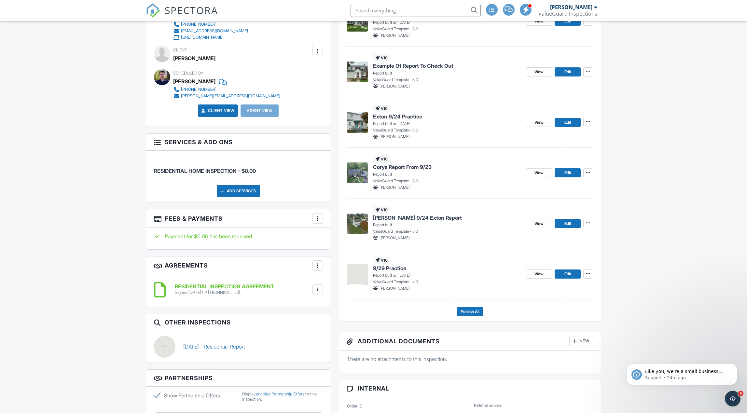
scroll to position [275, 0]
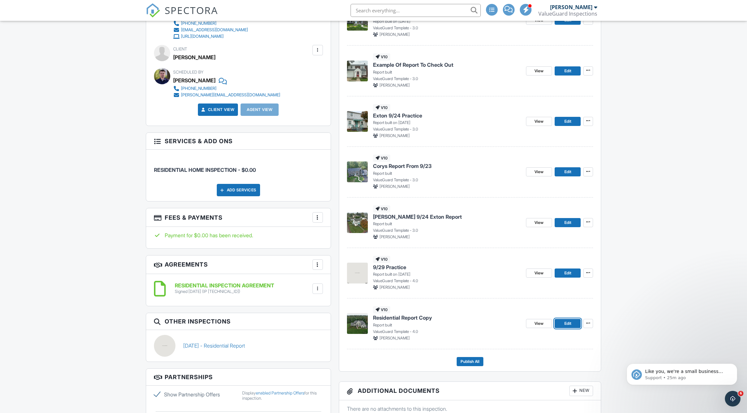
click at [572, 324] on link "Edit" at bounding box center [568, 323] width 26 height 9
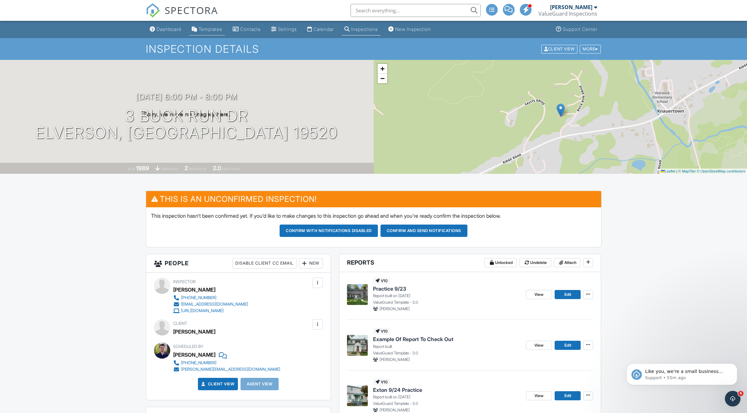
click at [215, 31] on div "Templates" at bounding box center [211, 29] width 24 height 6
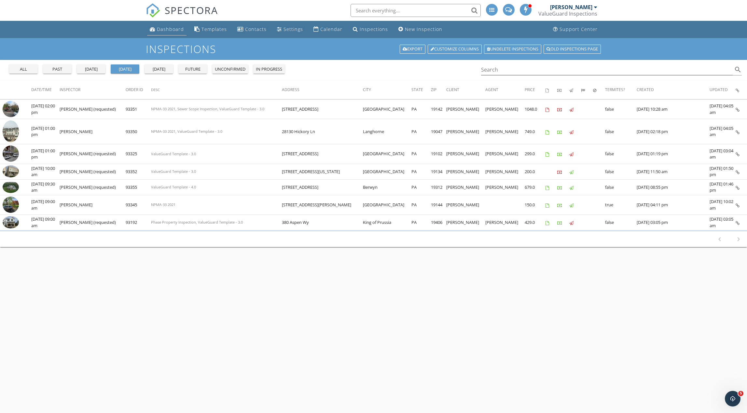
click at [168, 29] on div "Dashboard" at bounding box center [170, 29] width 27 height 6
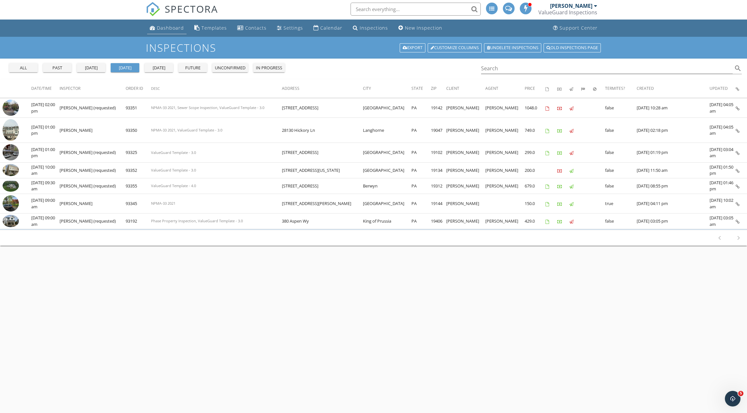
scroll to position [0, 0]
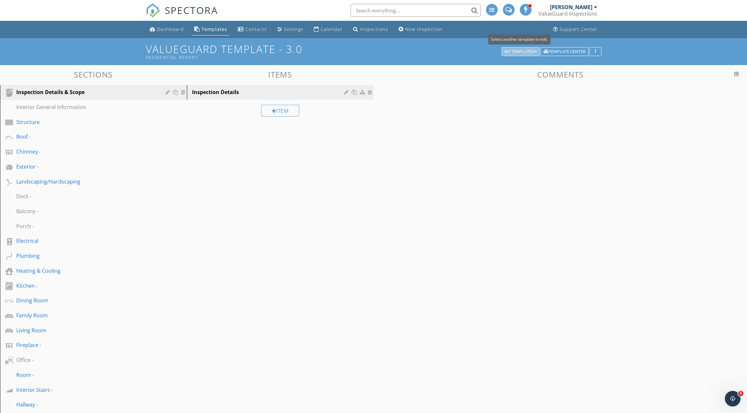
click at [526, 52] on div "My Templates" at bounding box center [521, 51] width 32 height 5
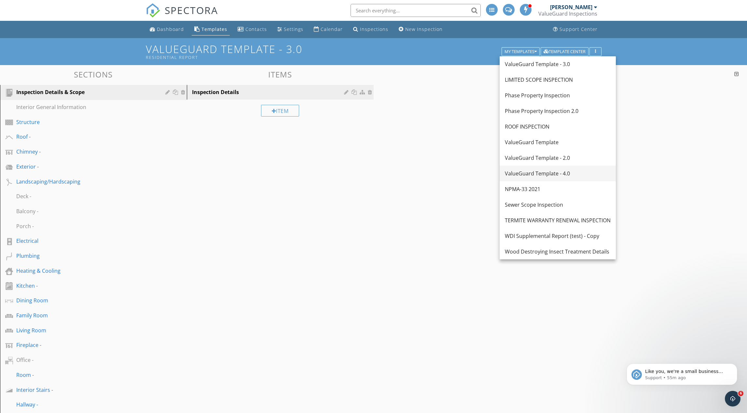
click at [545, 178] on link "ValueGuard Template - 4.0" at bounding box center [558, 174] width 116 height 16
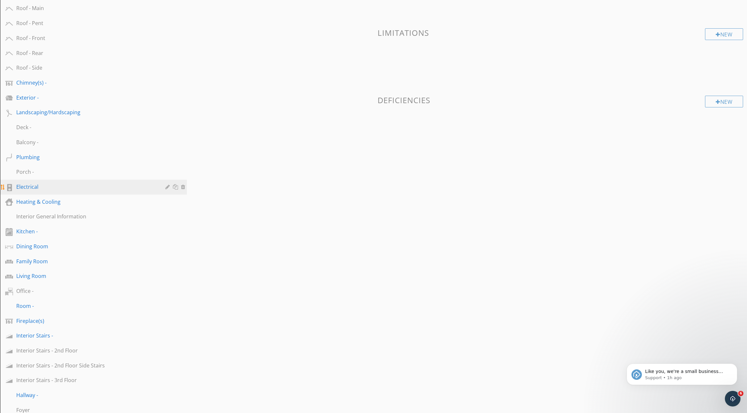
scroll to position [129, 0]
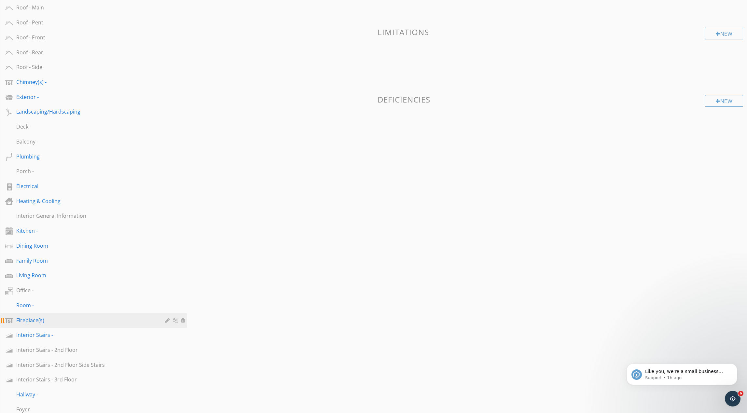
click at [71, 320] on div "Fireplace(s)" at bounding box center [86, 321] width 140 height 8
click at [167, 321] on div at bounding box center [168, 320] width 6 height 5
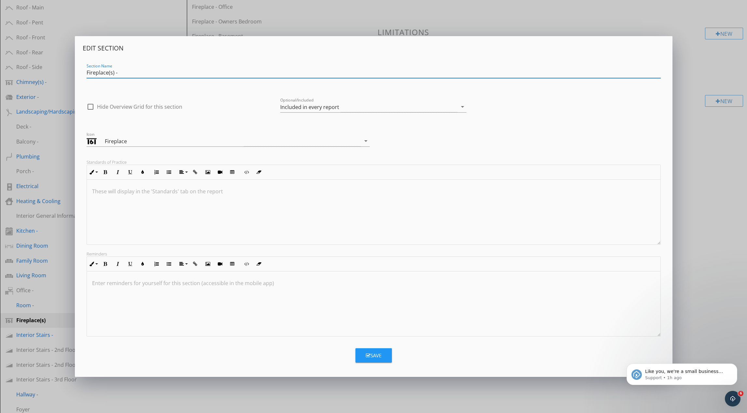
type input "Fireplace(s) -"
click at [372, 355] on div "Save" at bounding box center [374, 355] width 16 height 7
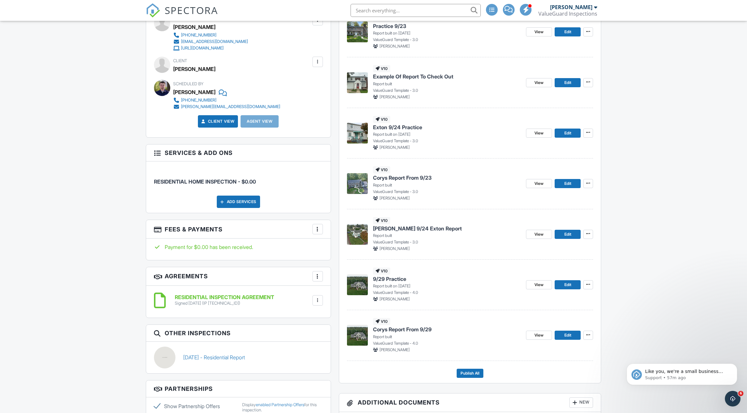
scroll to position [270, 0]
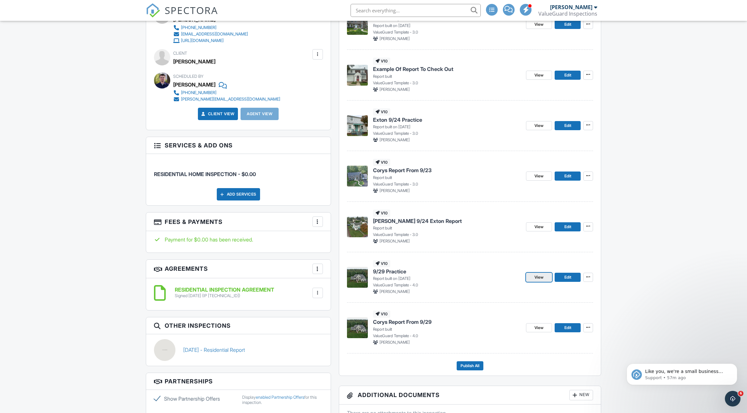
click at [534, 278] on link "View" at bounding box center [539, 277] width 26 height 9
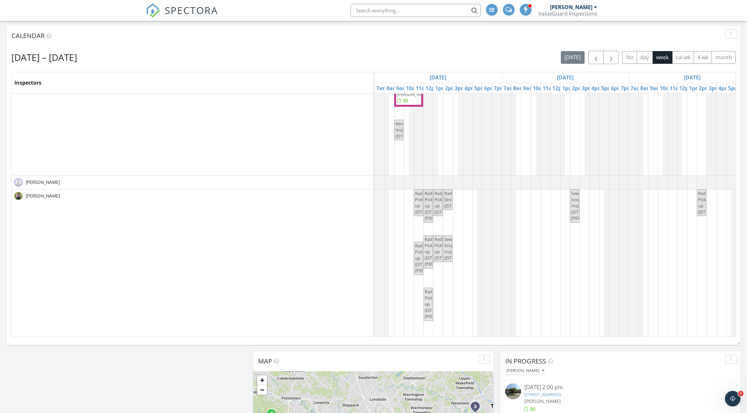
scroll to position [114, 0]
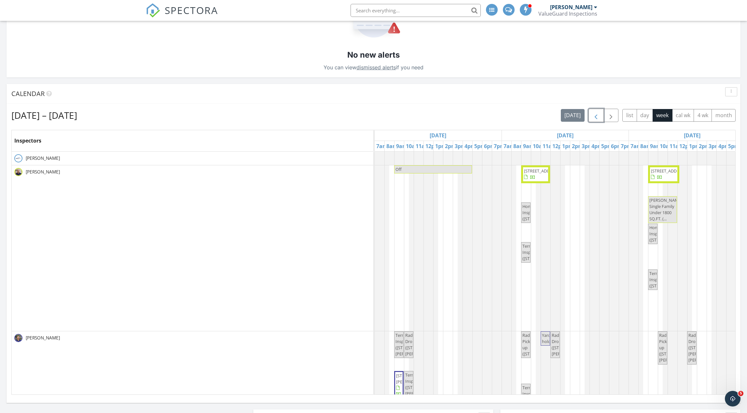
click at [599, 117] on span "button" at bounding box center [596, 116] width 8 height 8
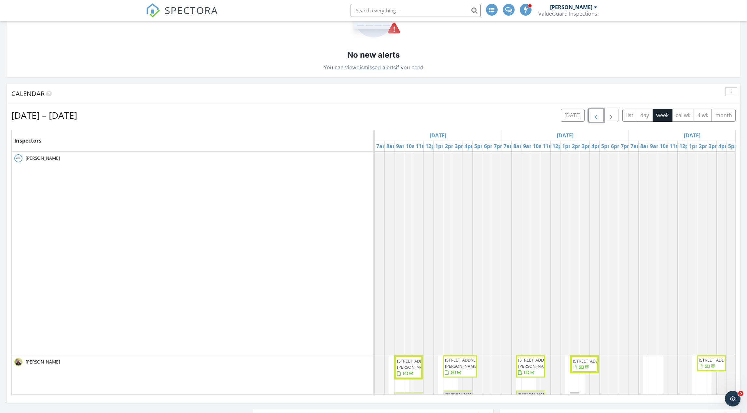
click at [599, 117] on span "button" at bounding box center [596, 116] width 8 height 8
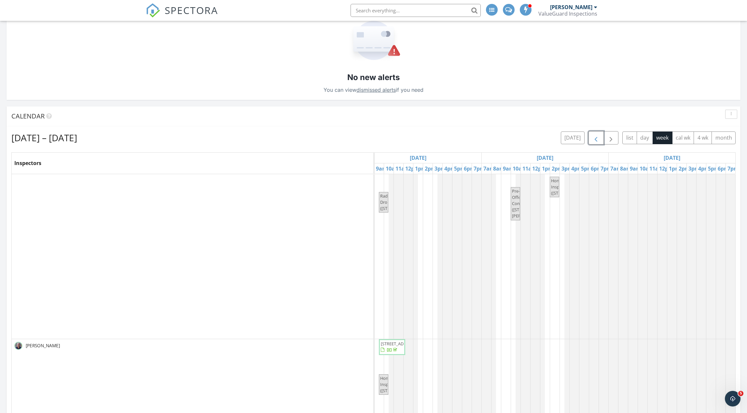
scroll to position [0, 0]
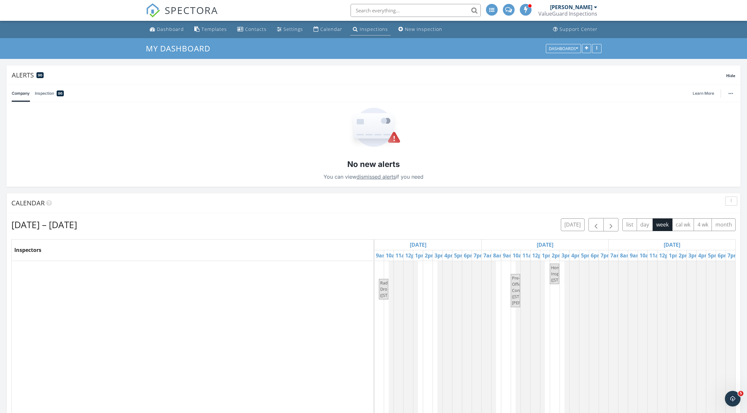
click at [371, 29] on div "Inspections" at bounding box center [374, 29] width 28 height 6
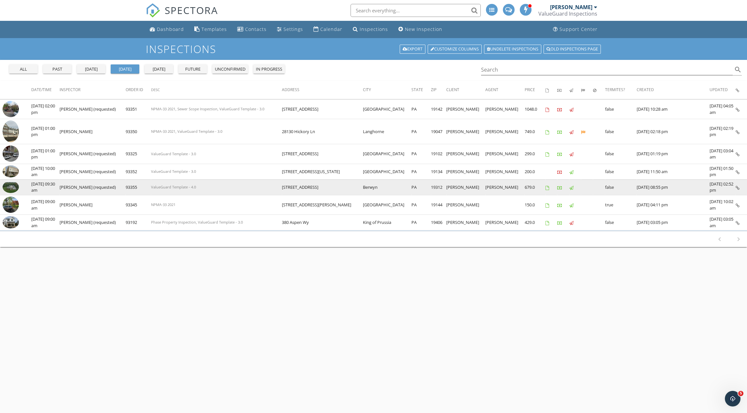
click at [10, 187] on img at bounding box center [11, 187] width 16 height 12
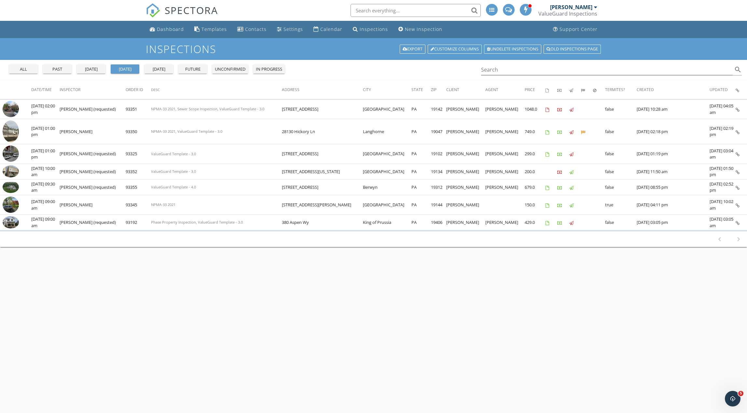
click at [161, 67] on div "tomorrow" at bounding box center [158, 69] width 23 height 7
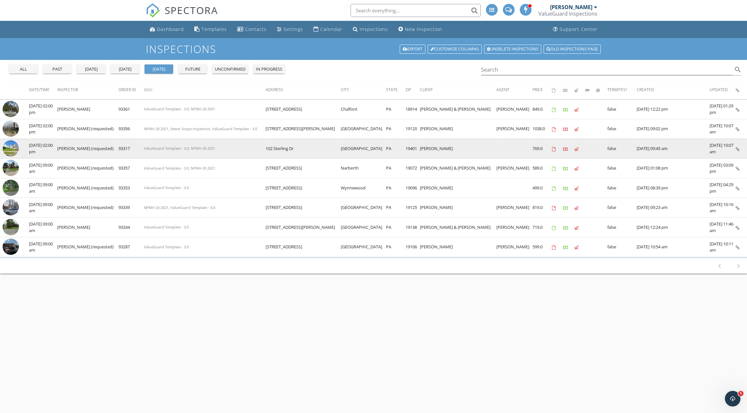
click at [14, 150] on img at bounding box center [11, 148] width 16 height 16
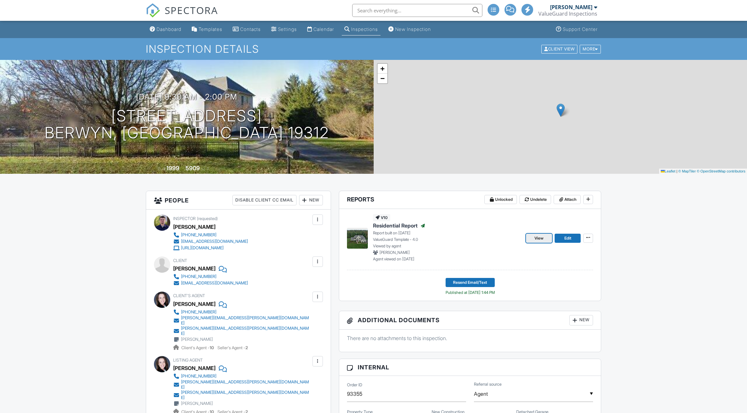
click at [538, 238] on span "View" at bounding box center [539, 238] width 9 height 7
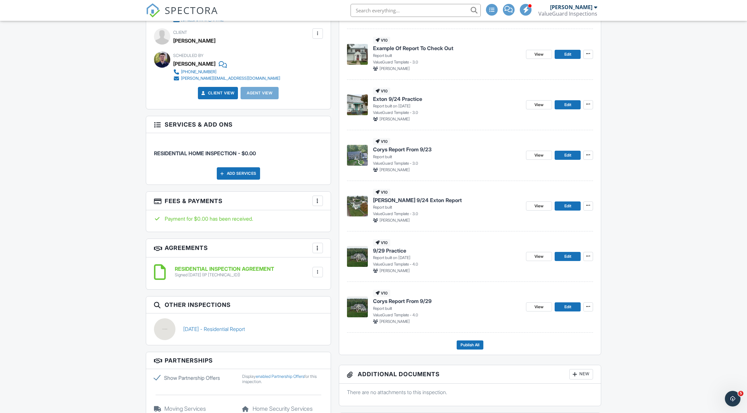
scroll to position [290, 0]
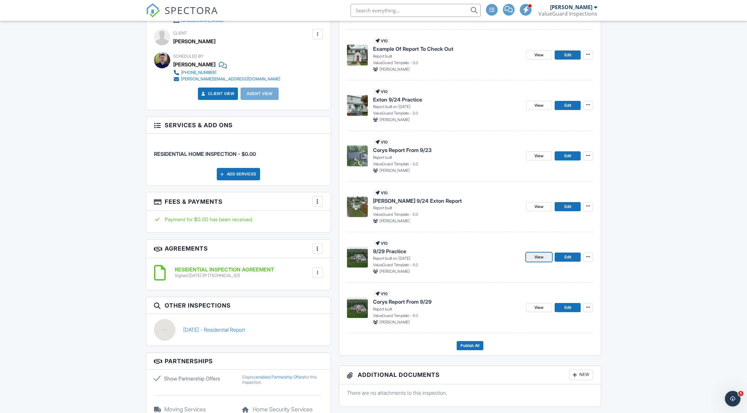
click at [540, 258] on span "View" at bounding box center [539, 257] width 9 height 7
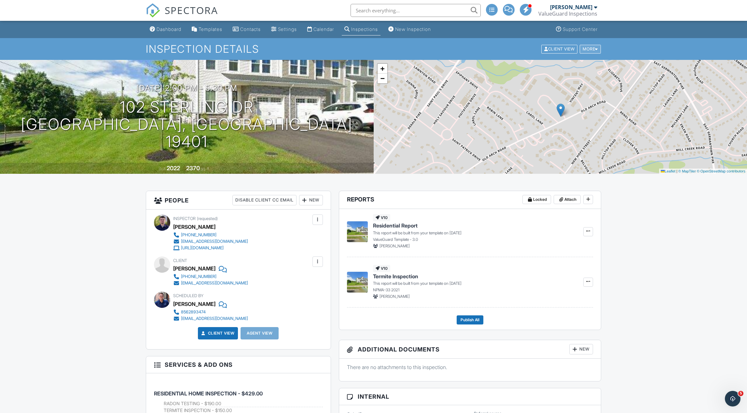
click at [587, 50] on div "More" at bounding box center [590, 49] width 21 height 9
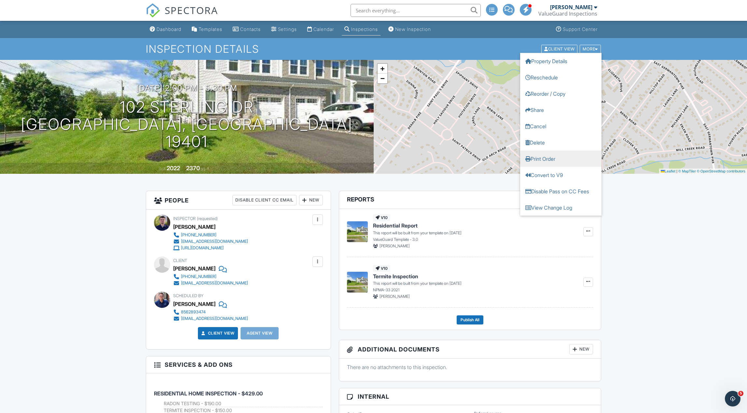
click at [573, 163] on link "Print Order" at bounding box center [560, 158] width 81 height 16
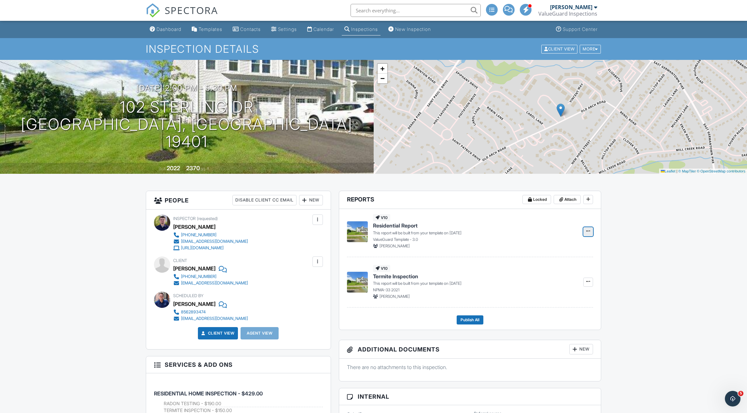
click at [588, 231] on icon at bounding box center [588, 231] width 4 height 5
click at [566, 280] on input "Delete Report" at bounding box center [556, 280] width 66 height 15
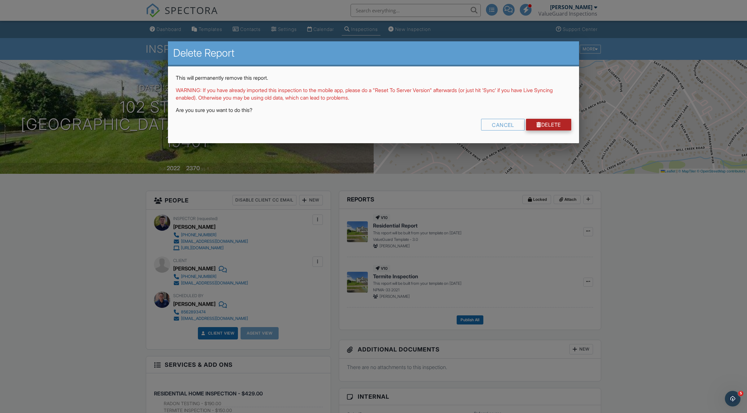
click at [556, 127] on link "Delete" at bounding box center [548, 125] width 45 height 12
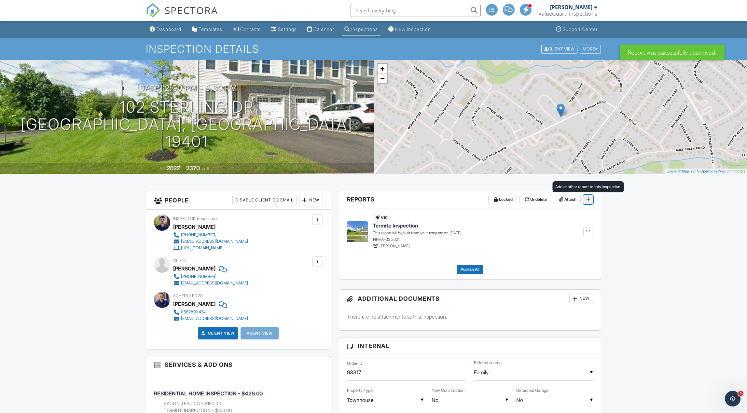
click at [585, 200] on span at bounding box center [588, 199] width 7 height 7
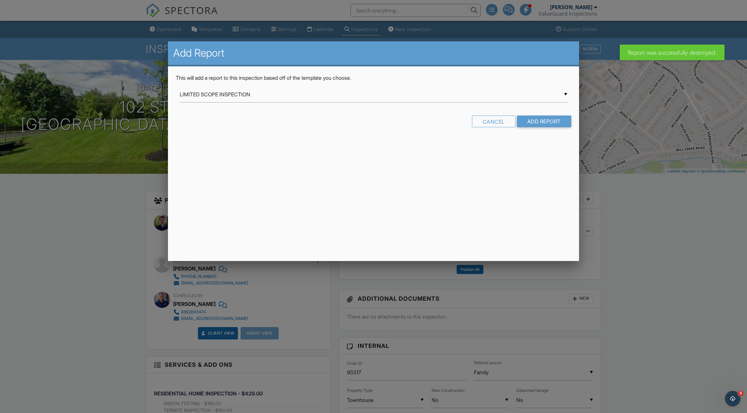
click at [331, 98] on div "▼ LIMITED SCOPE INSPECTION LIMITED SCOPE INSPECTION Phase Property Inspection P…" at bounding box center [374, 95] width 388 height 16
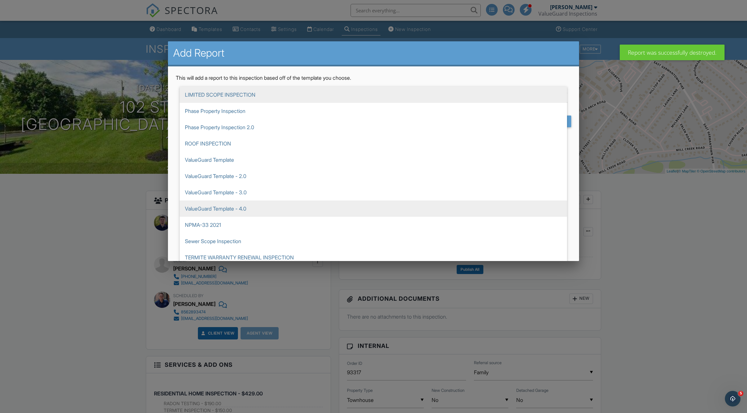
click at [363, 208] on span "ValueGuard Template - 4.0" at bounding box center [374, 209] width 388 height 16
type input "ValueGuard Template - 4.0"
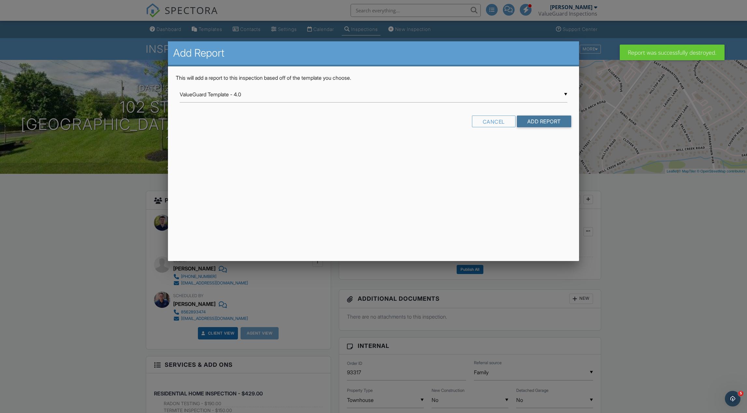
click at [539, 123] on input "Add Report" at bounding box center [544, 122] width 54 height 12
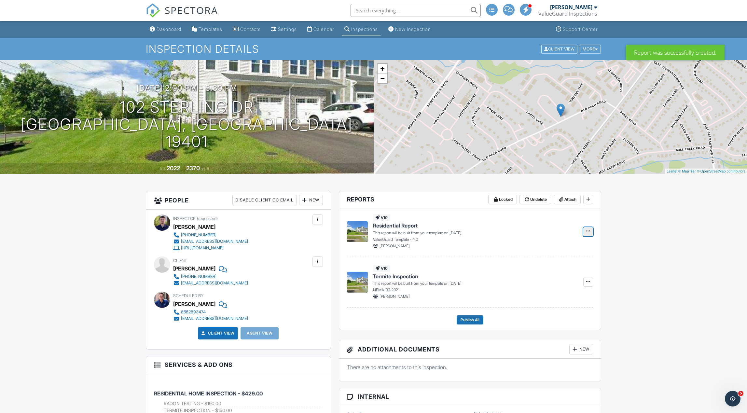
click at [592, 233] on button at bounding box center [589, 231] width 10 height 9
click at [570, 248] on input "Build Now" at bounding box center [556, 249] width 66 height 15
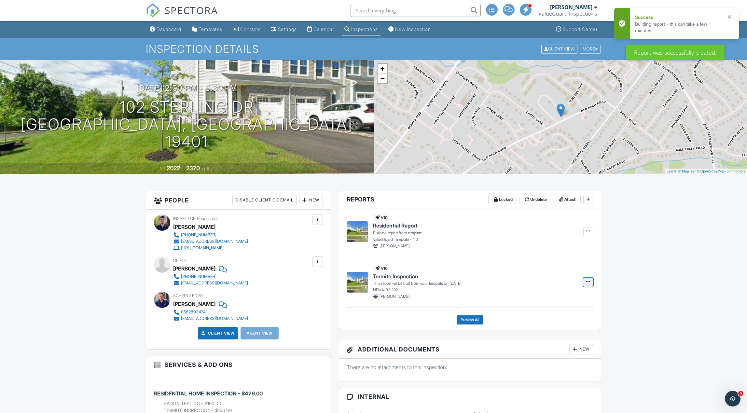
click at [586, 281] on icon at bounding box center [588, 281] width 4 height 5
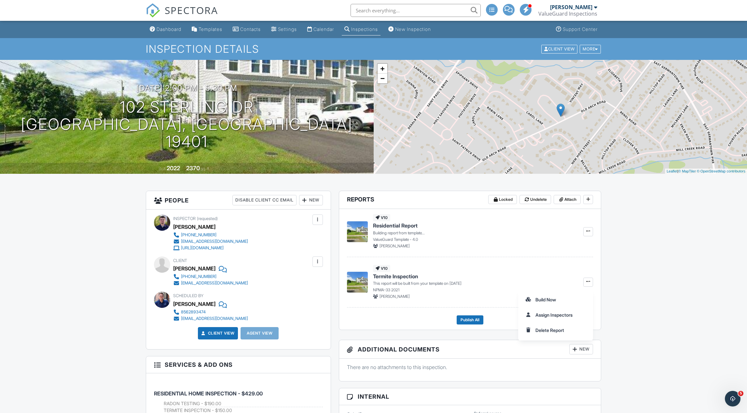
click at [172, 30] on div "Dashboard" at bounding box center [169, 29] width 25 height 6
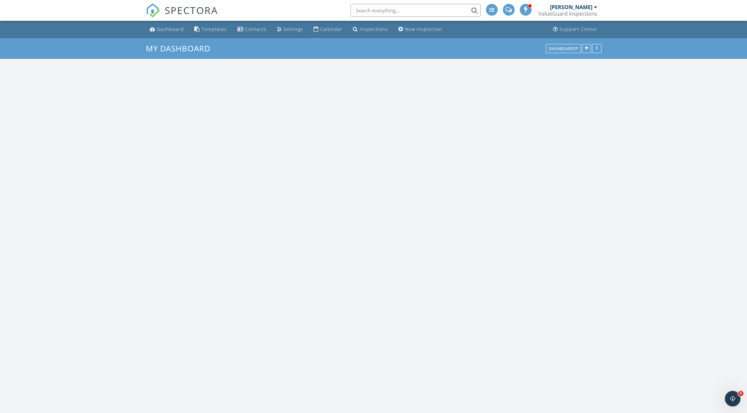
scroll to position [593, 748]
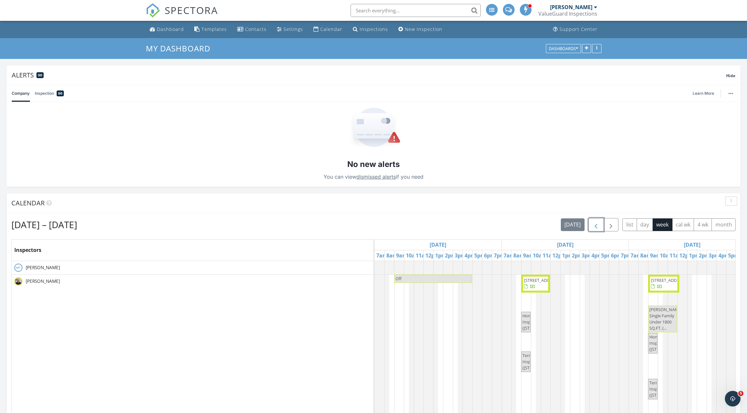
click at [597, 227] on span "button" at bounding box center [596, 225] width 8 height 8
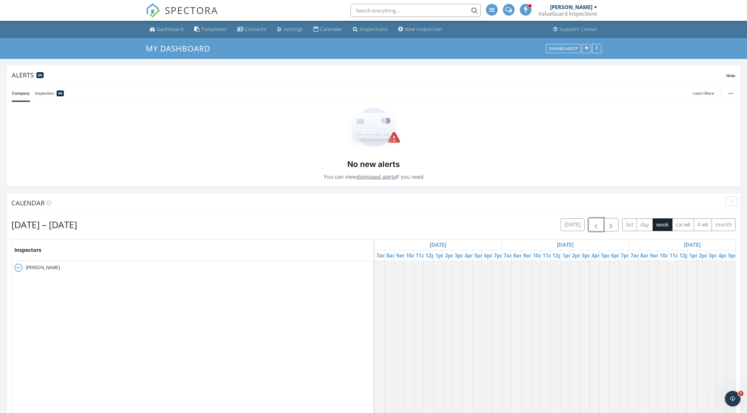
click at [597, 227] on span "button" at bounding box center [596, 225] width 8 height 8
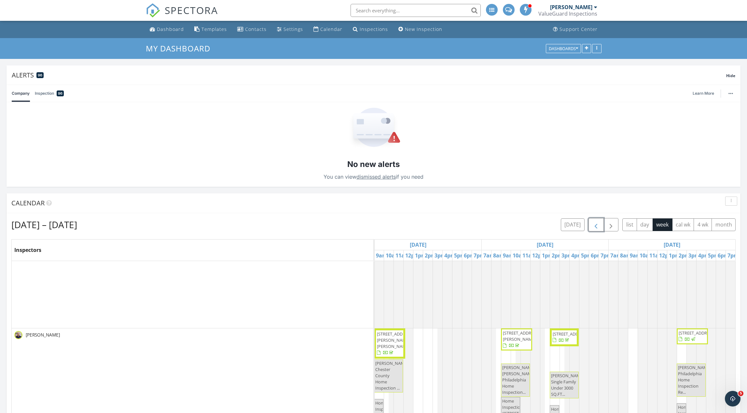
scroll to position [0, 0]
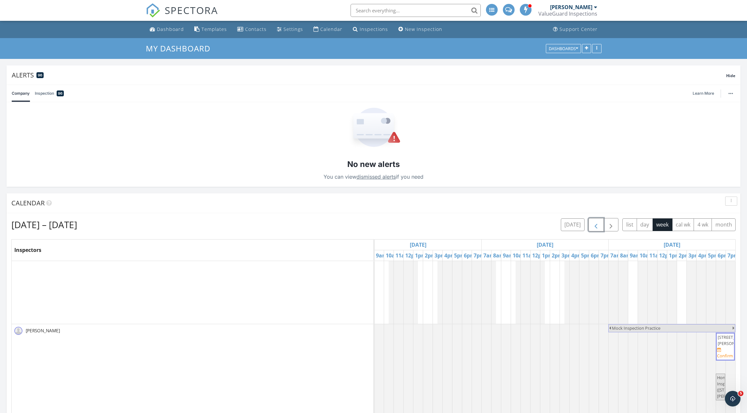
click at [721, 343] on span "3 Buck Run Dr, Elverson 19520" at bounding box center [736, 340] width 36 height 12
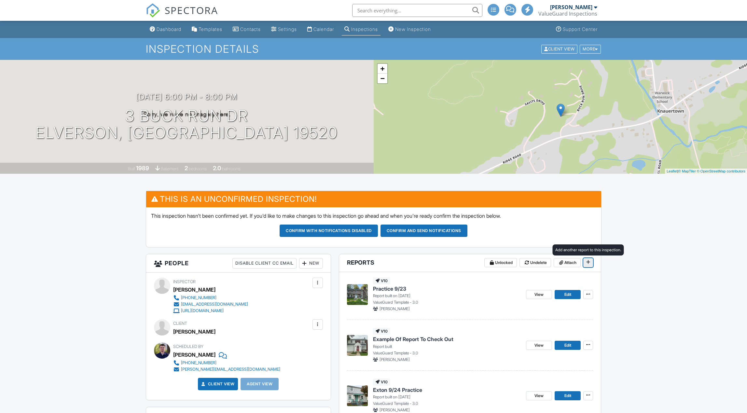
click at [588, 265] on span at bounding box center [588, 262] width 7 height 7
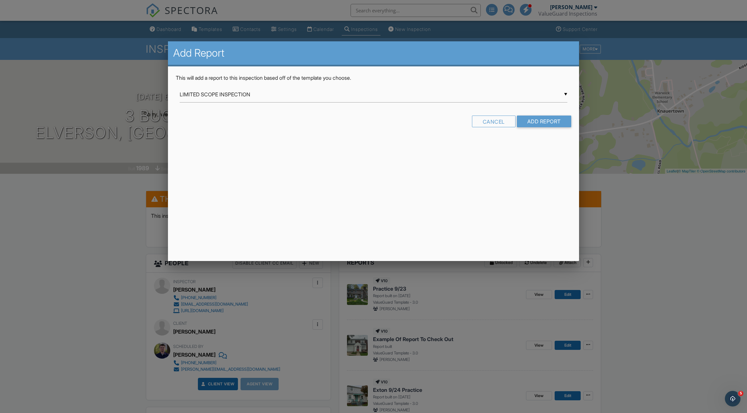
click at [333, 96] on div "▼ LIMITED SCOPE INSPECTION LIMITED SCOPE INSPECTION Phase Property Inspection P…" at bounding box center [374, 95] width 388 height 16
click at [329, 205] on span "ValueGuard Template - 4.0" at bounding box center [374, 209] width 388 height 16
type input "ValueGuard Template - 4.0"
click at [543, 122] on input "Add Report" at bounding box center [544, 122] width 54 height 12
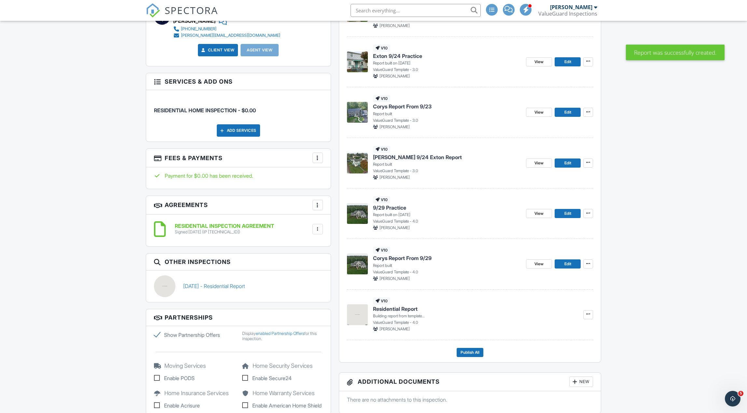
scroll to position [335, 0]
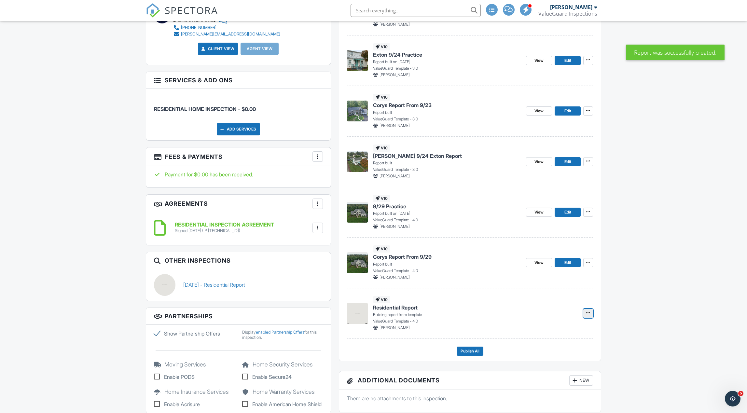
click at [588, 313] on icon at bounding box center [588, 313] width 4 height 5
click at [591, 313] on span at bounding box center [588, 313] width 7 height 7
click at [643, 291] on div "Dashboard Templates Contacts Settings Calendar Inspections New Inspection Suppo…" at bounding box center [373, 408] width 747 height 1447
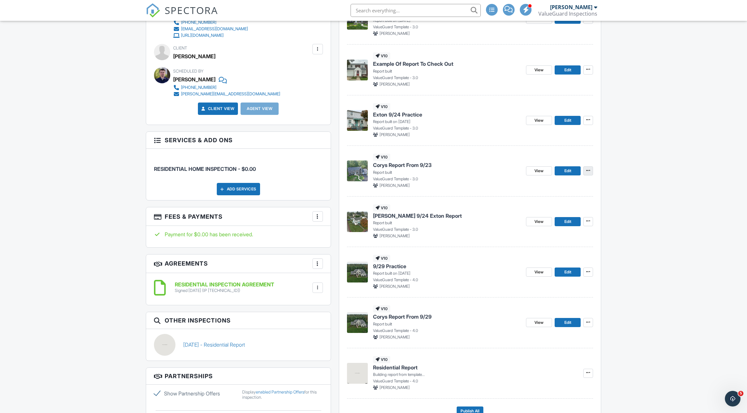
scroll to position [276, 0]
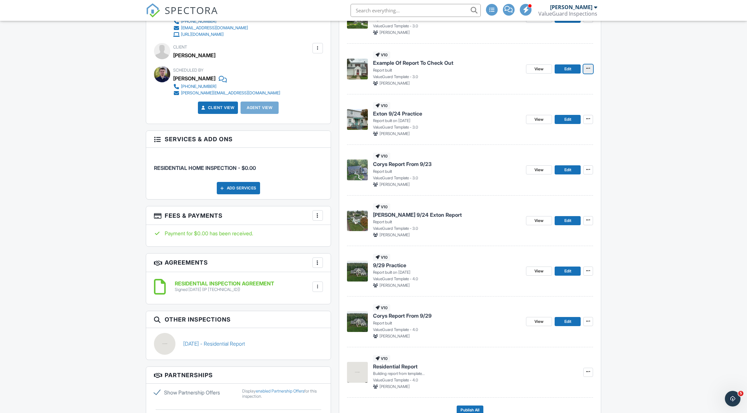
click at [589, 69] on icon at bounding box center [588, 68] width 4 height 5
click at [561, 133] on input "Delete Report" at bounding box center [556, 132] width 66 height 15
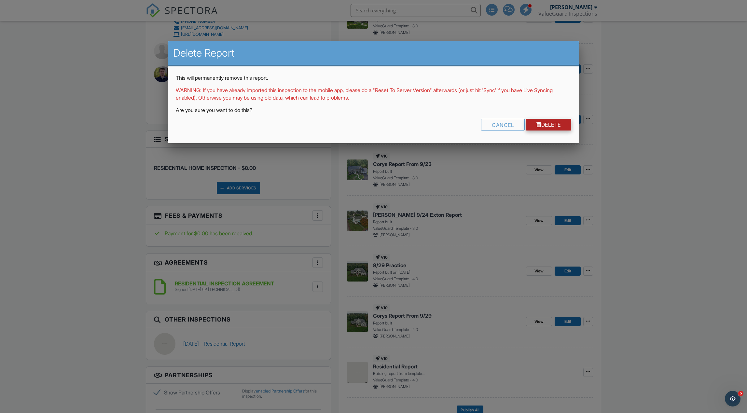
click at [549, 128] on link "Delete" at bounding box center [548, 125] width 45 height 12
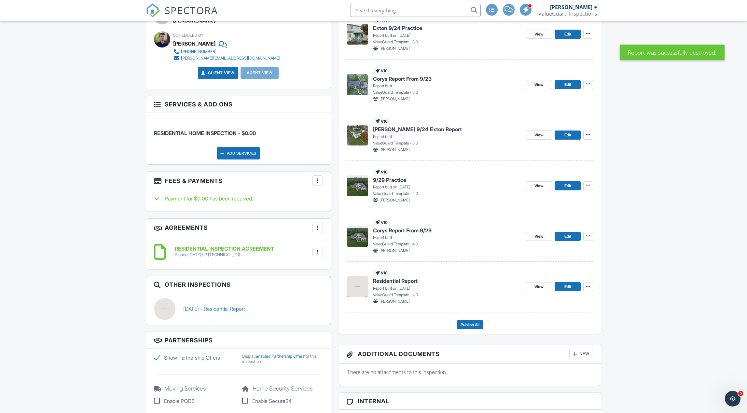
scroll to position [313, 0]
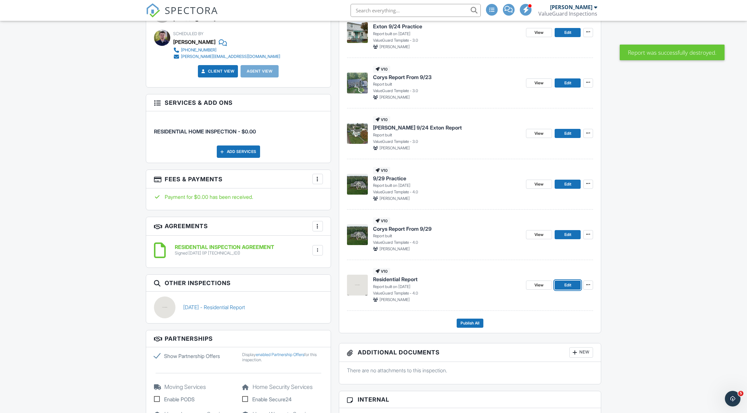
click at [569, 286] on span "Edit" at bounding box center [568, 285] width 7 height 7
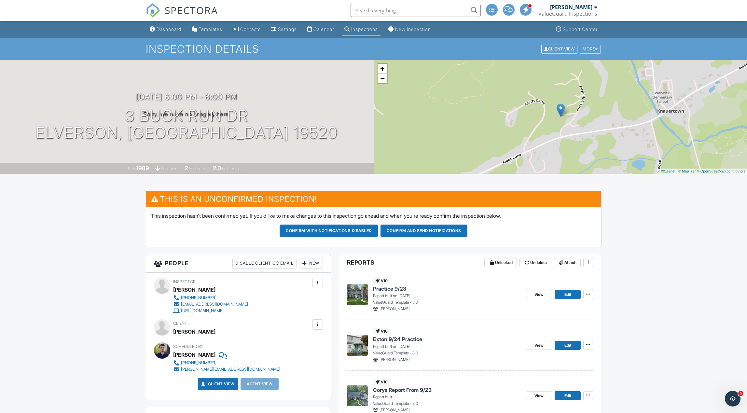
click at [373, 31] on div "Inspections" at bounding box center [364, 29] width 27 height 6
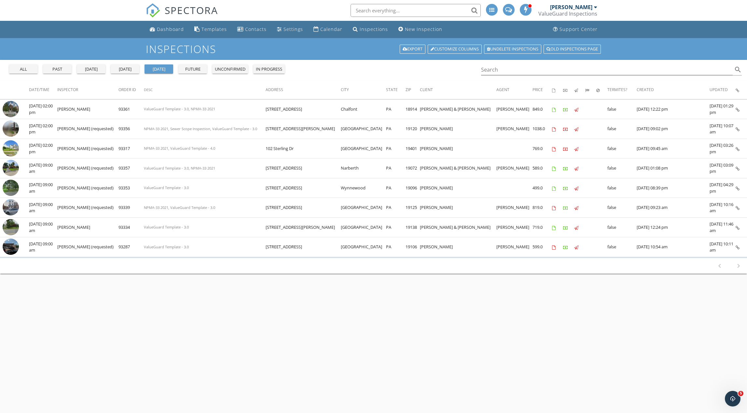
click at [192, 72] on div "future" at bounding box center [192, 69] width 23 height 7
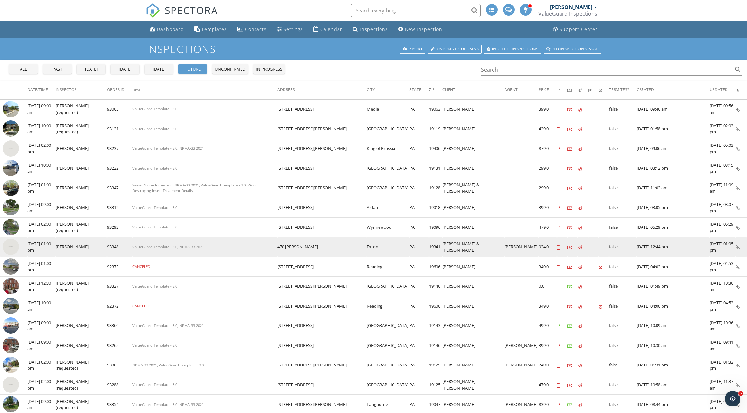
click at [7, 247] on img at bounding box center [11, 247] width 16 height 16
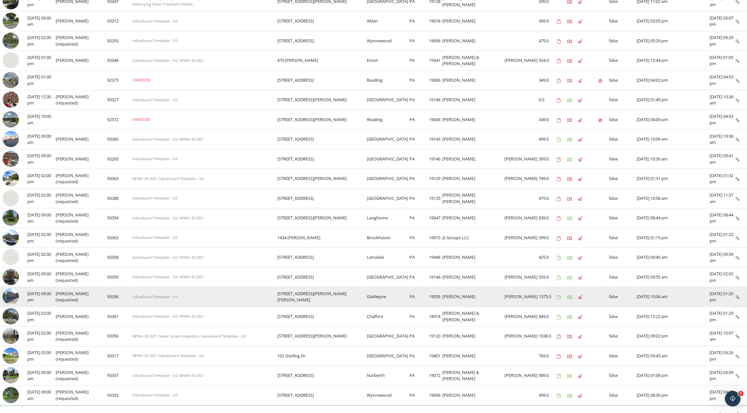
scroll to position [189, 0]
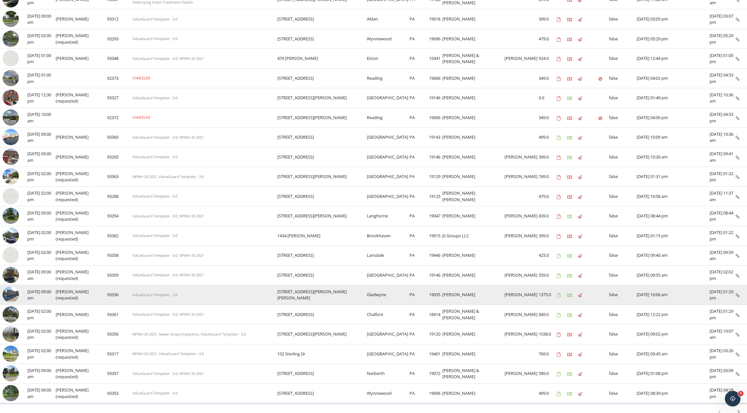
click at [10, 295] on img at bounding box center [11, 295] width 16 height 16
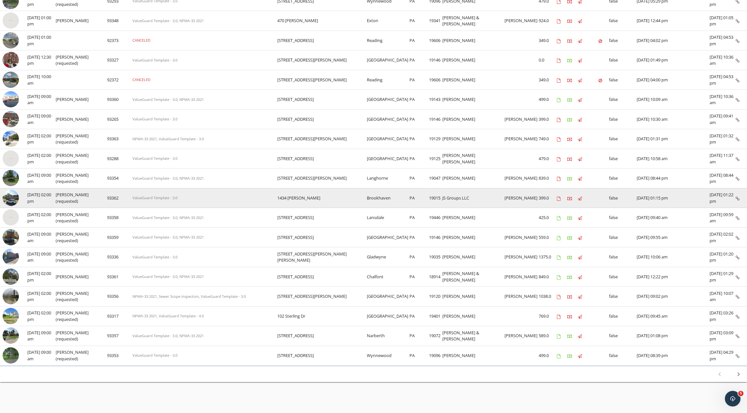
scroll to position [228, 0]
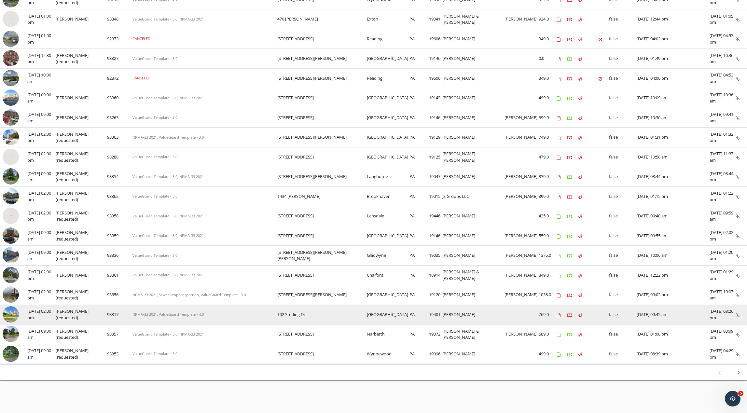
click at [12, 315] on img at bounding box center [11, 314] width 16 height 16
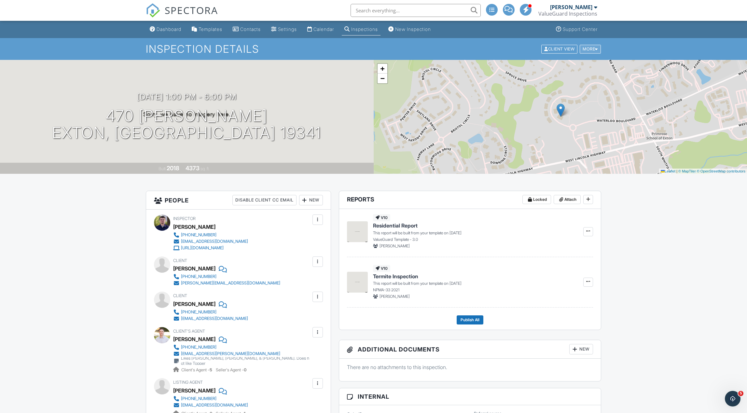
click at [591, 49] on div "More" at bounding box center [590, 49] width 21 height 9
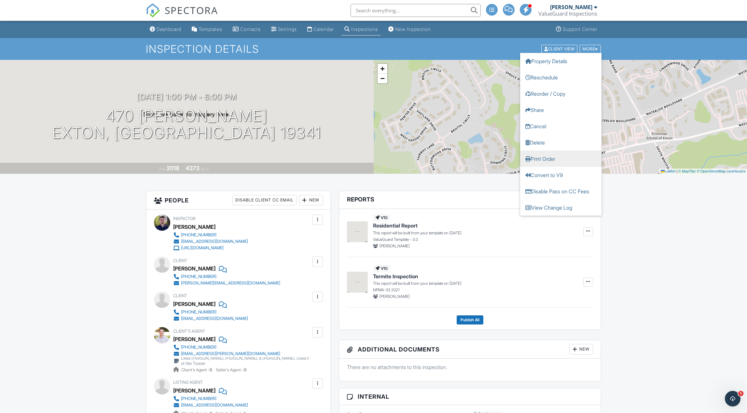
click at [568, 157] on link "Print Order" at bounding box center [560, 158] width 81 height 16
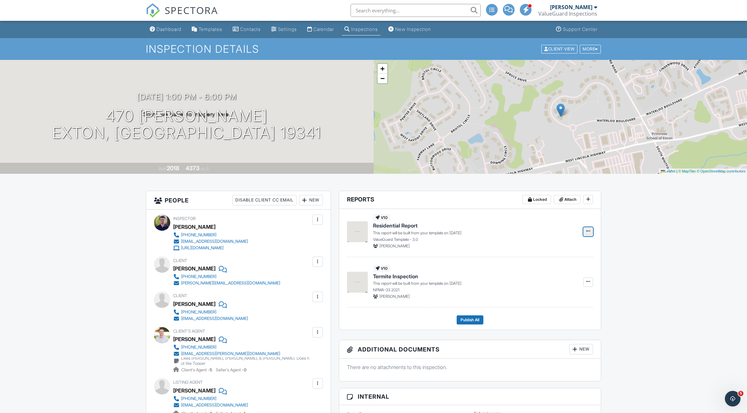
click at [587, 232] on icon at bounding box center [588, 231] width 4 height 5
click at [565, 279] on input "Delete Report" at bounding box center [556, 280] width 66 height 15
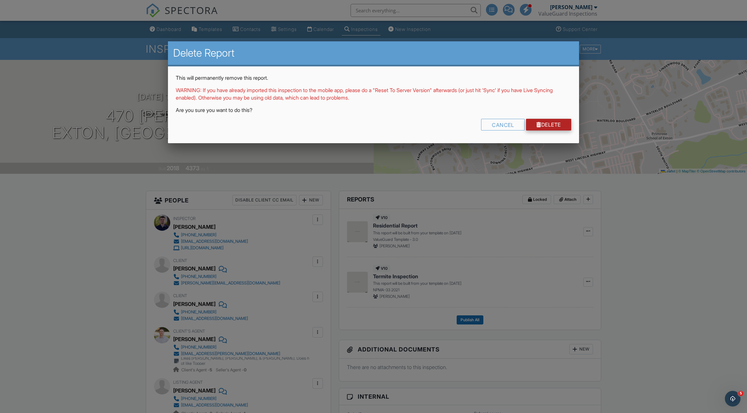
click at [558, 123] on link "Delete" at bounding box center [548, 125] width 45 height 12
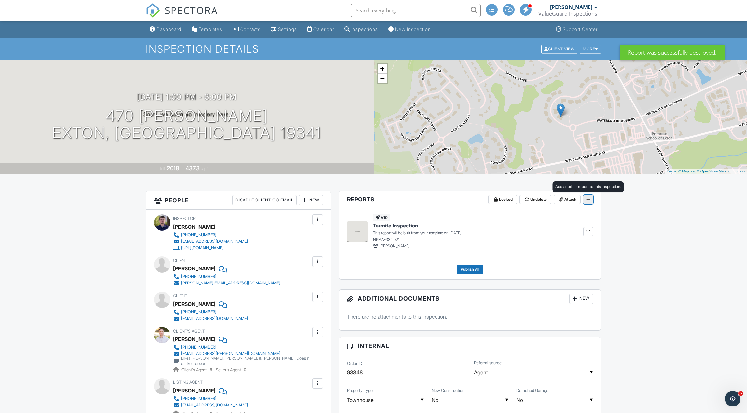
click at [589, 201] on icon at bounding box center [588, 199] width 4 height 5
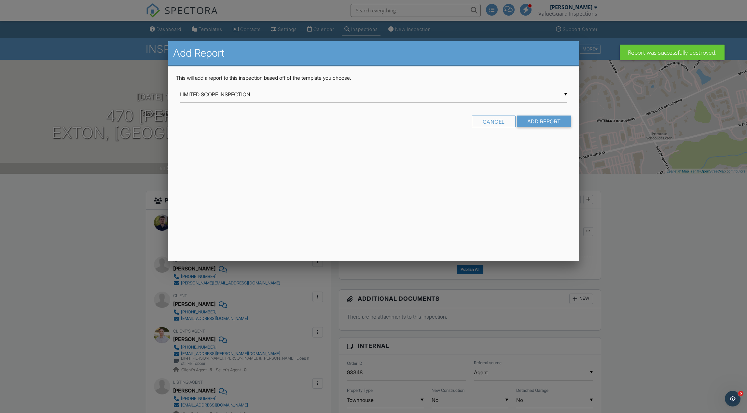
click at [366, 97] on div "▼ LIMITED SCOPE INSPECTION LIMITED SCOPE INSPECTION Phase Property Inspection P…" at bounding box center [374, 95] width 388 height 16
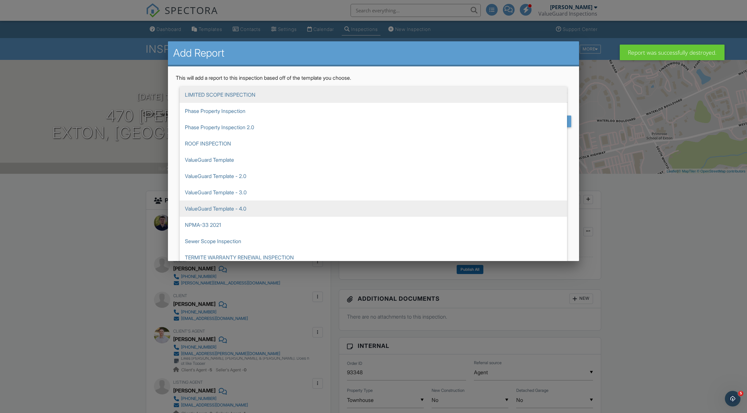
click at [355, 207] on span "ValueGuard Template - 4.0" at bounding box center [374, 209] width 388 height 16
type input "ValueGuard Template - 4.0"
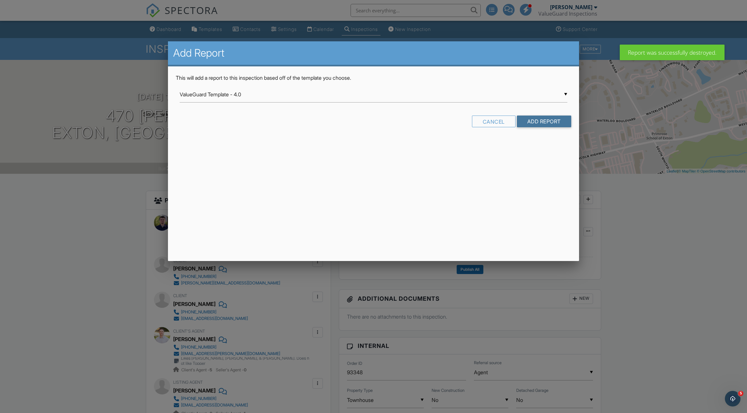
click at [543, 121] on input "Add Report" at bounding box center [544, 122] width 54 height 12
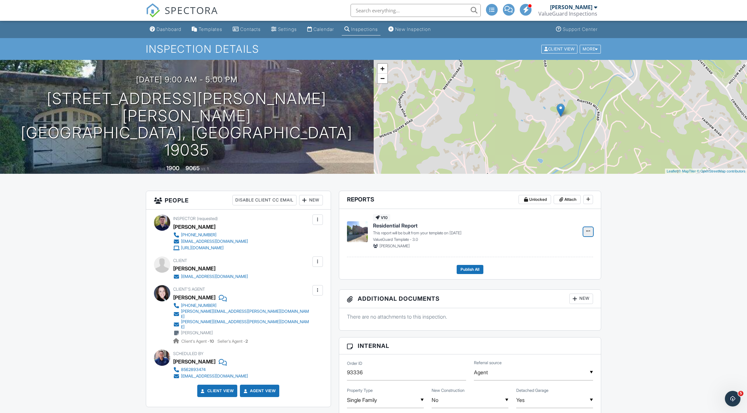
click at [588, 230] on icon at bounding box center [588, 231] width 4 height 5
click at [566, 279] on input "Delete Report" at bounding box center [556, 280] width 66 height 15
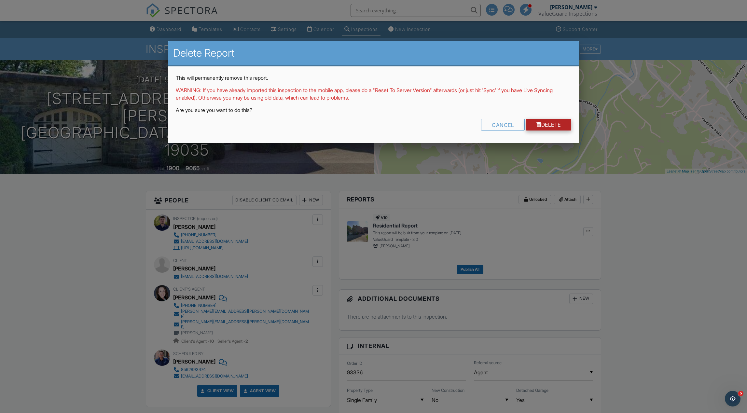
click at [543, 126] on link "Delete" at bounding box center [548, 125] width 45 height 12
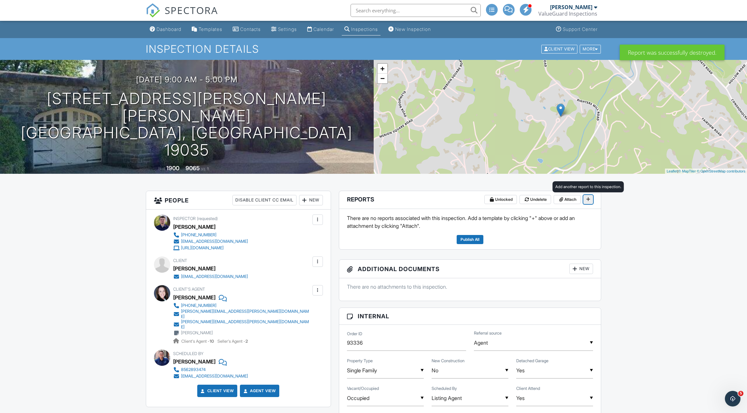
click at [587, 199] on icon at bounding box center [588, 199] width 4 height 5
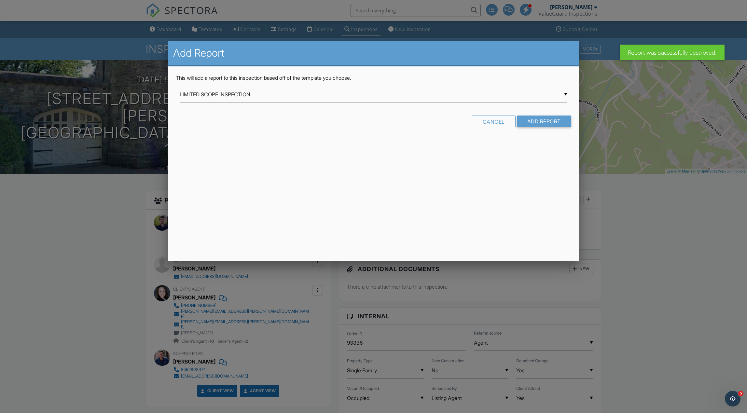
click at [312, 92] on div "▼ LIMITED SCOPE INSPECTION LIMITED SCOPE INSPECTION Phase Property Inspection P…" at bounding box center [374, 95] width 388 height 16
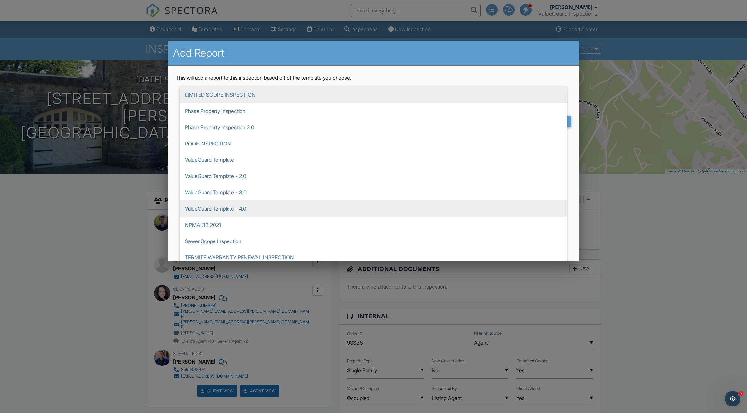
click at [308, 209] on span "ValueGuard Template - 4.0" at bounding box center [374, 209] width 388 height 16
type input "ValueGuard Template - 4.0"
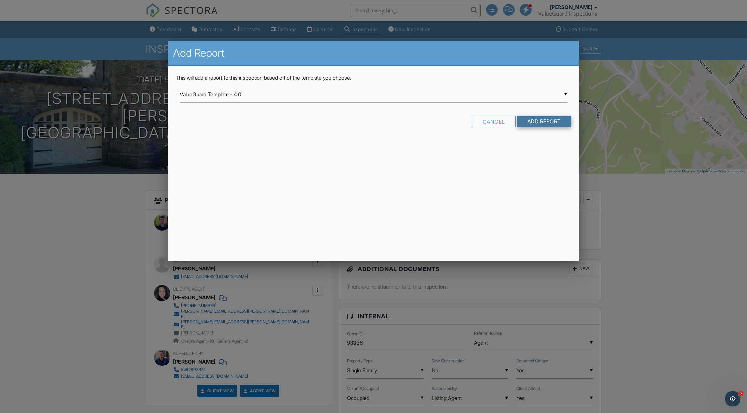
click at [534, 122] on input "Add Report" at bounding box center [544, 122] width 54 height 12
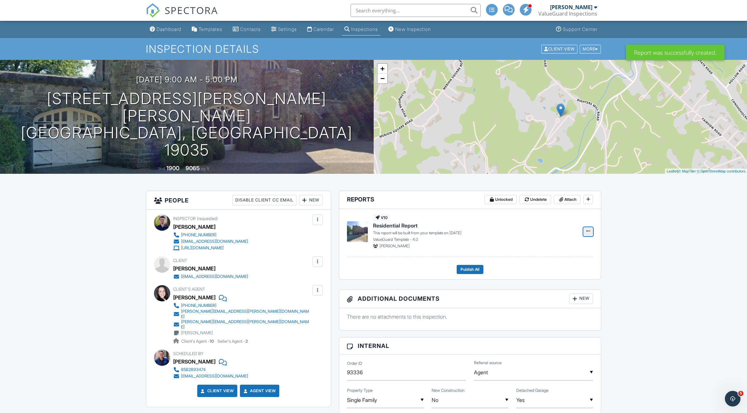
click at [587, 233] on icon at bounding box center [588, 231] width 4 height 5
click at [558, 249] on input "Build Now" at bounding box center [556, 249] width 66 height 15
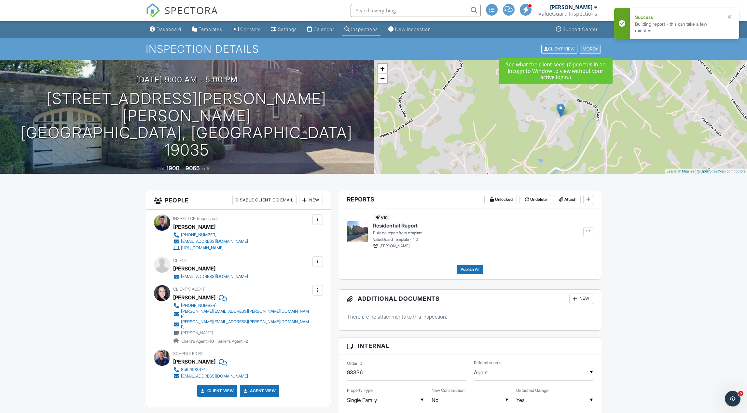
click at [587, 49] on div "More" at bounding box center [590, 49] width 21 height 9
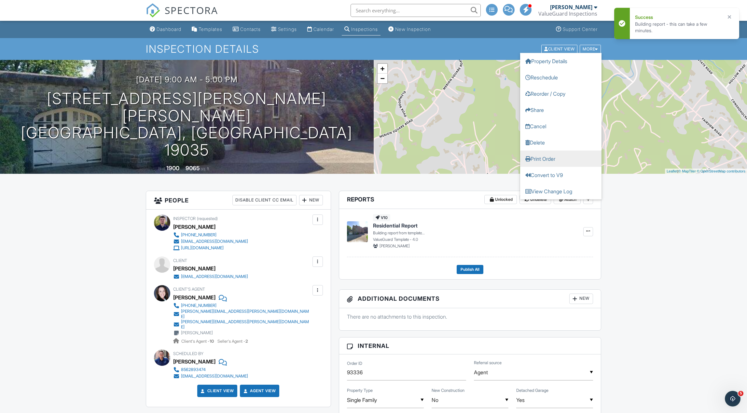
click at [558, 158] on link "Print Order" at bounding box center [560, 158] width 81 height 16
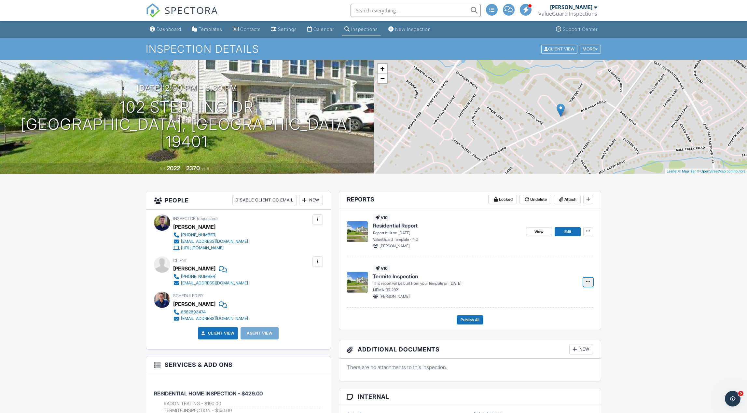
click at [588, 282] on icon at bounding box center [588, 281] width 4 height 5
click at [563, 299] on input "Build Now" at bounding box center [556, 299] width 66 height 15
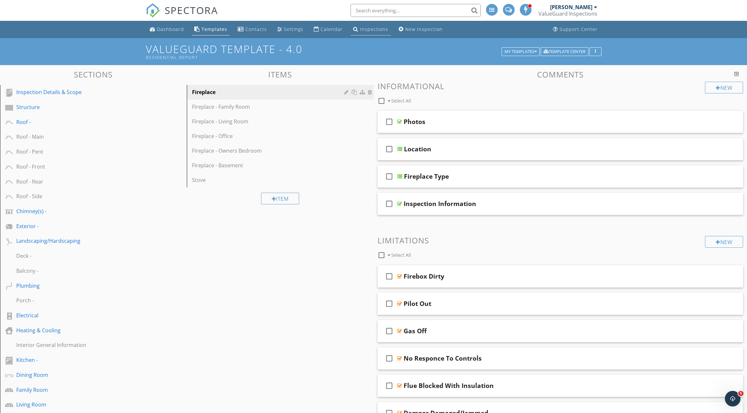
click at [374, 30] on div "Inspections" at bounding box center [374, 29] width 28 height 6
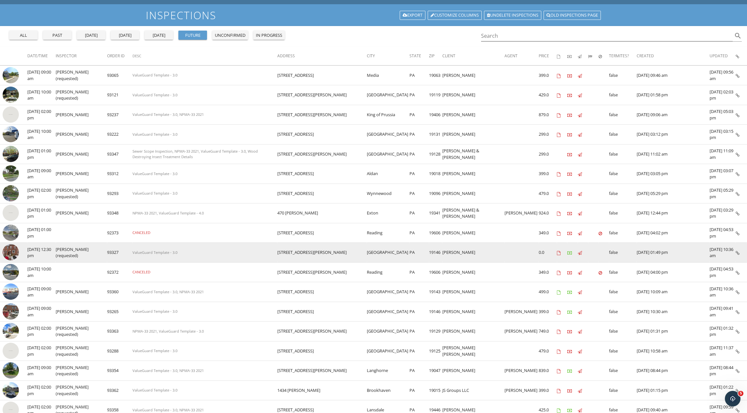
scroll to position [34, 0]
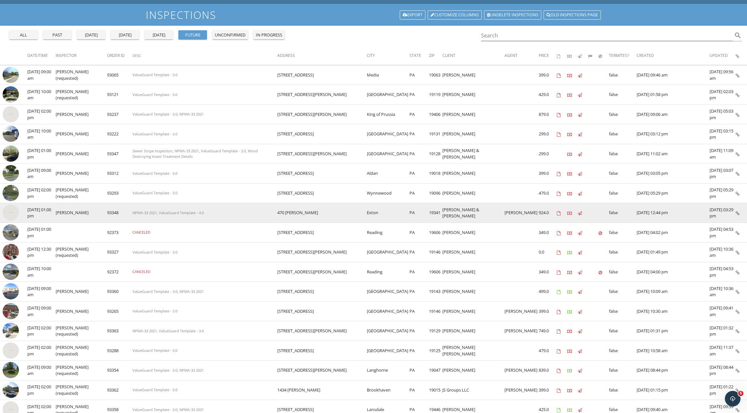
click at [13, 214] on img at bounding box center [11, 212] width 16 height 16
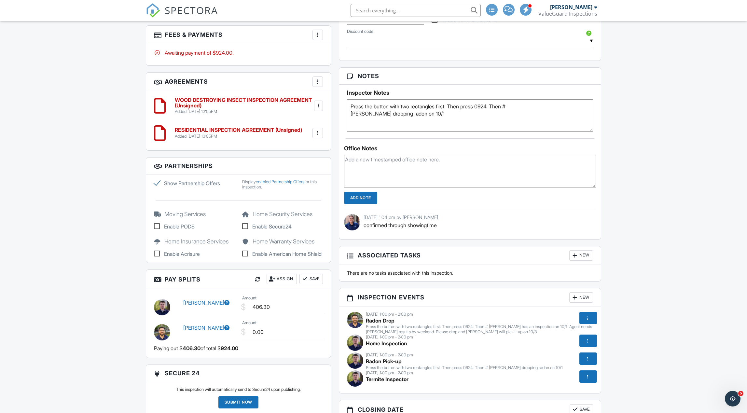
scroll to position [560, 0]
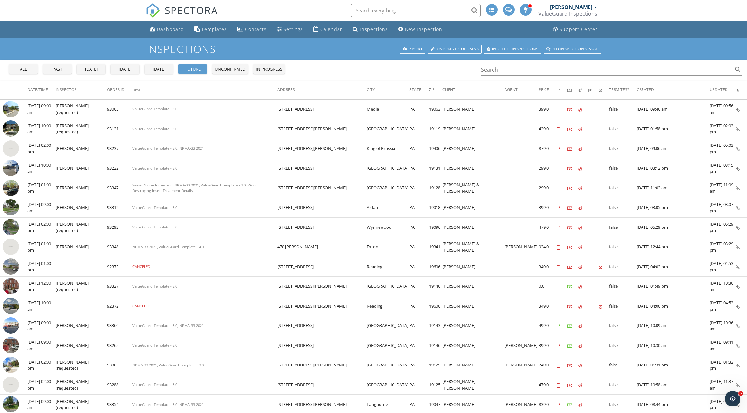
click at [220, 30] on div "Templates" at bounding box center [214, 29] width 25 height 6
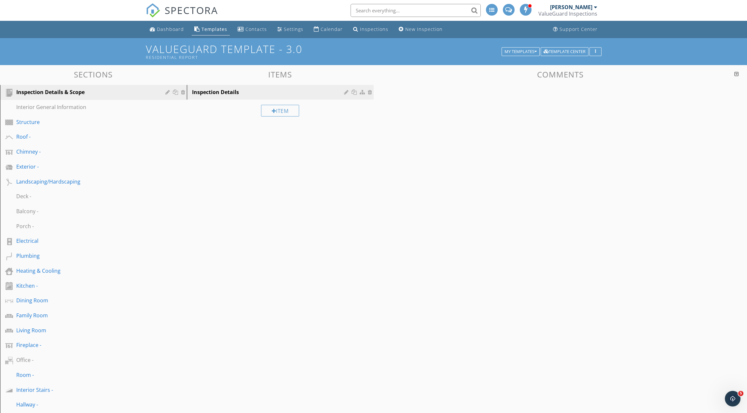
click at [217, 27] on div "Templates" at bounding box center [215, 29] width 26 height 6
click at [529, 54] on div "My Templates" at bounding box center [521, 51] width 32 height 5
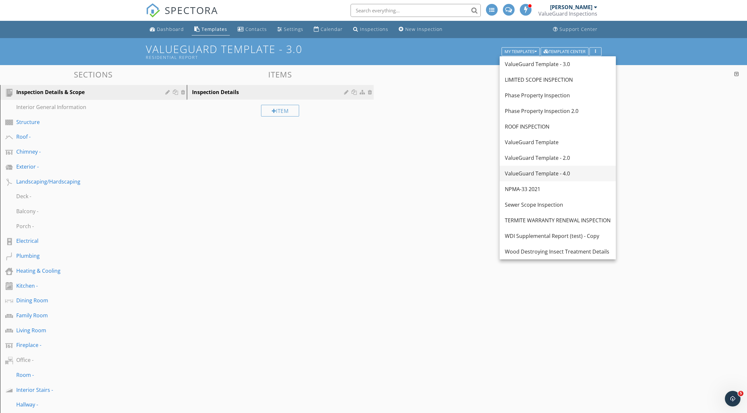
click at [548, 174] on div "ValueGuard Template - 4.0" at bounding box center [558, 174] width 106 height 8
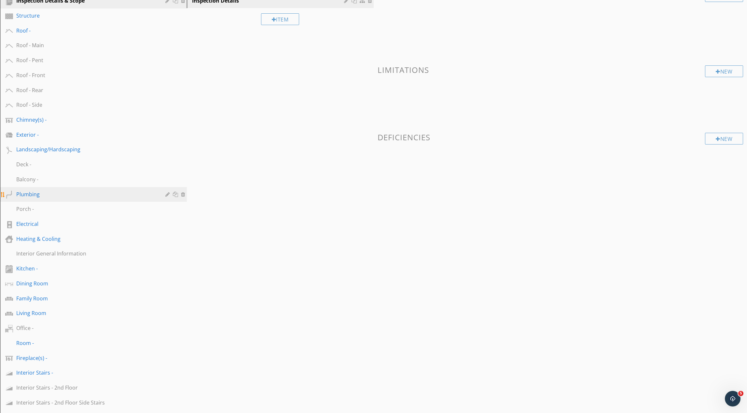
scroll to position [93, 0]
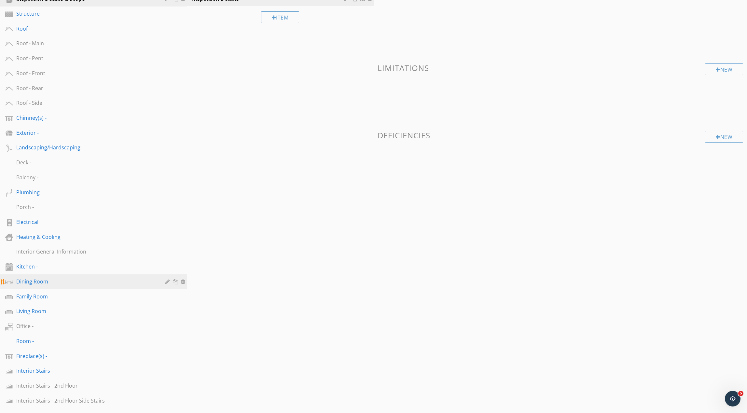
click at [169, 283] on div at bounding box center [168, 281] width 6 height 5
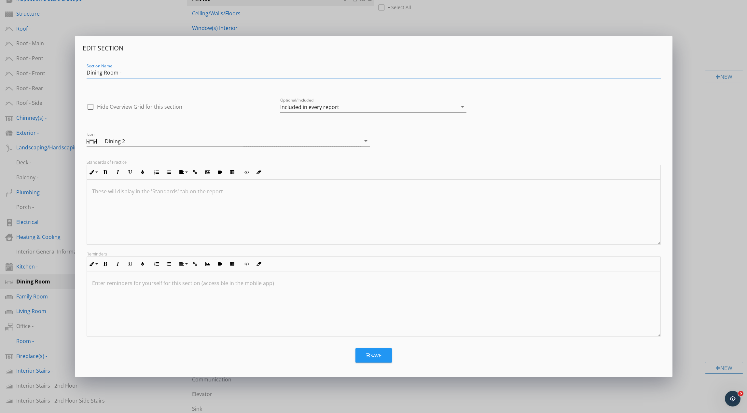
type input "Dining Room -"
click at [376, 360] on button "Save" at bounding box center [374, 355] width 36 height 14
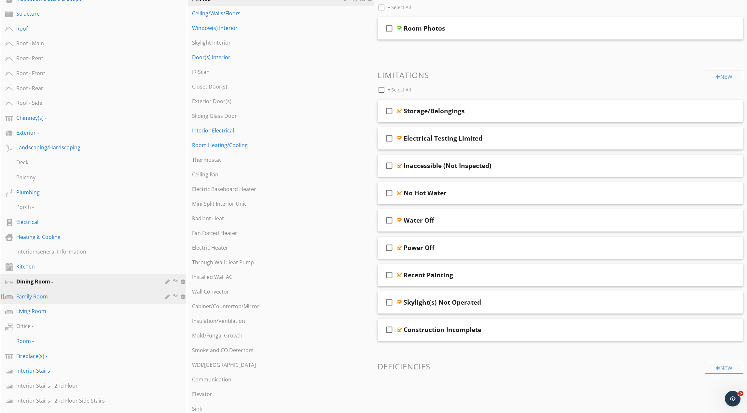
click at [168, 298] on div at bounding box center [168, 296] width 6 height 5
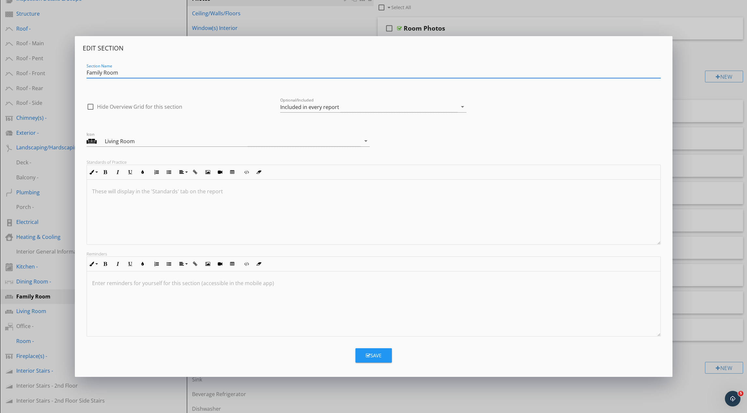
click at [129, 74] on input "Family Room" at bounding box center [374, 72] width 574 height 11
type input "Family Room -"
click at [366, 354] on icon "button" at bounding box center [368, 355] width 5 height 5
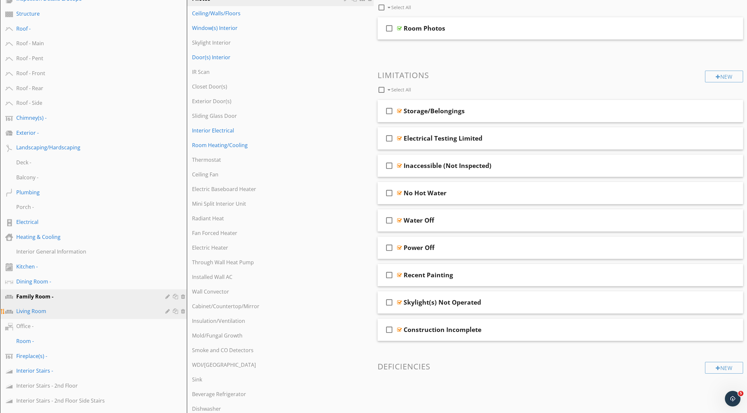
click at [167, 311] on div at bounding box center [168, 311] width 6 height 5
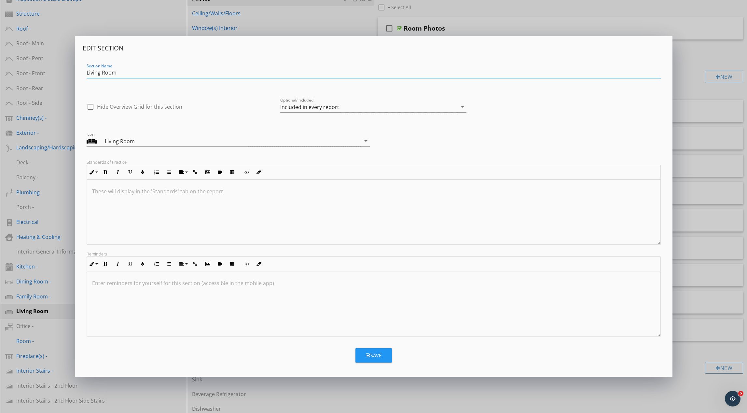
click at [134, 73] on input "Living Room" at bounding box center [374, 72] width 574 height 11
type input "Living Room -"
click at [367, 353] on icon "button" at bounding box center [368, 355] width 5 height 5
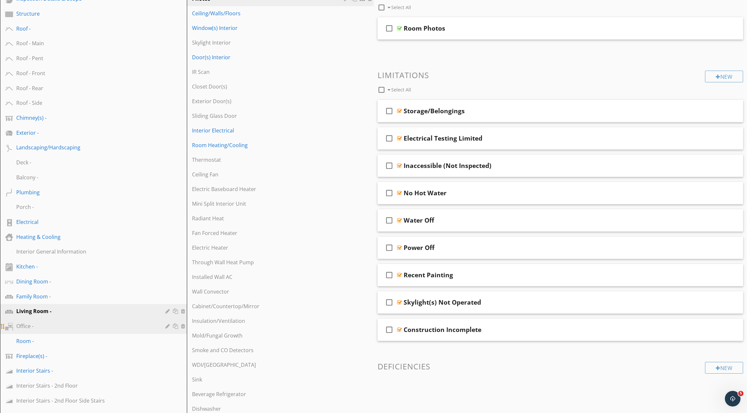
click at [166, 326] on div at bounding box center [168, 326] width 6 height 5
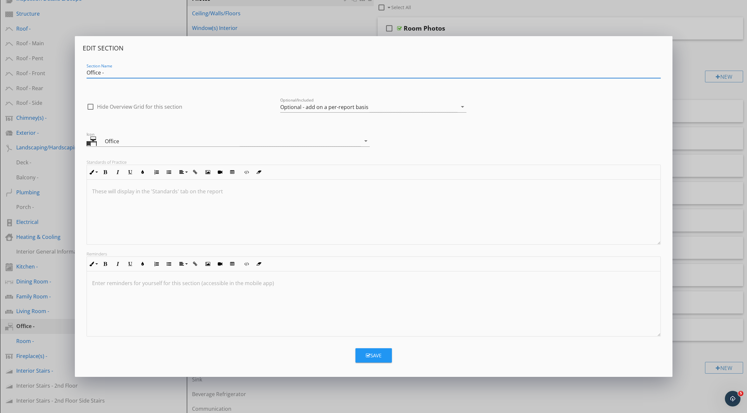
click at [158, 73] on input "Office -" at bounding box center [374, 72] width 574 height 11
click at [378, 354] on div "Save" at bounding box center [374, 355] width 16 height 7
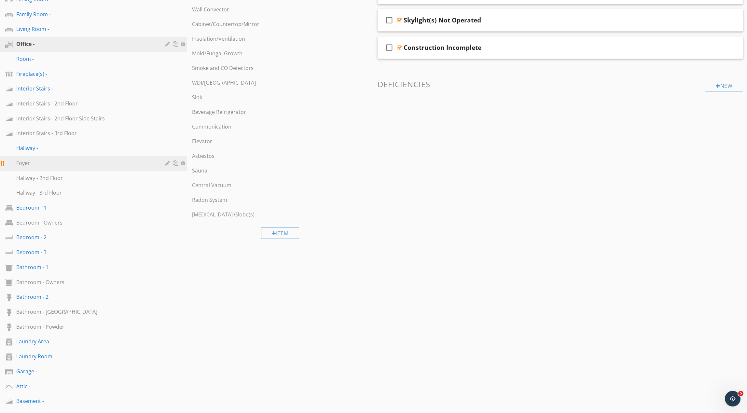
scroll to position [377, 0]
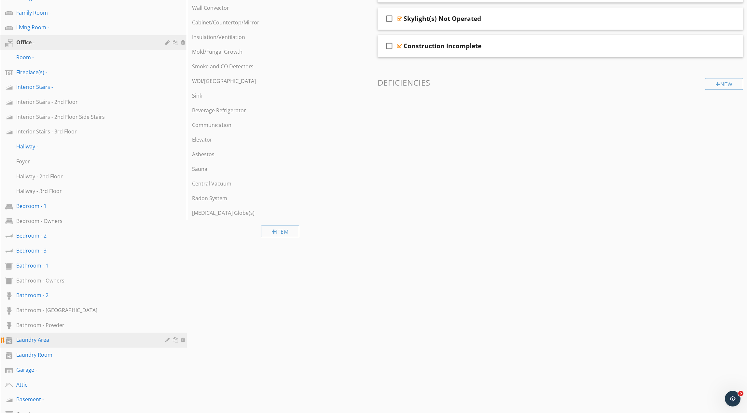
click at [167, 341] on div at bounding box center [168, 339] width 6 height 5
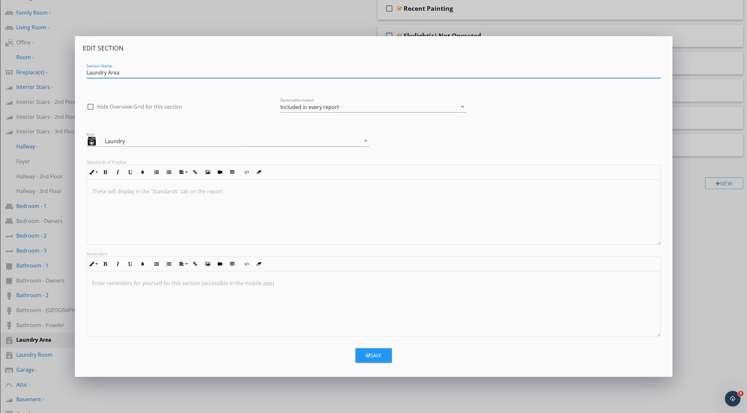
click at [159, 73] on input "Laundry Area" at bounding box center [374, 72] width 574 height 11
type input "Laundry Area -"
click at [373, 355] on div "Save" at bounding box center [374, 355] width 16 height 7
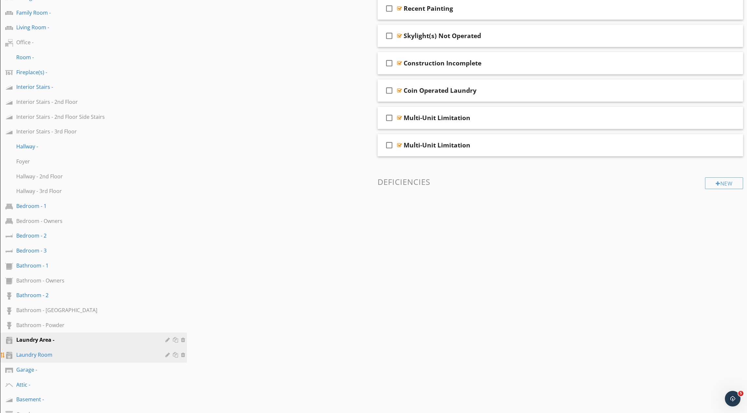
click at [168, 357] on div at bounding box center [168, 354] width 6 height 5
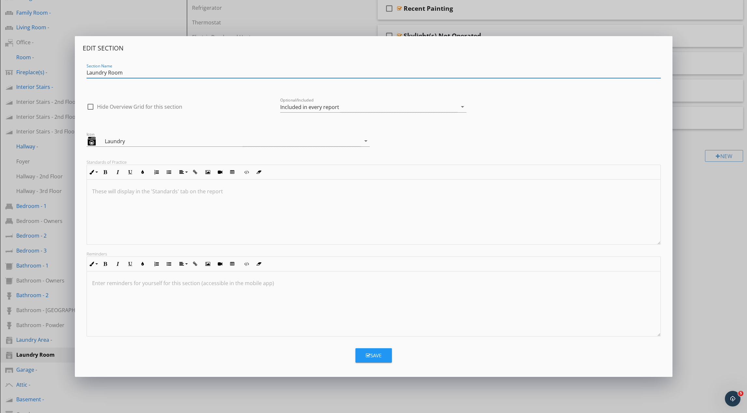
click at [147, 72] on input "Laundry Room" at bounding box center [374, 72] width 574 height 11
type input "Laundry Room -"
click at [367, 355] on icon "button" at bounding box center [368, 355] width 5 height 5
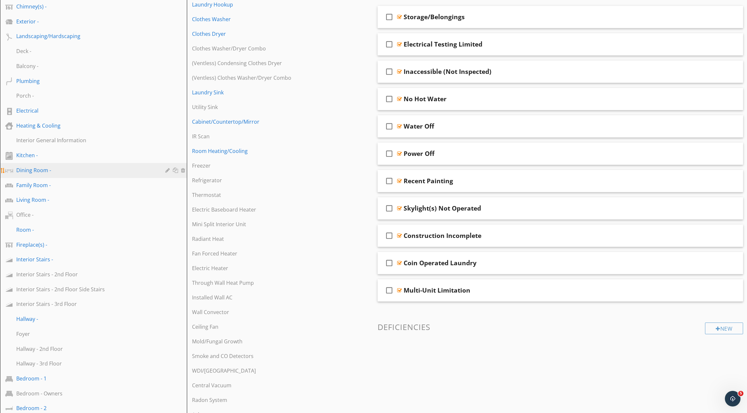
scroll to position [0, 0]
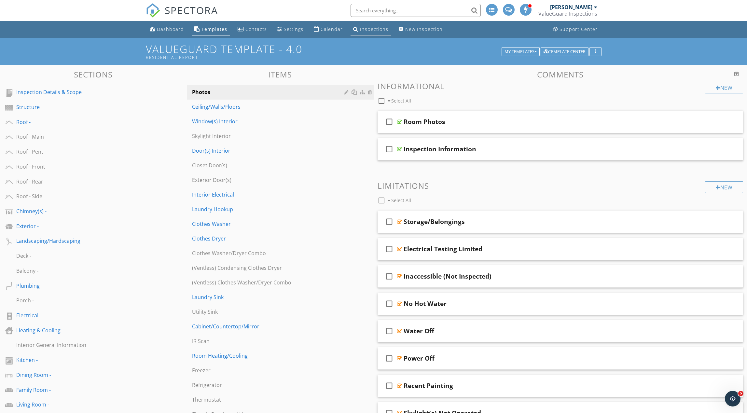
click at [375, 29] on div "Inspections" at bounding box center [374, 29] width 28 height 6
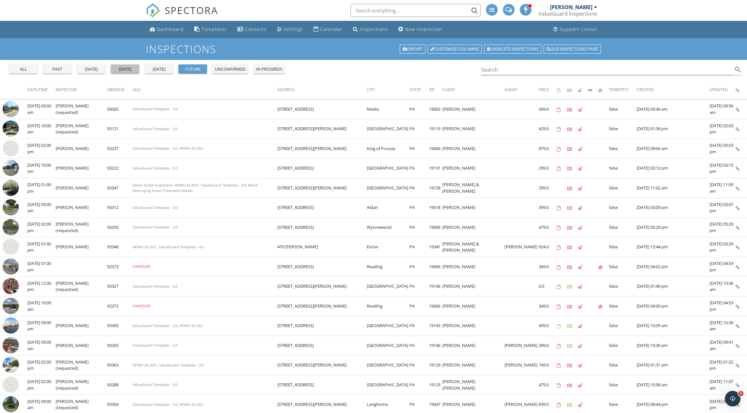
click at [135, 71] on div "[DATE]" at bounding box center [124, 69] width 23 height 7
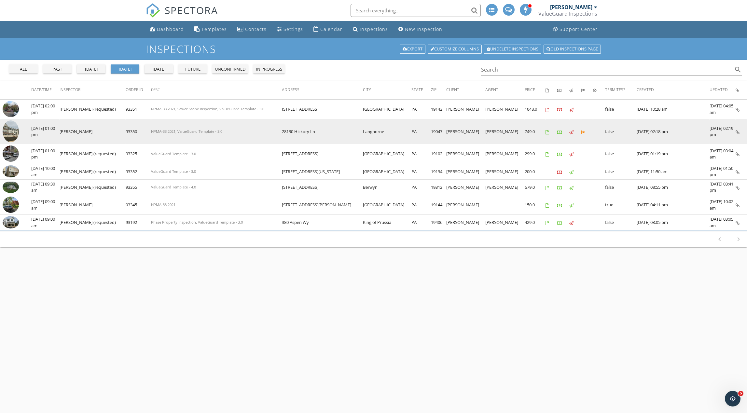
click at [13, 130] on img at bounding box center [11, 131] width 16 height 22
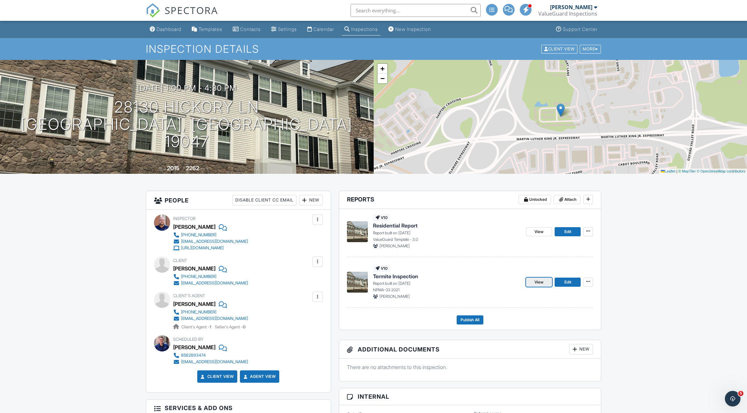
click at [542, 283] on span "View" at bounding box center [539, 282] width 9 height 7
click at [538, 233] on span "View" at bounding box center [539, 232] width 9 height 7
click at [469, 318] on span "Publish All" at bounding box center [470, 320] width 19 height 7
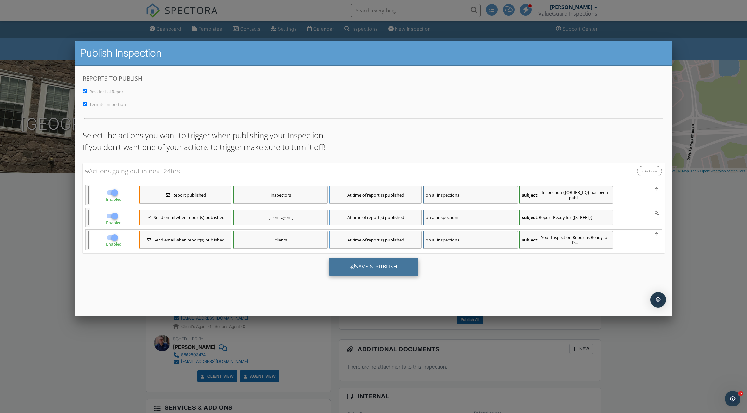
click at [376, 269] on div "Save & Publish" at bounding box center [374, 267] width 90 height 18
